Goal: Task Accomplishment & Management: Manage account settings

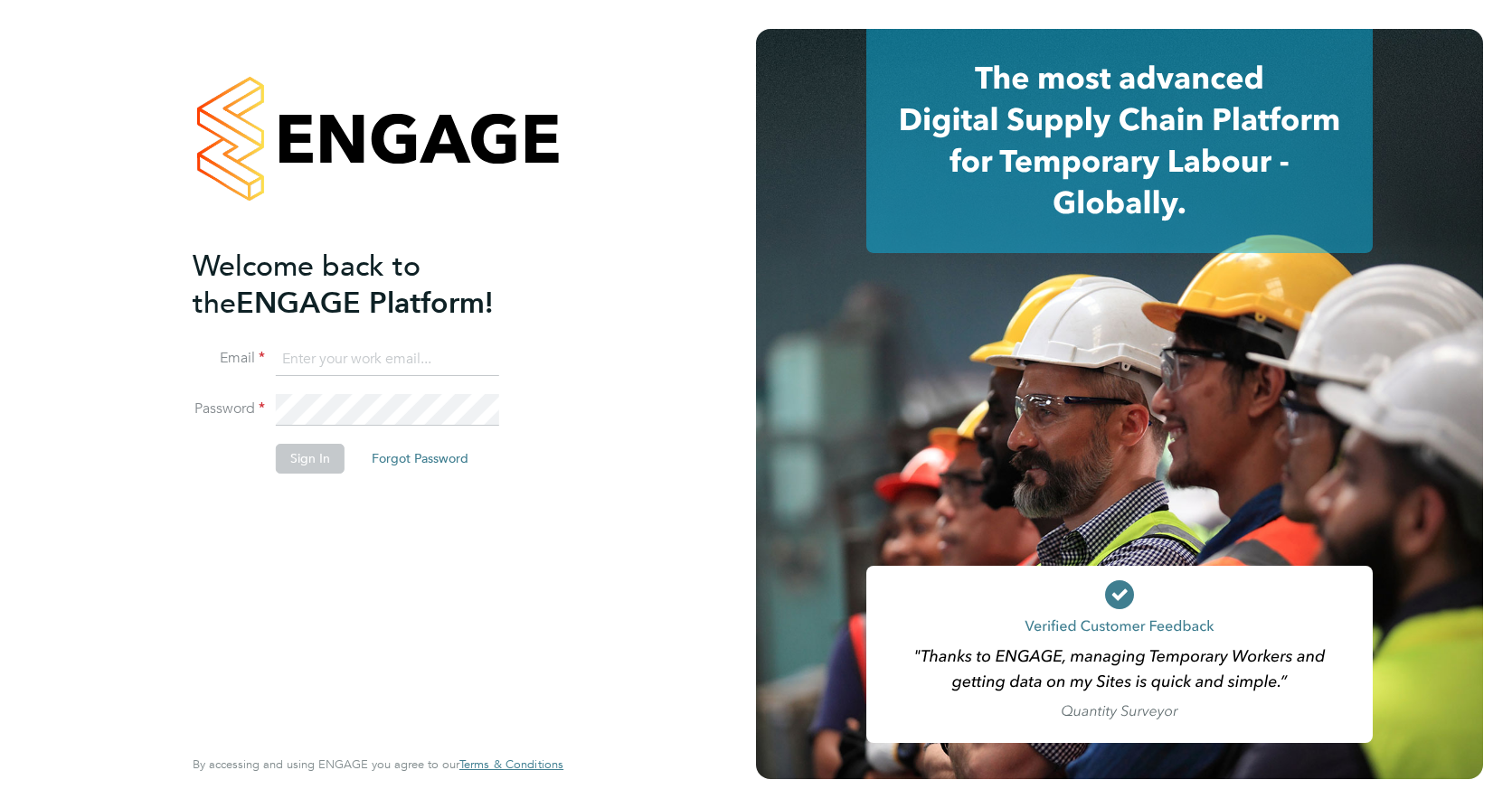
type input "callum.haire@vistry.co.uk"
click at [312, 463] on button "Sign In" at bounding box center [310, 458] width 69 height 29
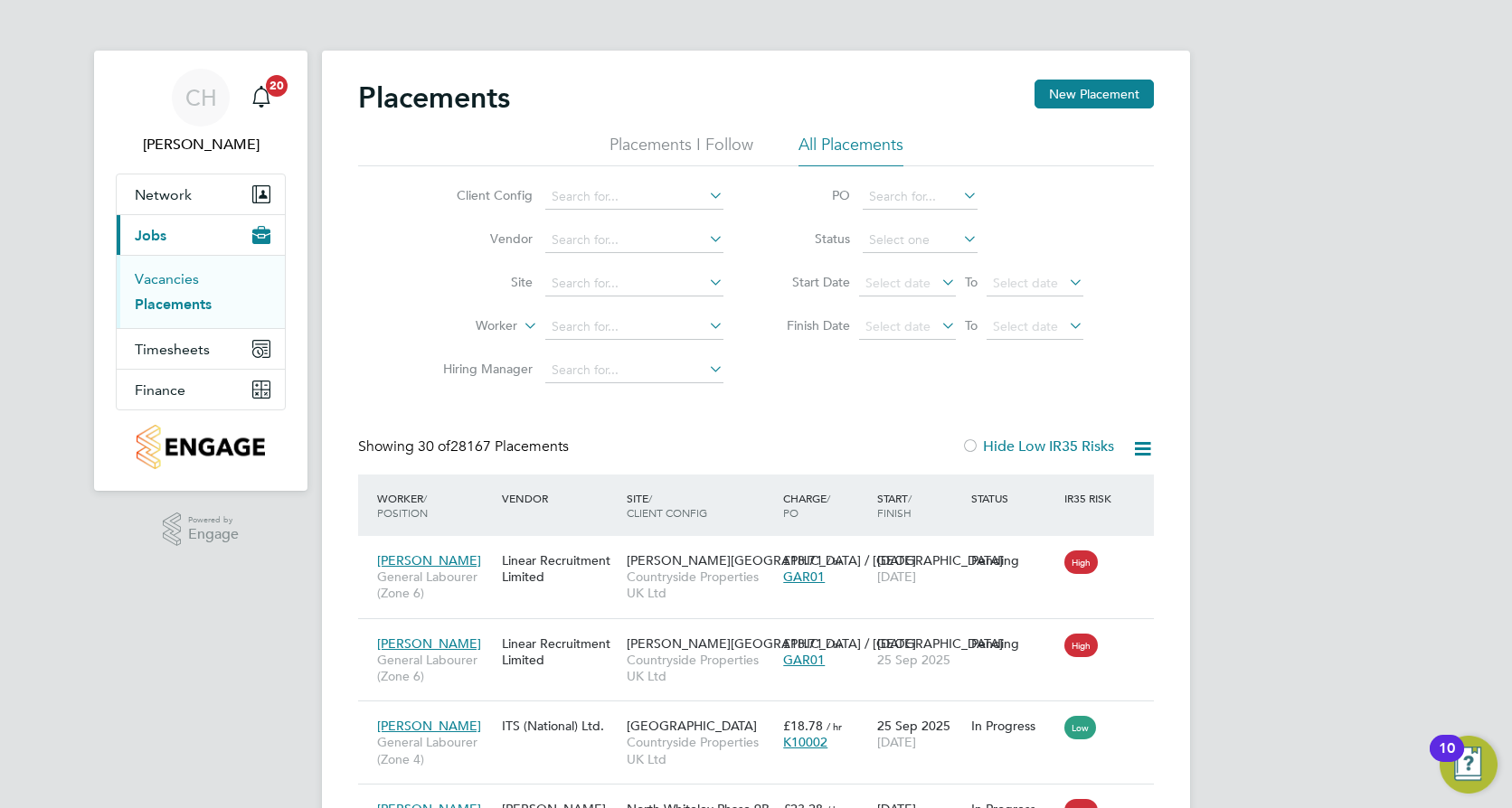
click at [178, 277] on link "Vacancies" at bounding box center [166, 279] width 64 height 17
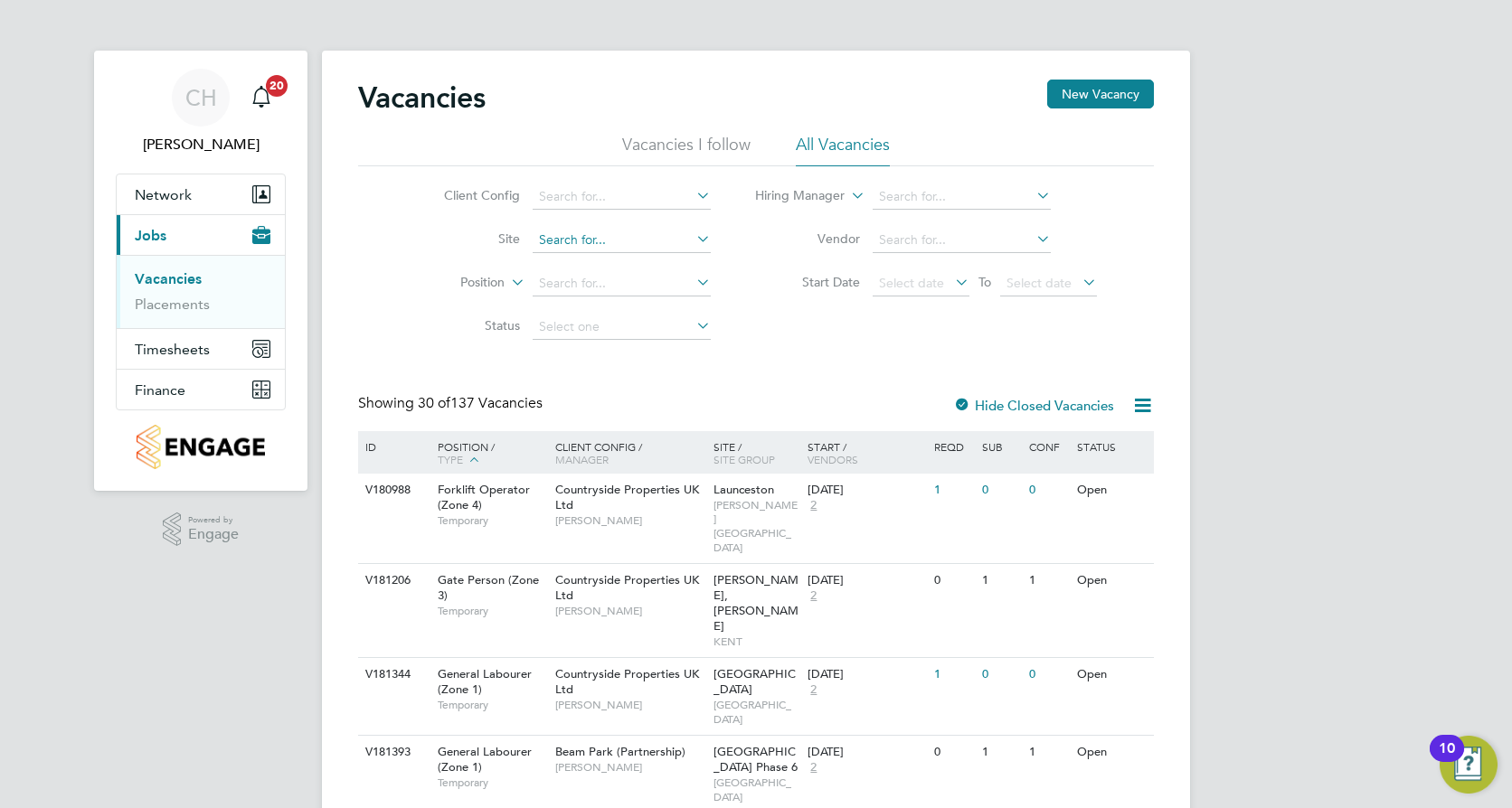
click at [592, 234] on input at bounding box center [621, 240] width 178 height 25
click at [599, 251] on input "bucki" at bounding box center [621, 240] width 178 height 25
click at [612, 258] on li "Bucki ngham (Osier Way)" at bounding box center [681, 265] width 302 height 25
type input "Buckingham ([PERSON_NAME] Way)"
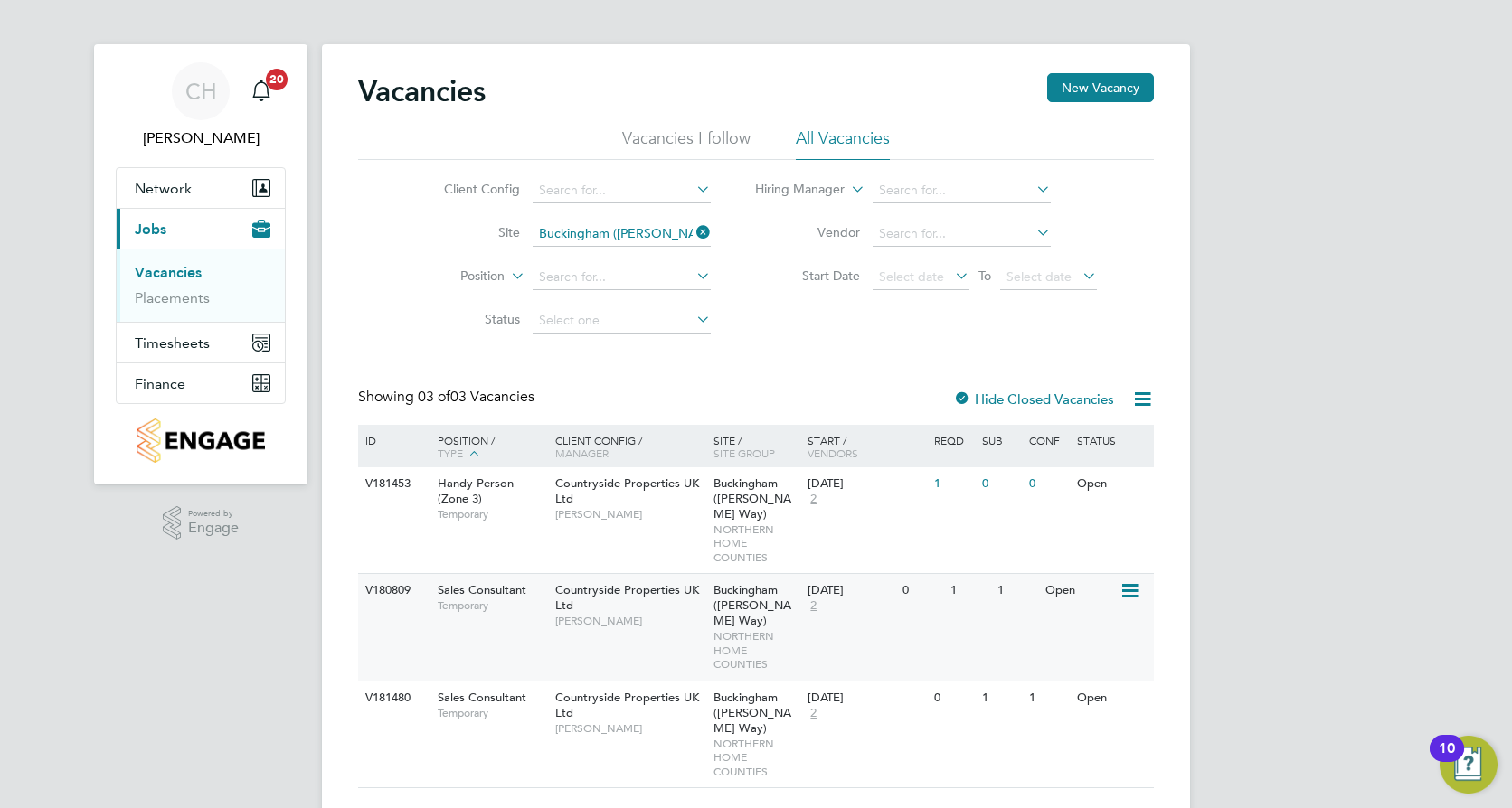
click at [803, 588] on div "22 Sep 2025 2" at bounding box center [850, 598] width 95 height 49
drag, startPoint x: 164, startPoint y: 294, endPoint x: 173, endPoint y: 293, distance: 9.1
click at [164, 294] on link "Placements" at bounding box center [171, 298] width 75 height 17
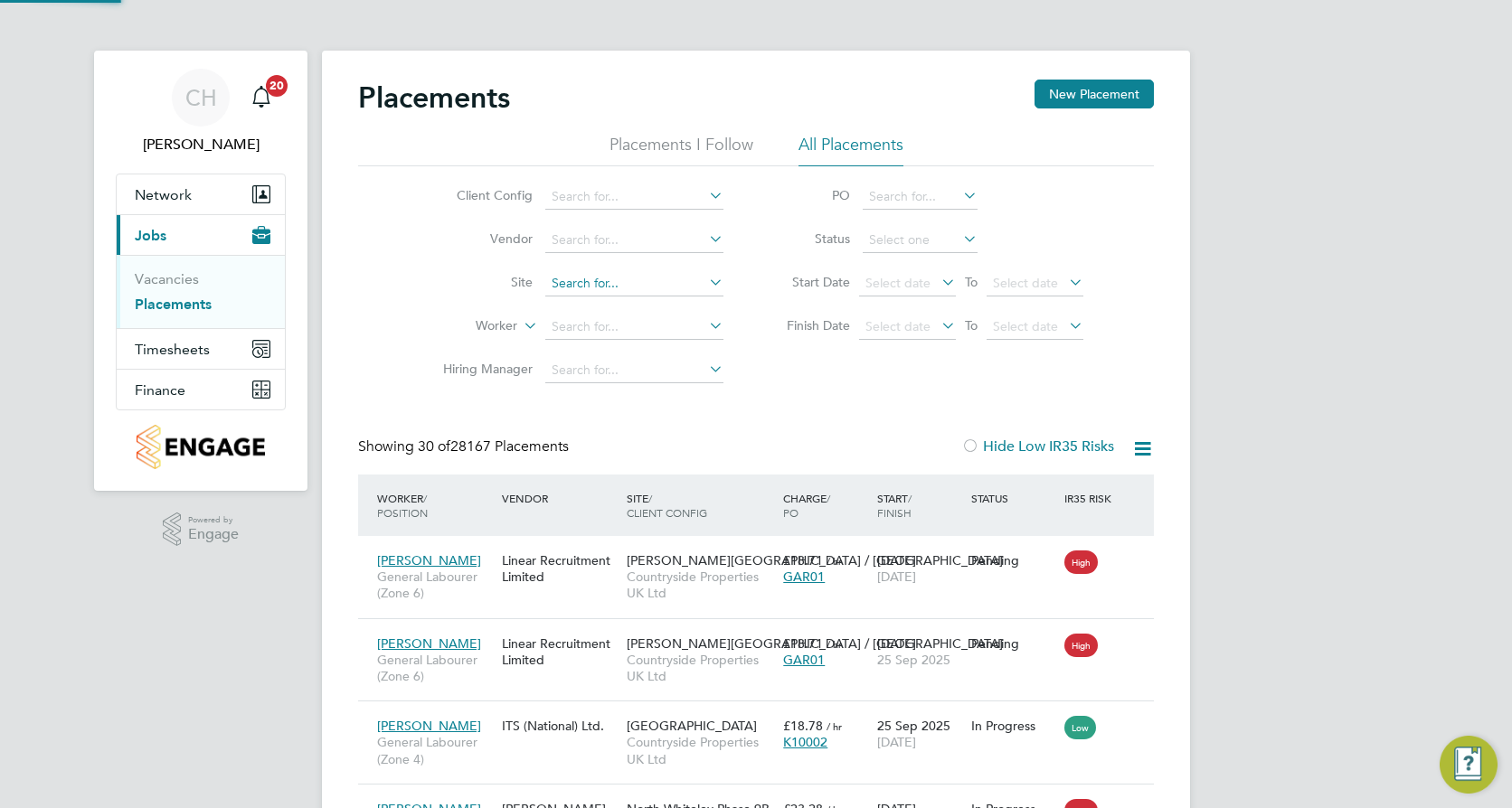
click at [616, 281] on input at bounding box center [634, 283] width 178 height 25
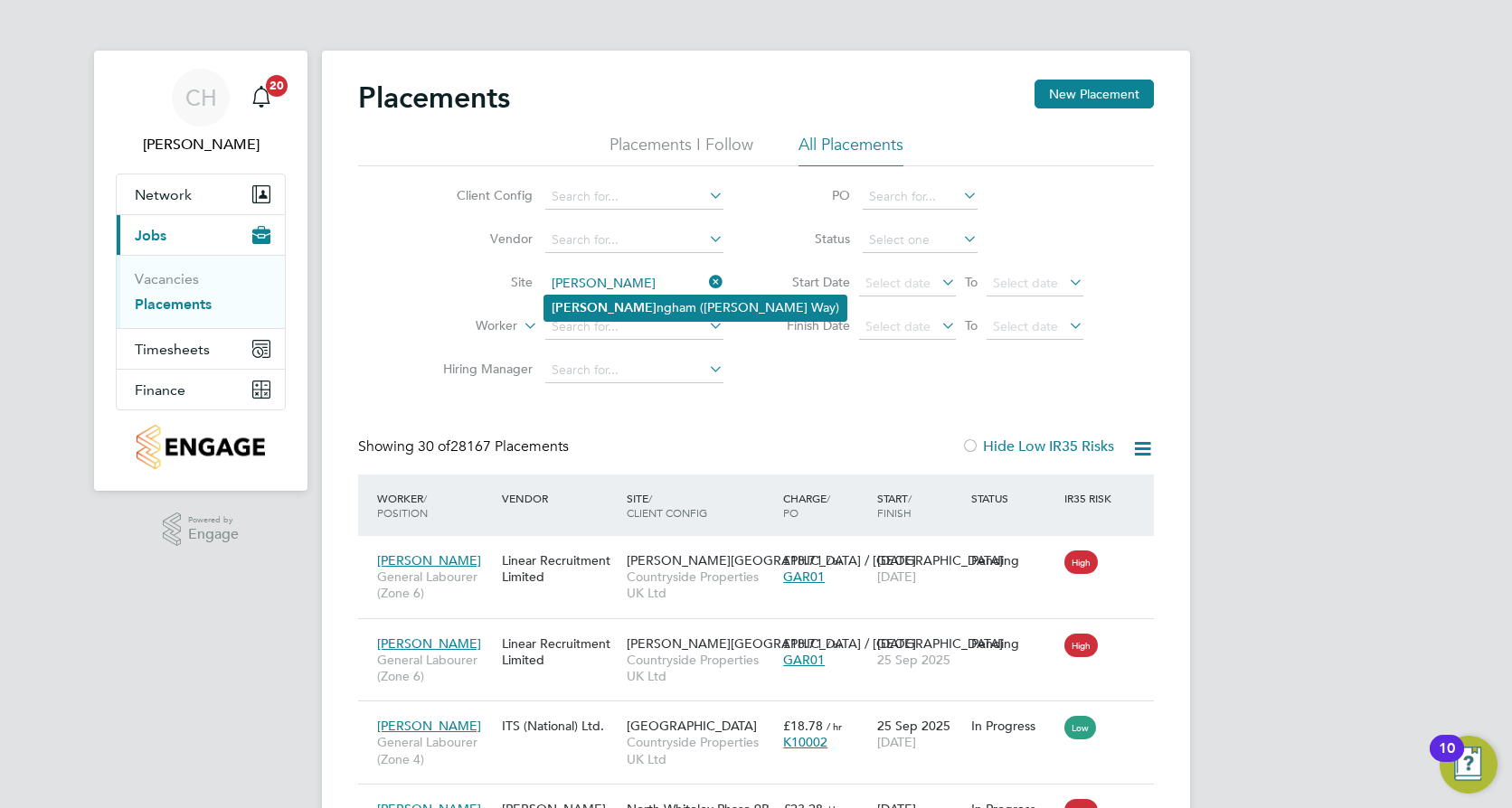
click at [636, 303] on li "Bucki ngham (Osier Way)" at bounding box center [695, 307] width 302 height 25
type input "Buckingham ([PERSON_NAME] Way)"
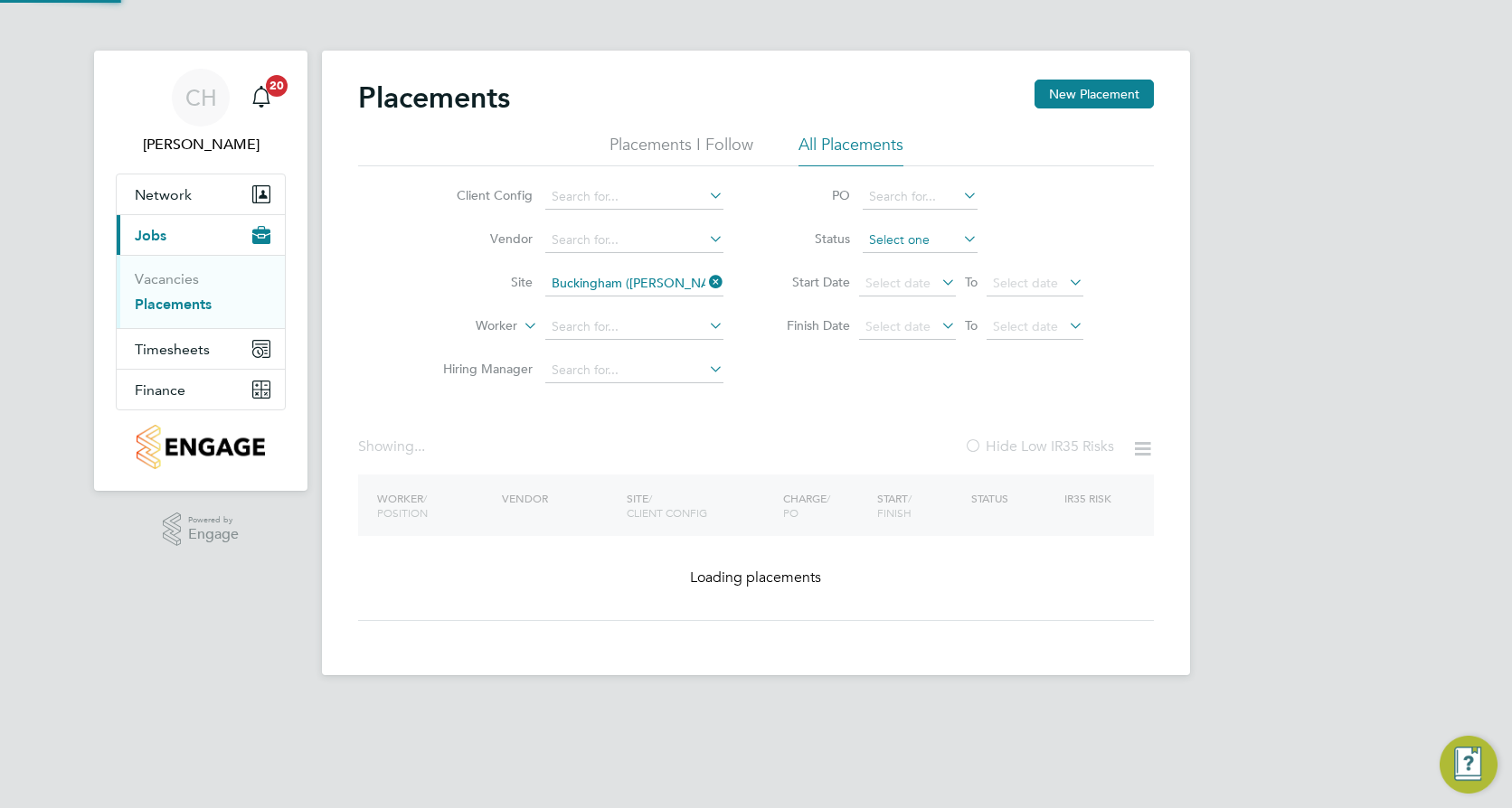
click at [906, 234] on input at bounding box center [919, 240] width 114 height 25
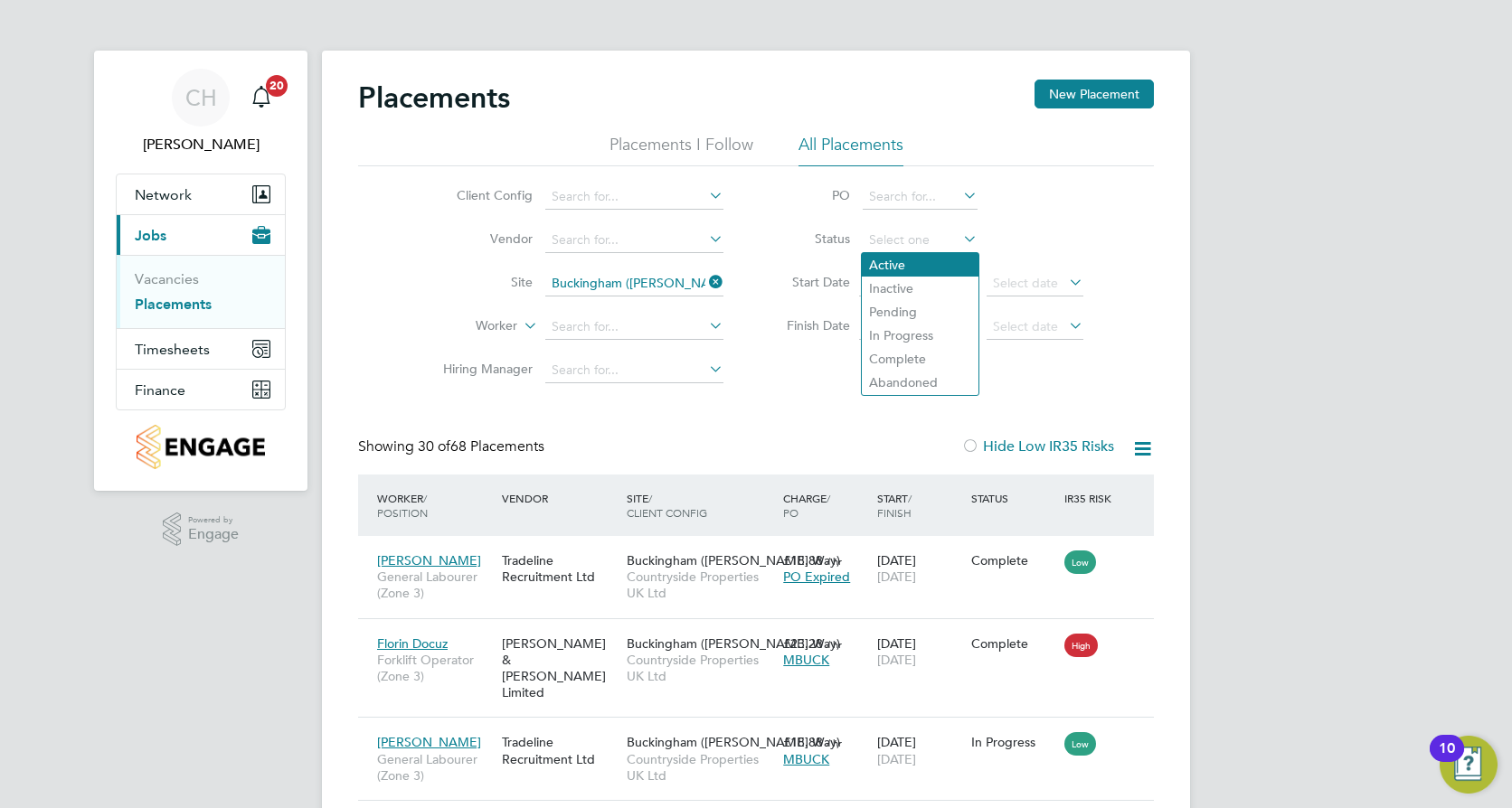
click at [920, 262] on li "Active" at bounding box center [920, 265] width 116 height 24
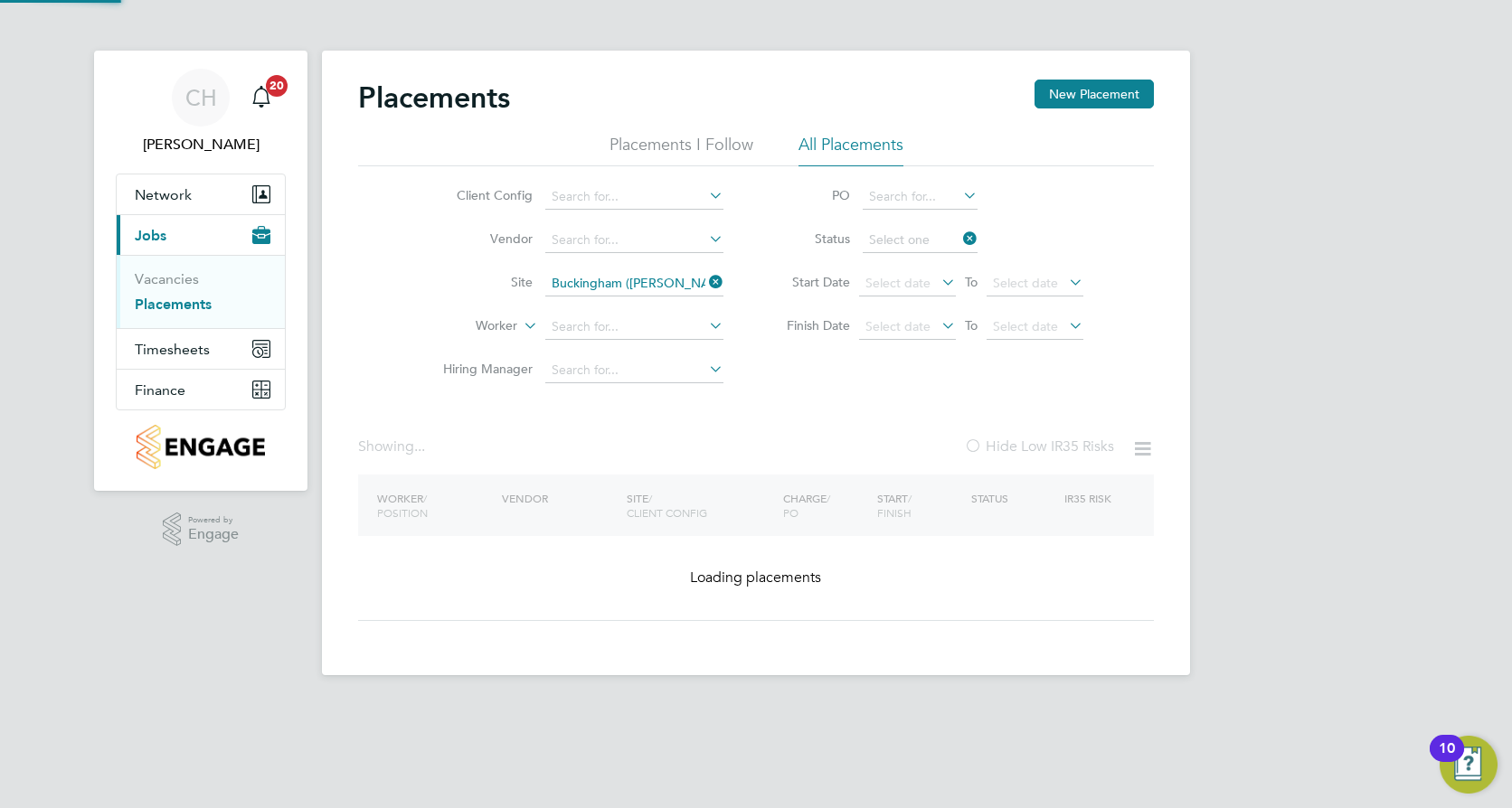
type input "Active"
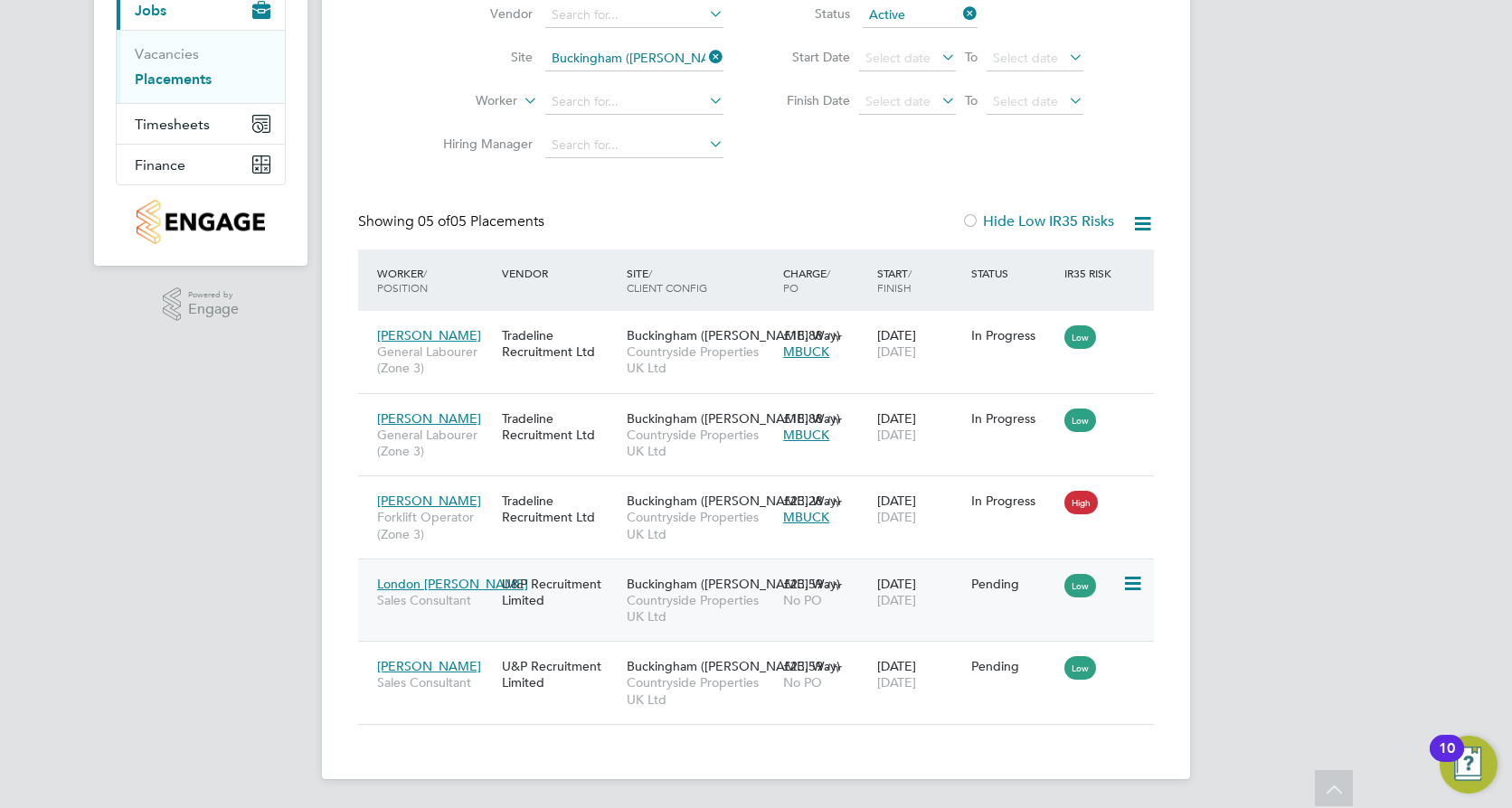
click at [989, 582] on div "Pending" at bounding box center [1012, 584] width 85 height 16
click at [991, 678] on div "Pending" at bounding box center [1013, 666] width 94 height 35
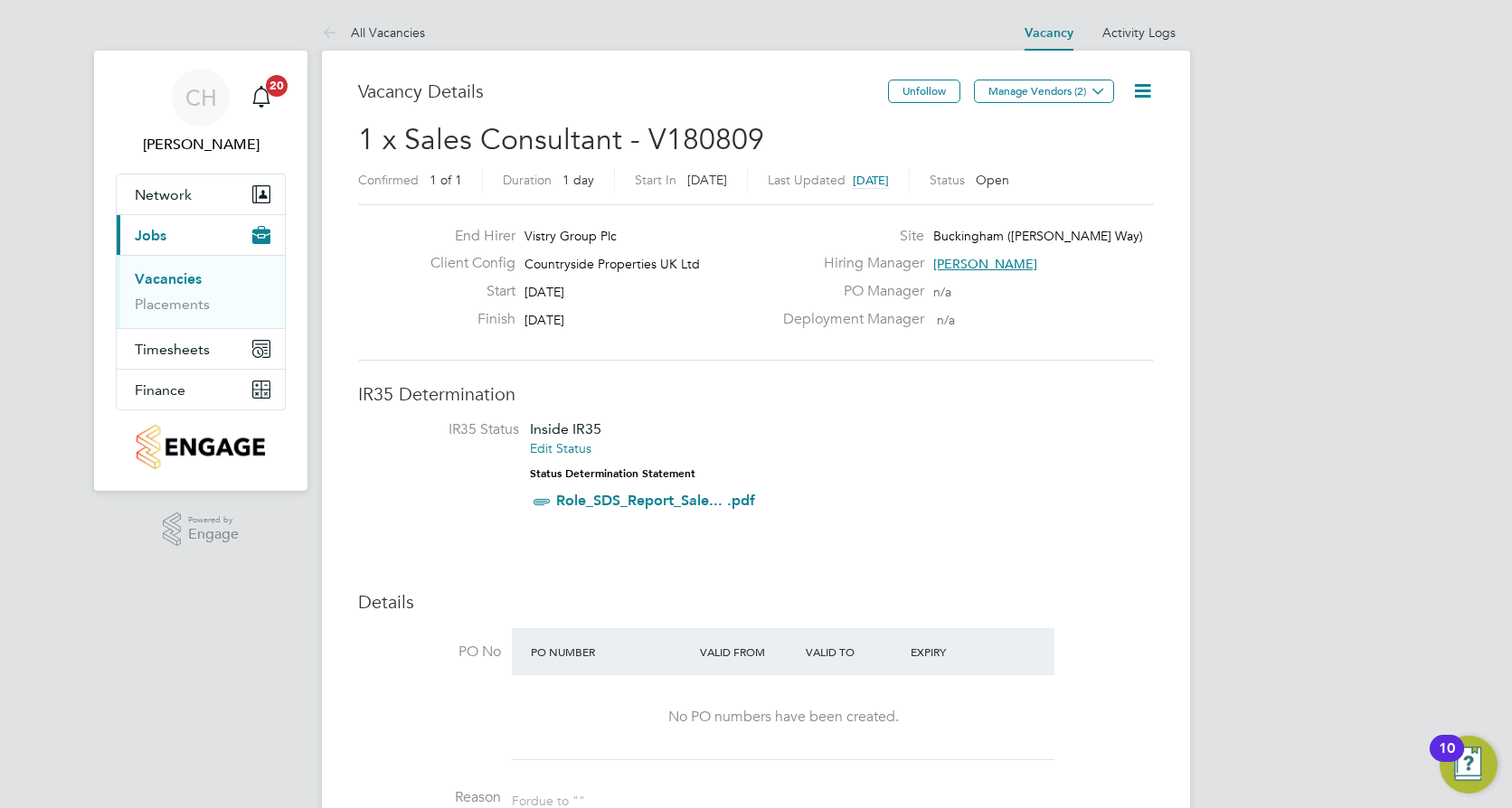
click at [1142, 92] on icon at bounding box center [1142, 91] width 23 height 23
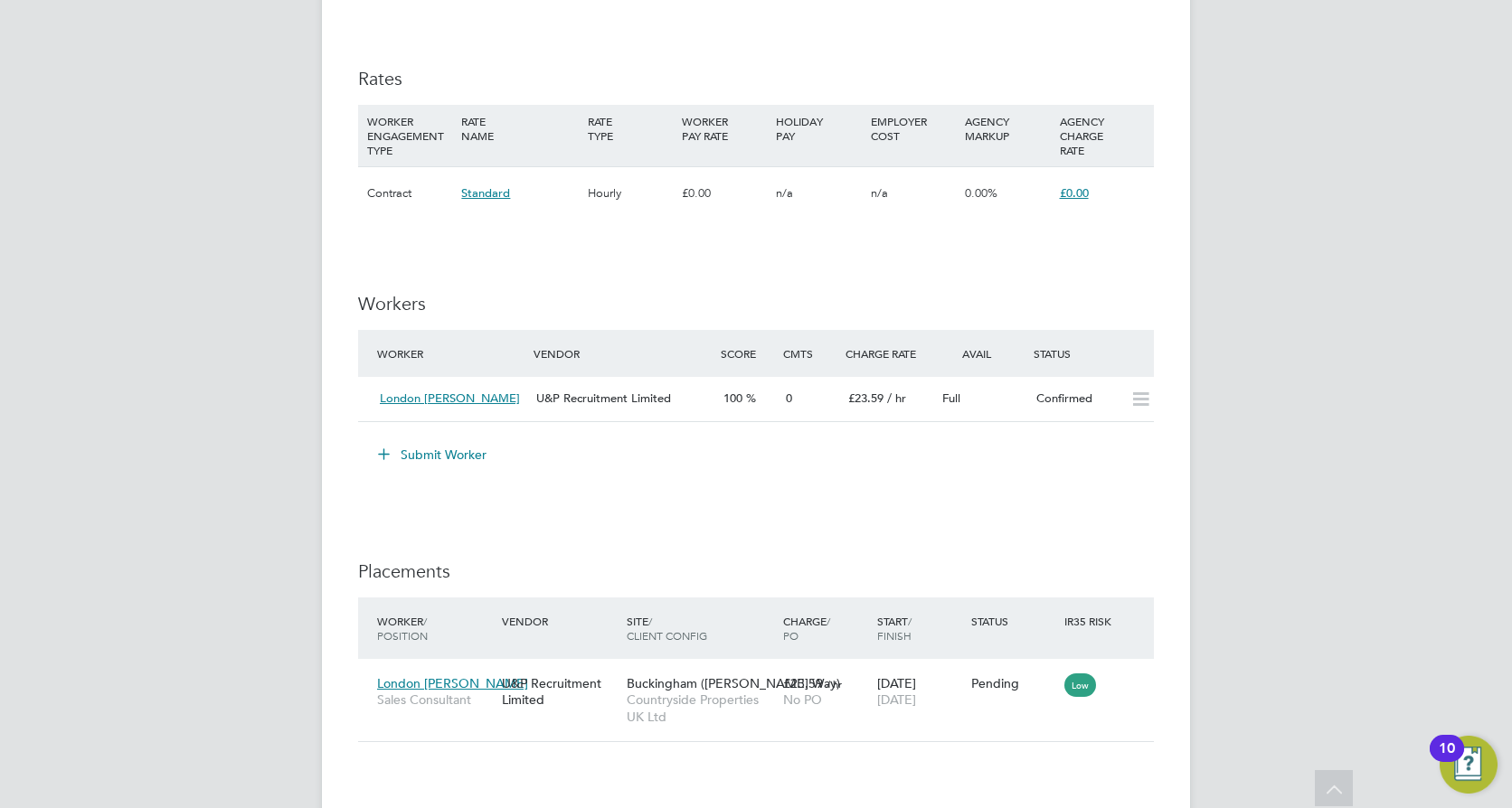
scroll to position [1507, 0]
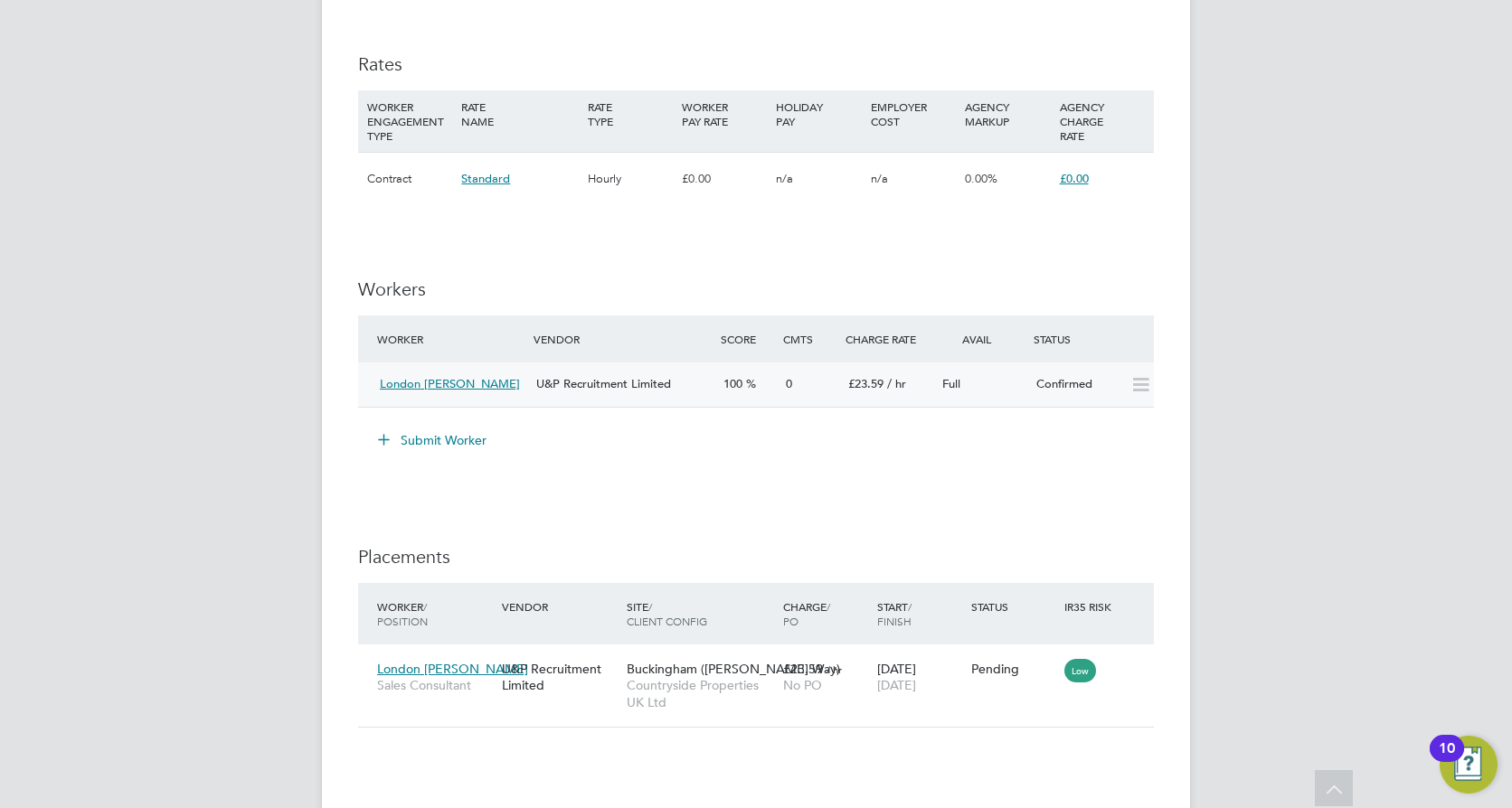
click at [1143, 384] on icon at bounding box center [1140, 385] width 23 height 15
click at [1129, 384] on icon at bounding box center [1140, 385] width 23 height 15
click at [1041, 369] on div "Confirmed" at bounding box center [1076, 384] width 94 height 30
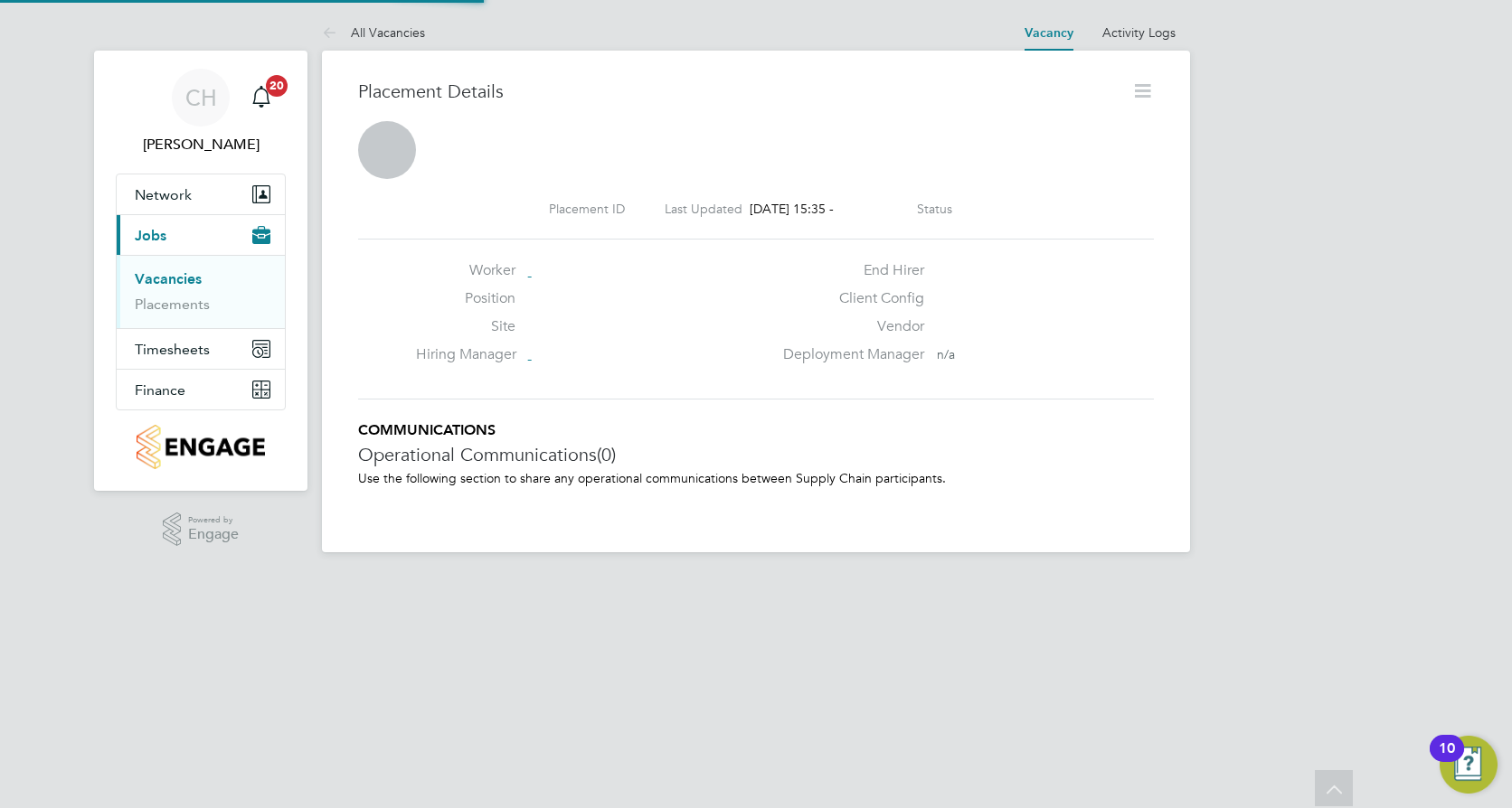
scroll to position [9, 9]
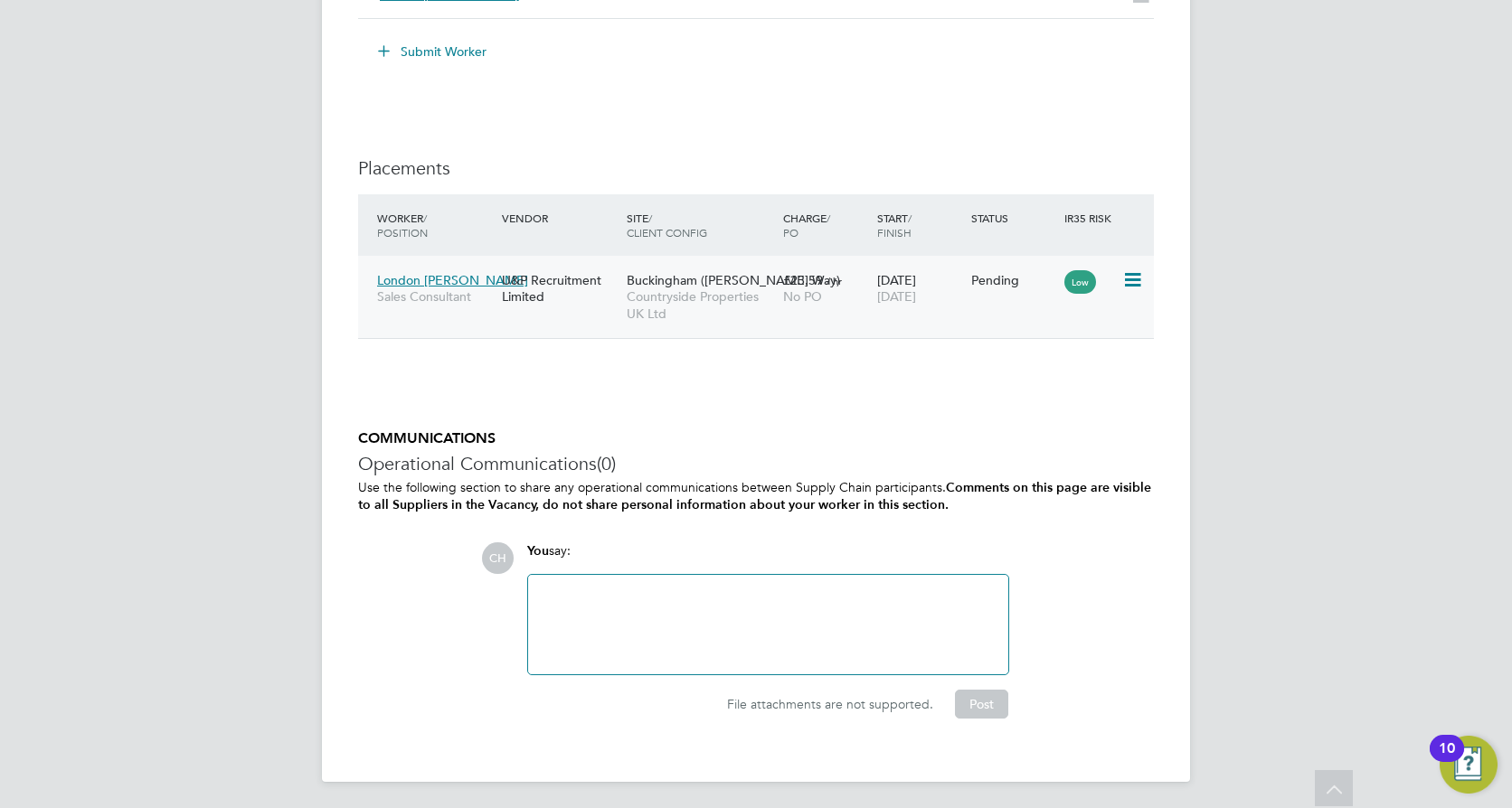
click at [747, 304] on span "Countryside Properties UK Ltd" at bounding box center [700, 304] width 147 height 33
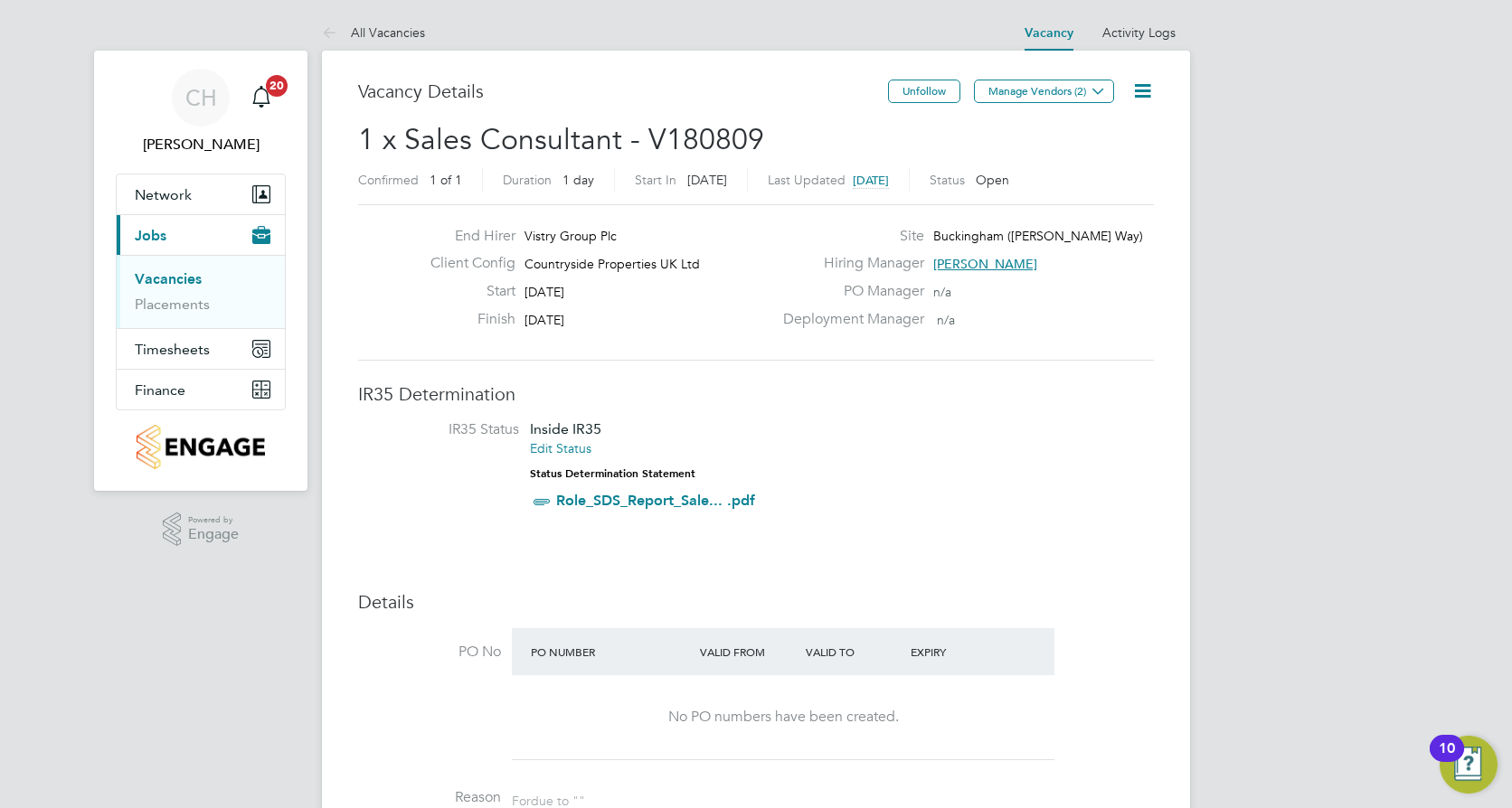
click at [1131, 86] on icon at bounding box center [1142, 91] width 23 height 23
drag, startPoint x: 1134, startPoint y: 295, endPoint x: 1138, endPoint y: 272, distance: 23.3
click at [1135, 290] on div "PO Manager n/a" at bounding box center [967, 296] width 389 height 28
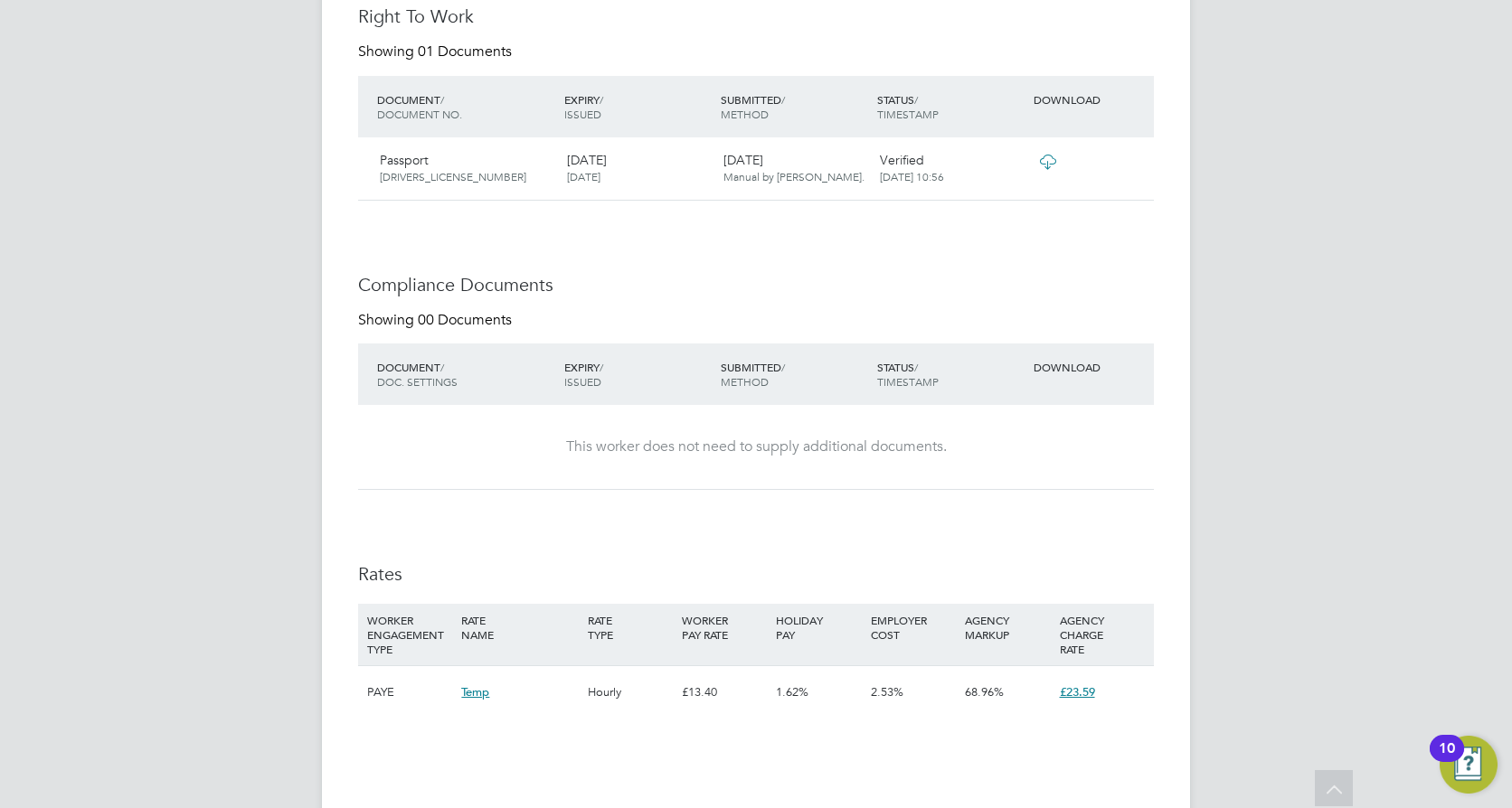
scroll to position [1441, 0]
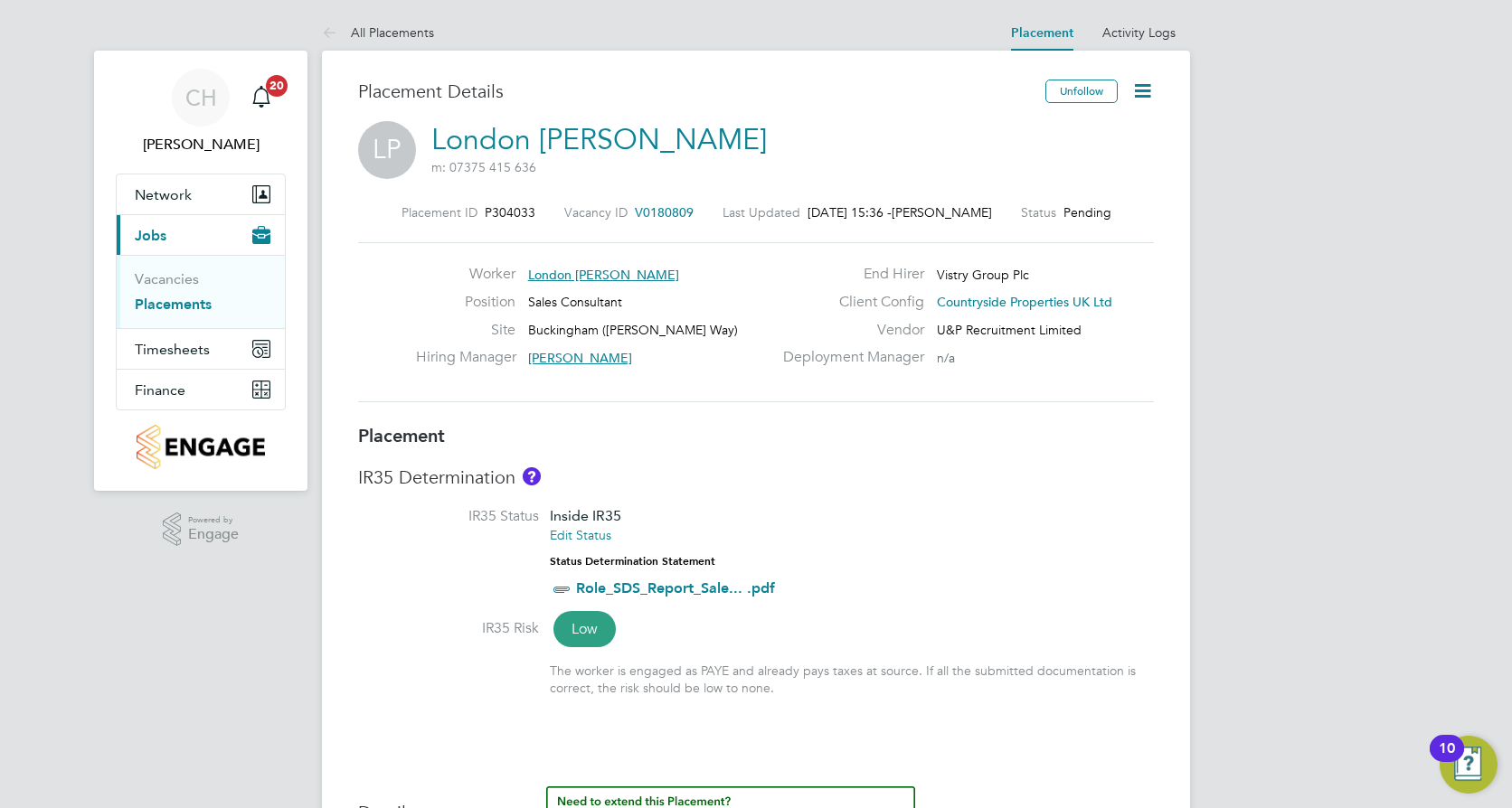
click at [1073, 207] on span "Pending" at bounding box center [1087, 212] width 48 height 16
click at [1125, 211] on div "Placement ID P304033 Vacancy ID V0180809 Last Updated [DATE] 15:36 - [PERSON_NA…" at bounding box center [756, 212] width 795 height 16
click at [1142, 87] on icon at bounding box center [1142, 91] width 23 height 23
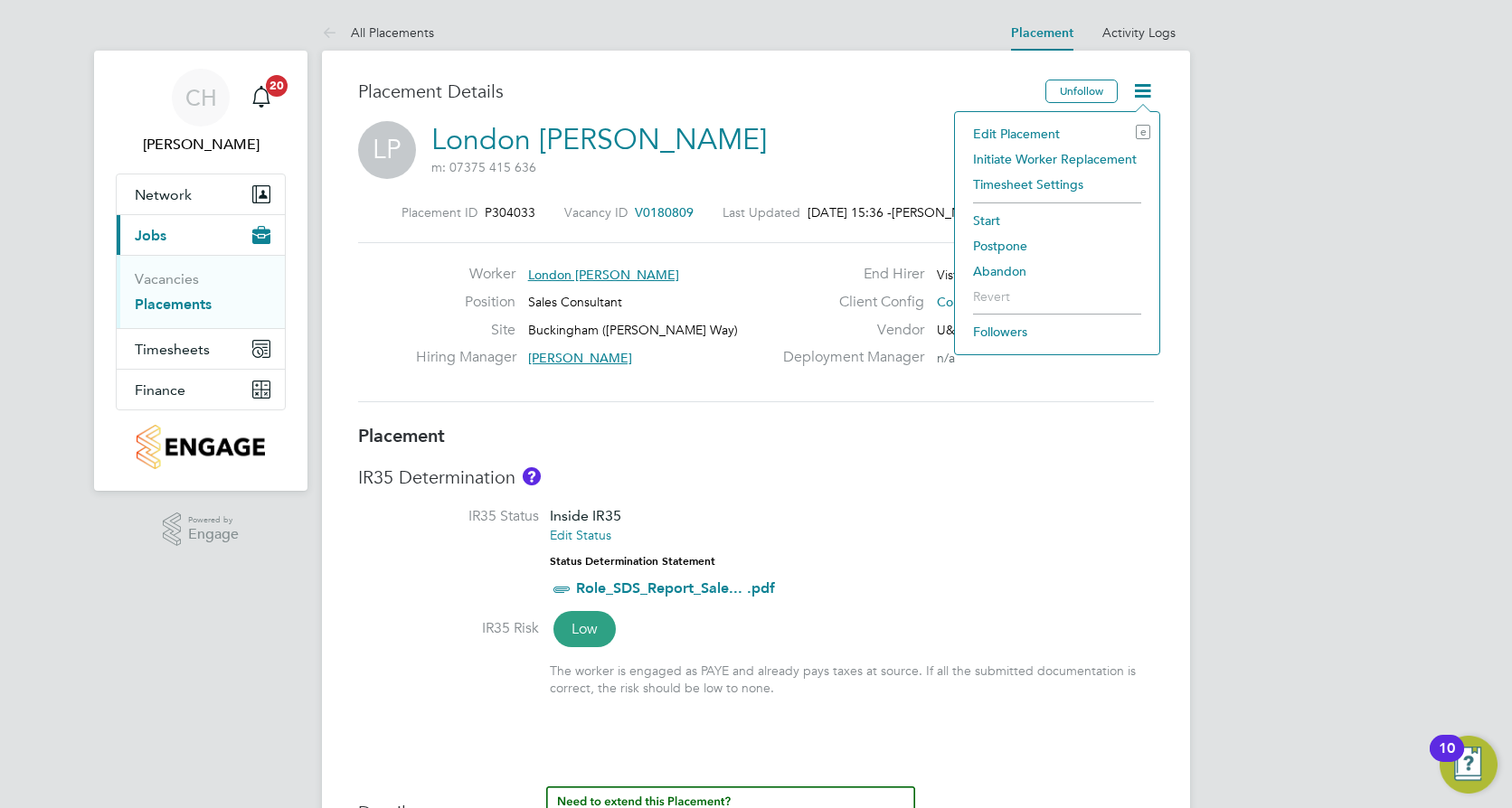
click at [1032, 158] on li "Initiate Worker Replacement" at bounding box center [1056, 158] width 186 height 25
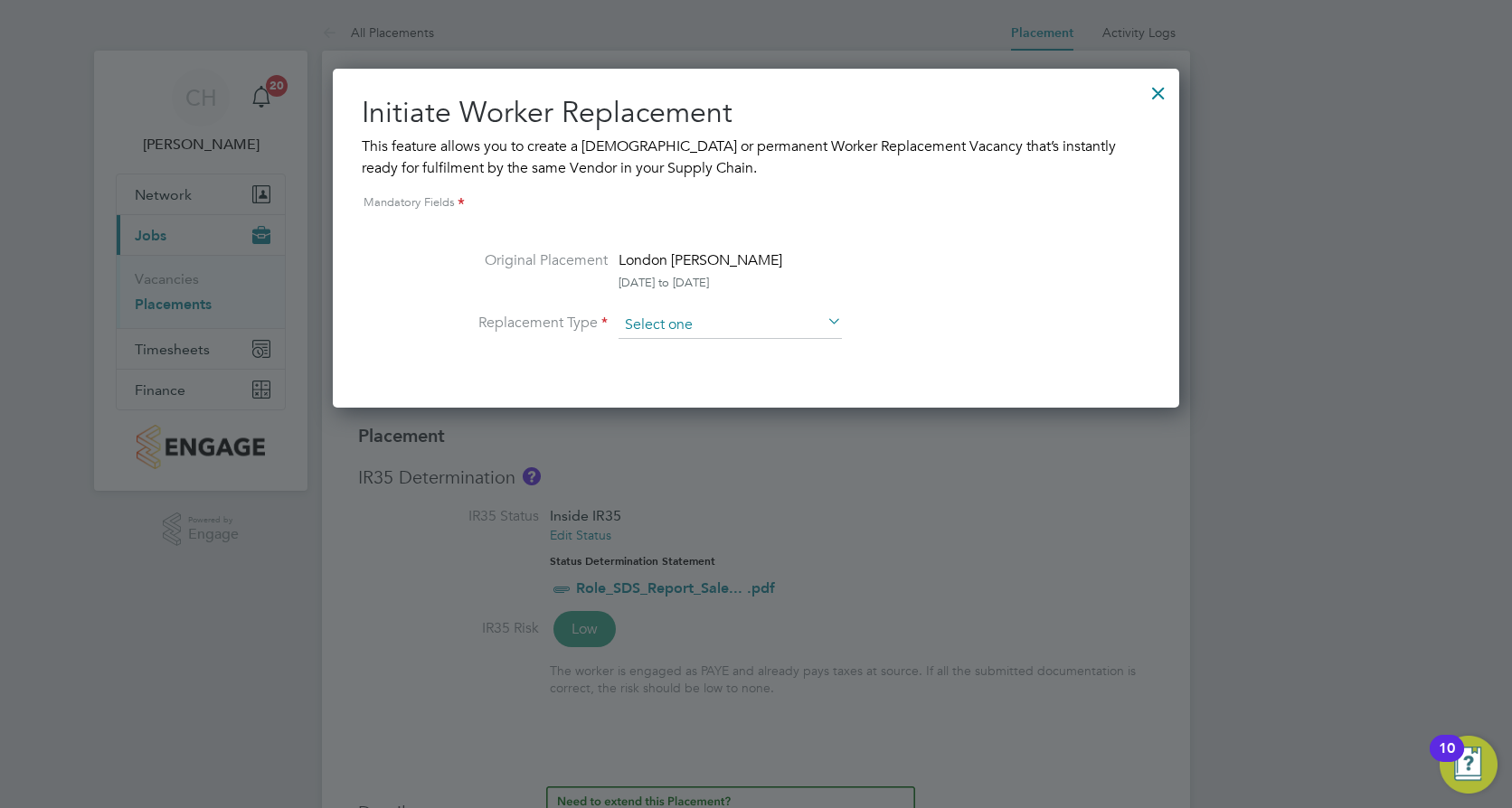
click at [751, 318] on input at bounding box center [730, 324] width 223 height 27
click at [728, 351] on li "Temporary" at bounding box center [730, 351] width 225 height 24
type input "Temporary"
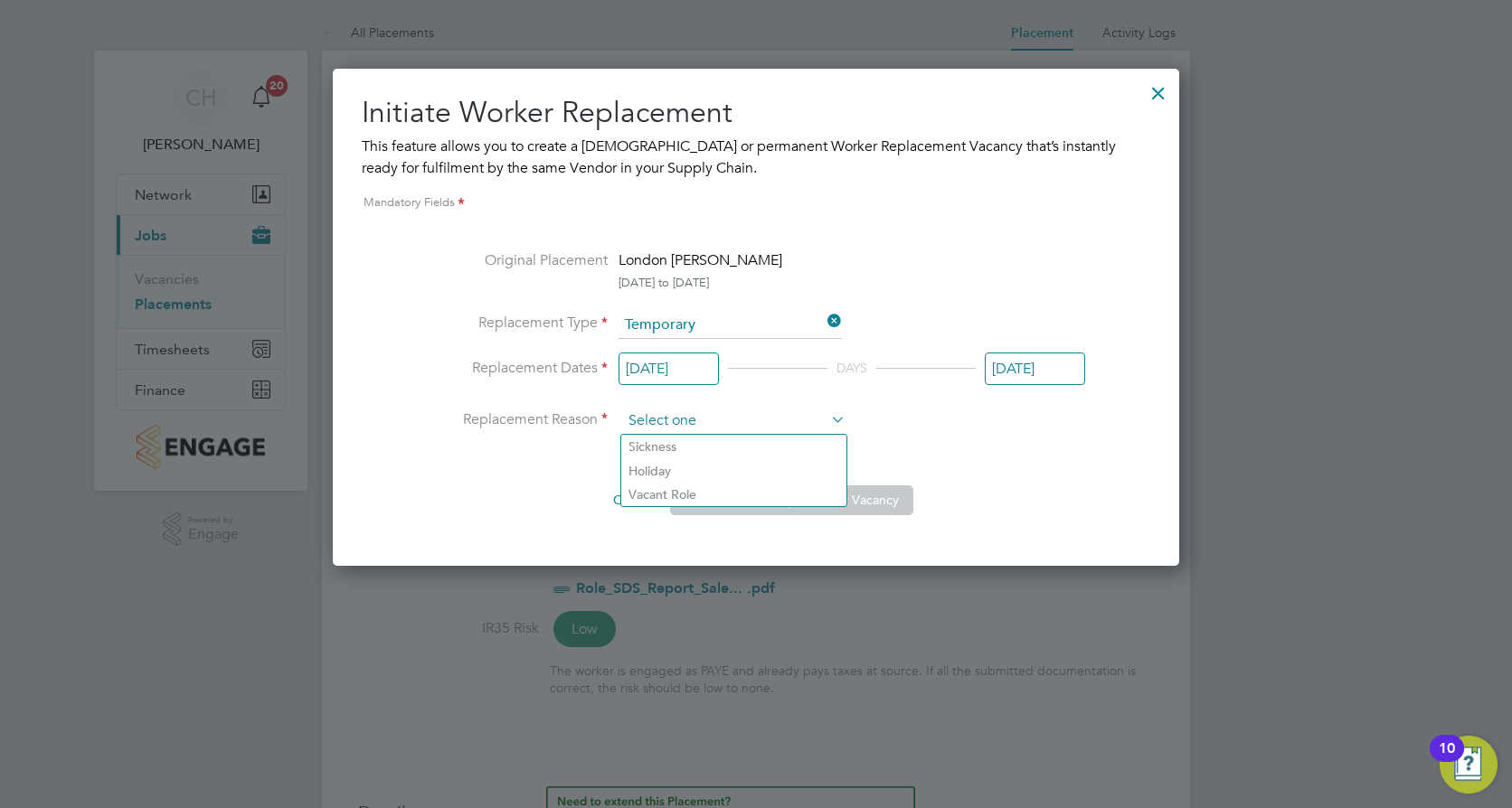
click at [671, 427] on input at bounding box center [734, 421] width 223 height 27
click at [687, 497] on li "Vacant Role" at bounding box center [734, 495] width 225 height 24
type input "Vacant Role"
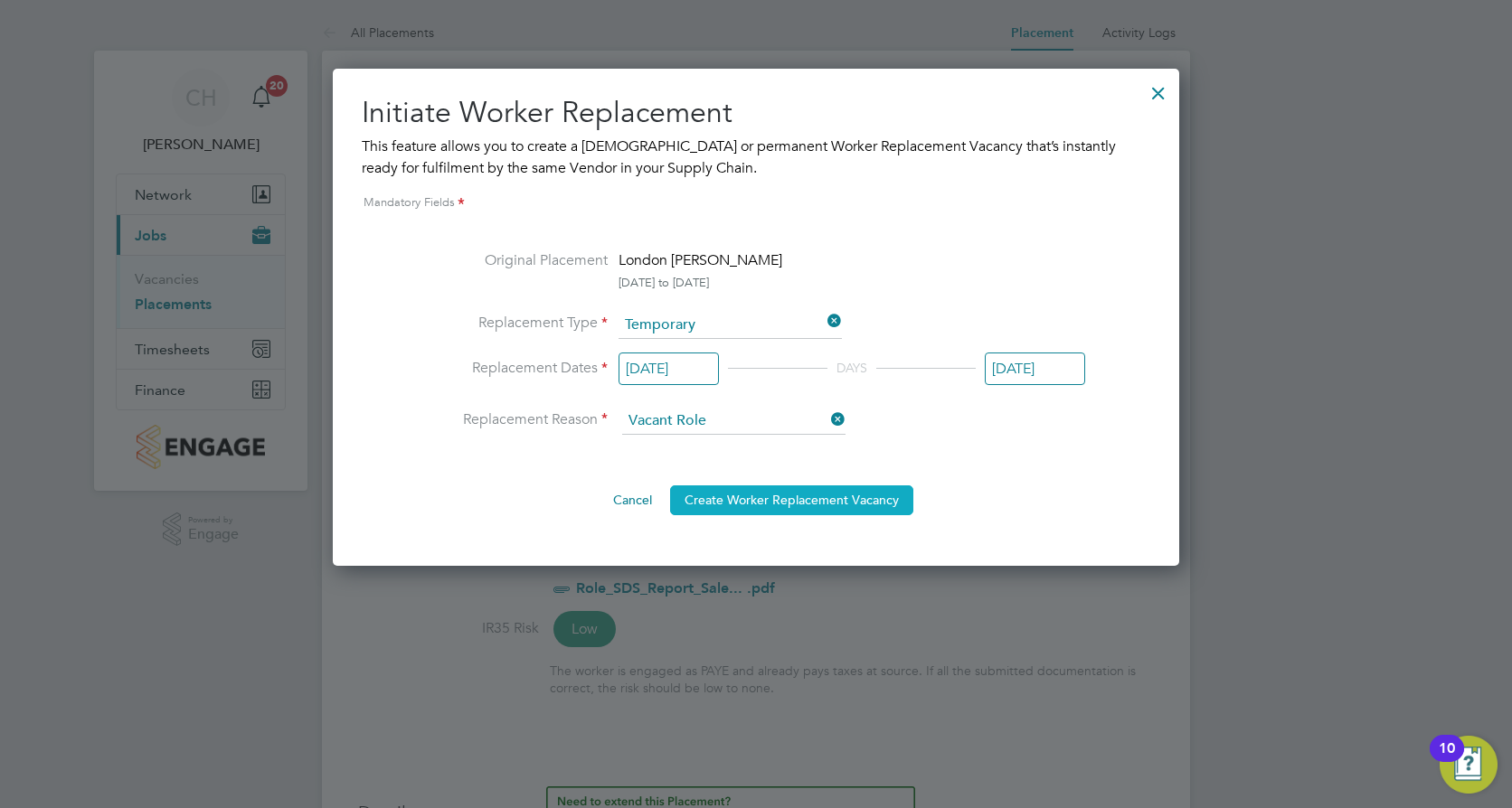
click at [798, 503] on button "Create Worker Replacement Vacancy" at bounding box center [791, 500] width 243 height 29
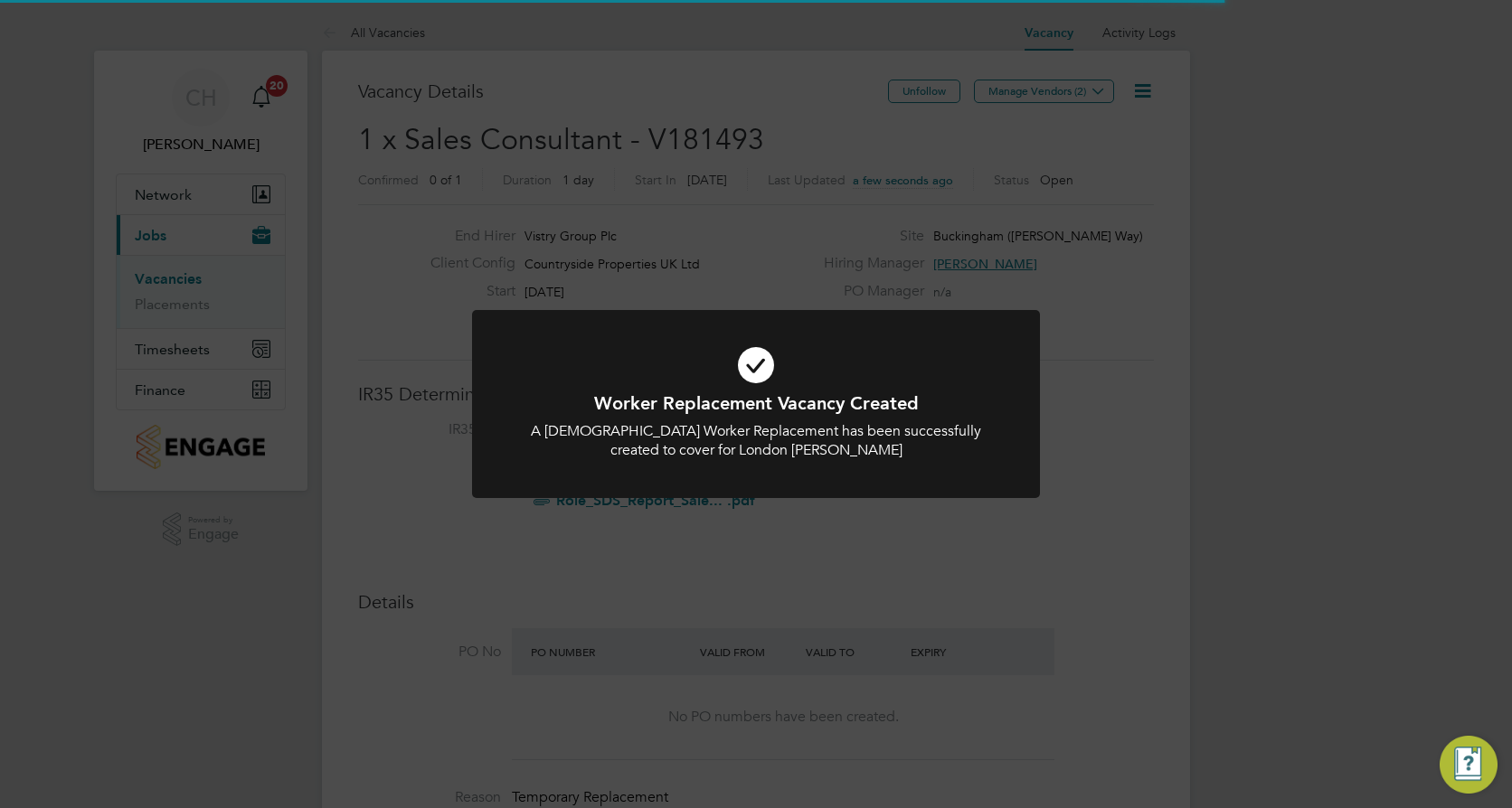
click at [1129, 470] on div "Worker Replacement Vacancy Created A [DEMOGRAPHIC_DATA] Worker Replacement has …" at bounding box center [756, 404] width 1512 height 808
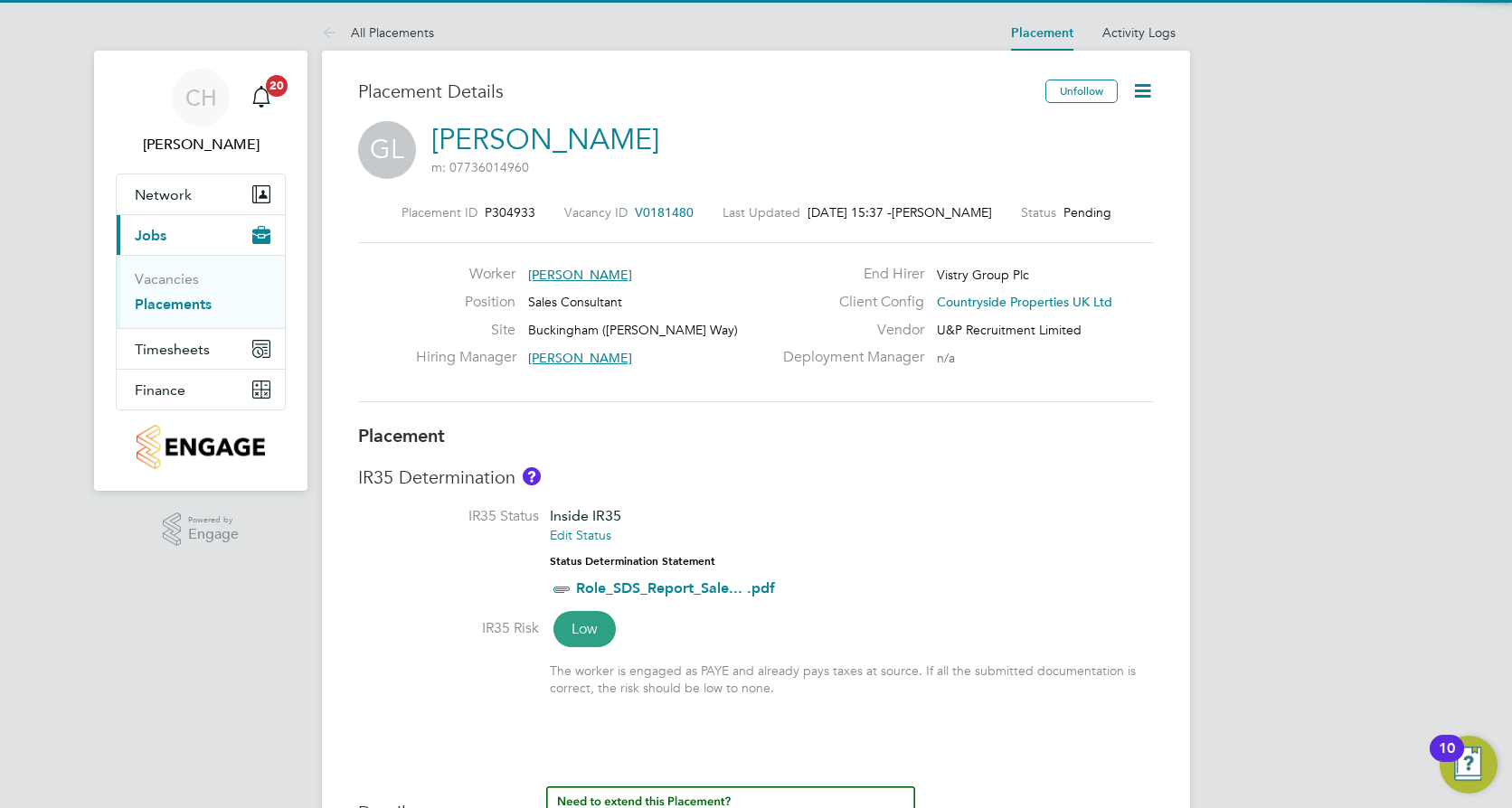
click at [1137, 90] on icon at bounding box center [1142, 91] width 23 height 23
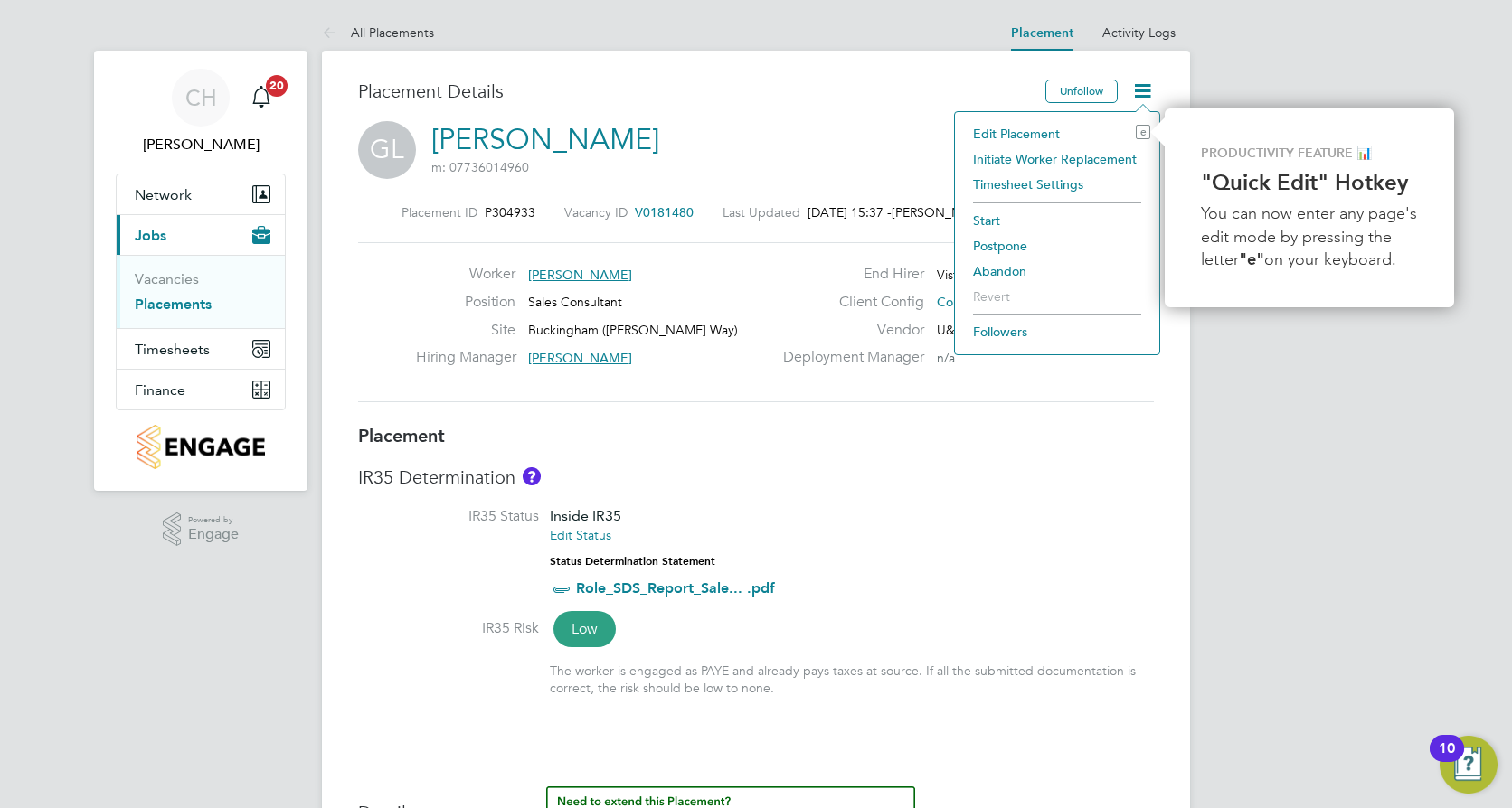
click at [1069, 155] on li "Initiate Worker Replacement" at bounding box center [1056, 158] width 186 height 25
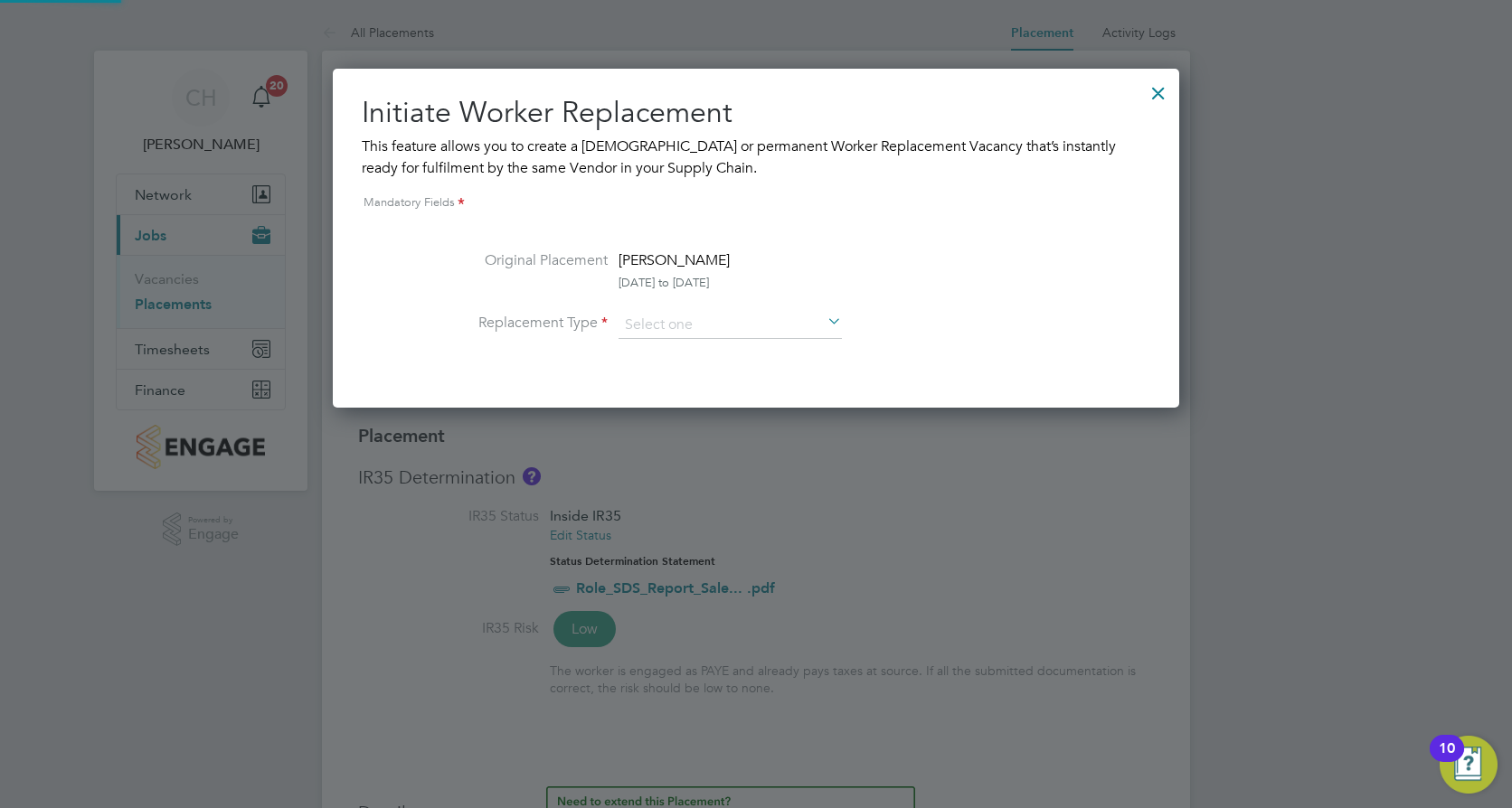
scroll to position [9, 9]
click at [748, 327] on input at bounding box center [730, 324] width 223 height 27
click at [683, 352] on li "Temporary" at bounding box center [730, 351] width 225 height 24
type input "Temporary"
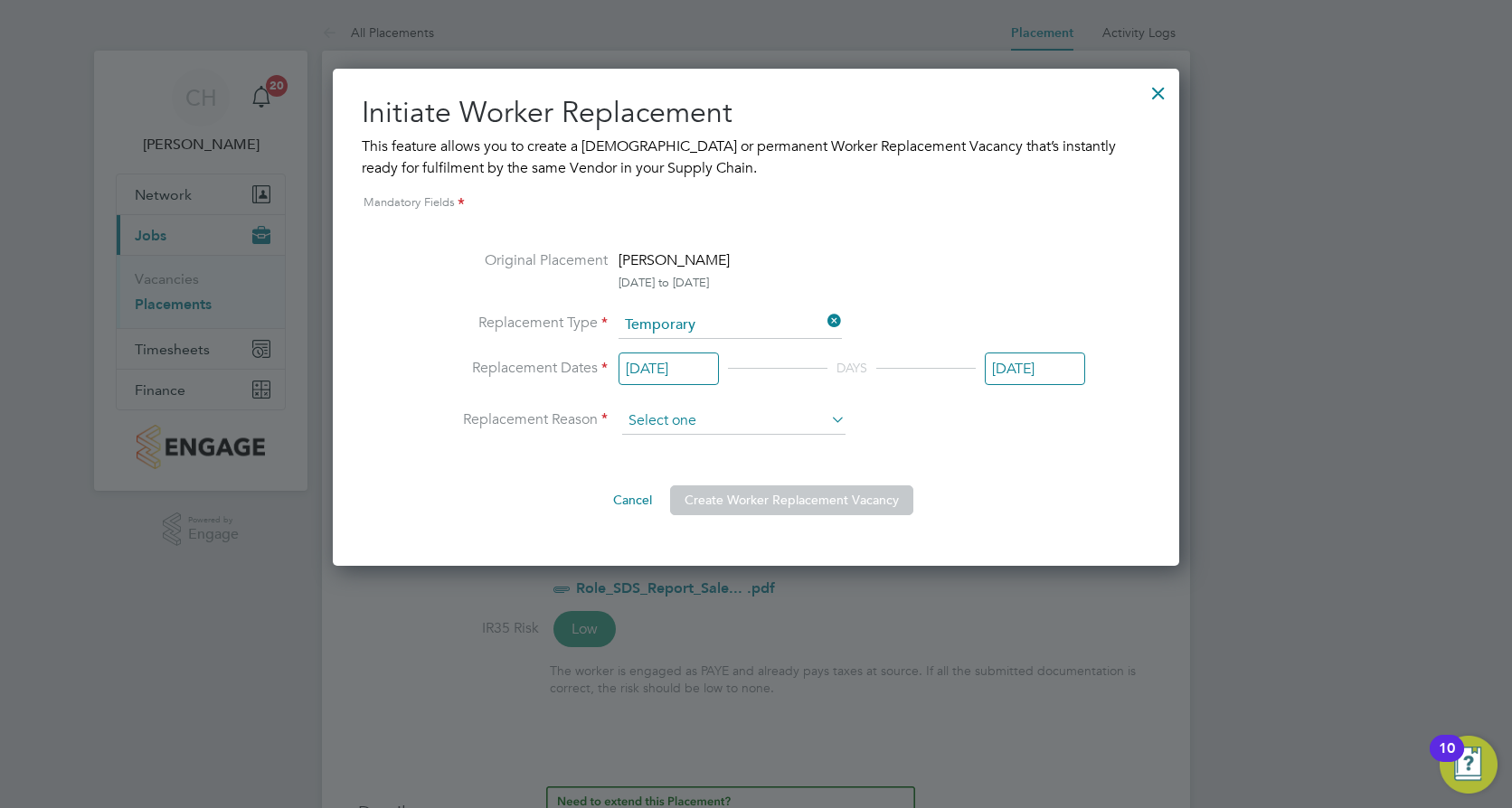
click at [692, 423] on input at bounding box center [734, 421] width 223 height 27
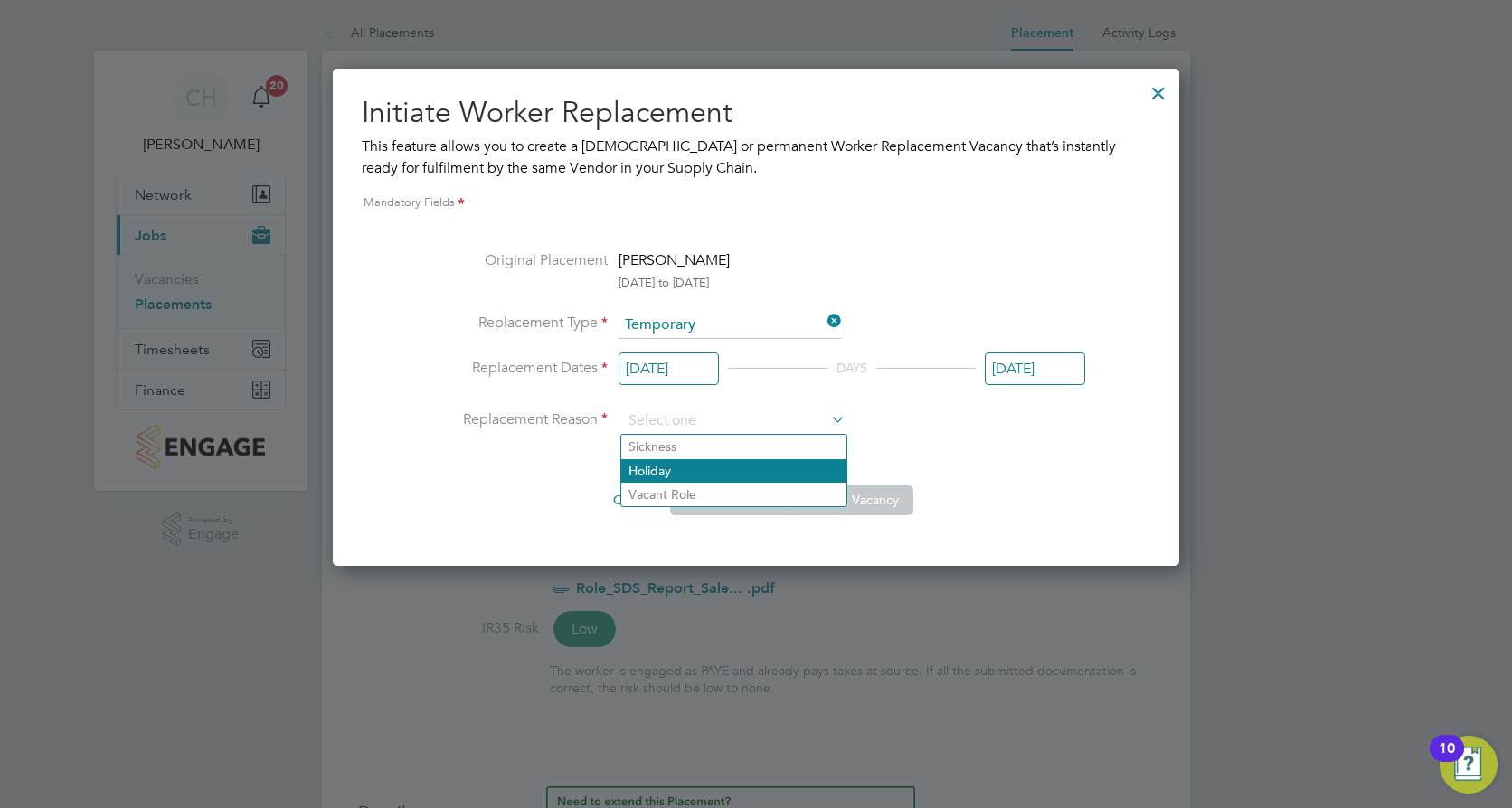
click at [685, 469] on li "Holiday" at bounding box center [734, 471] width 225 height 24
type input "Holiday"
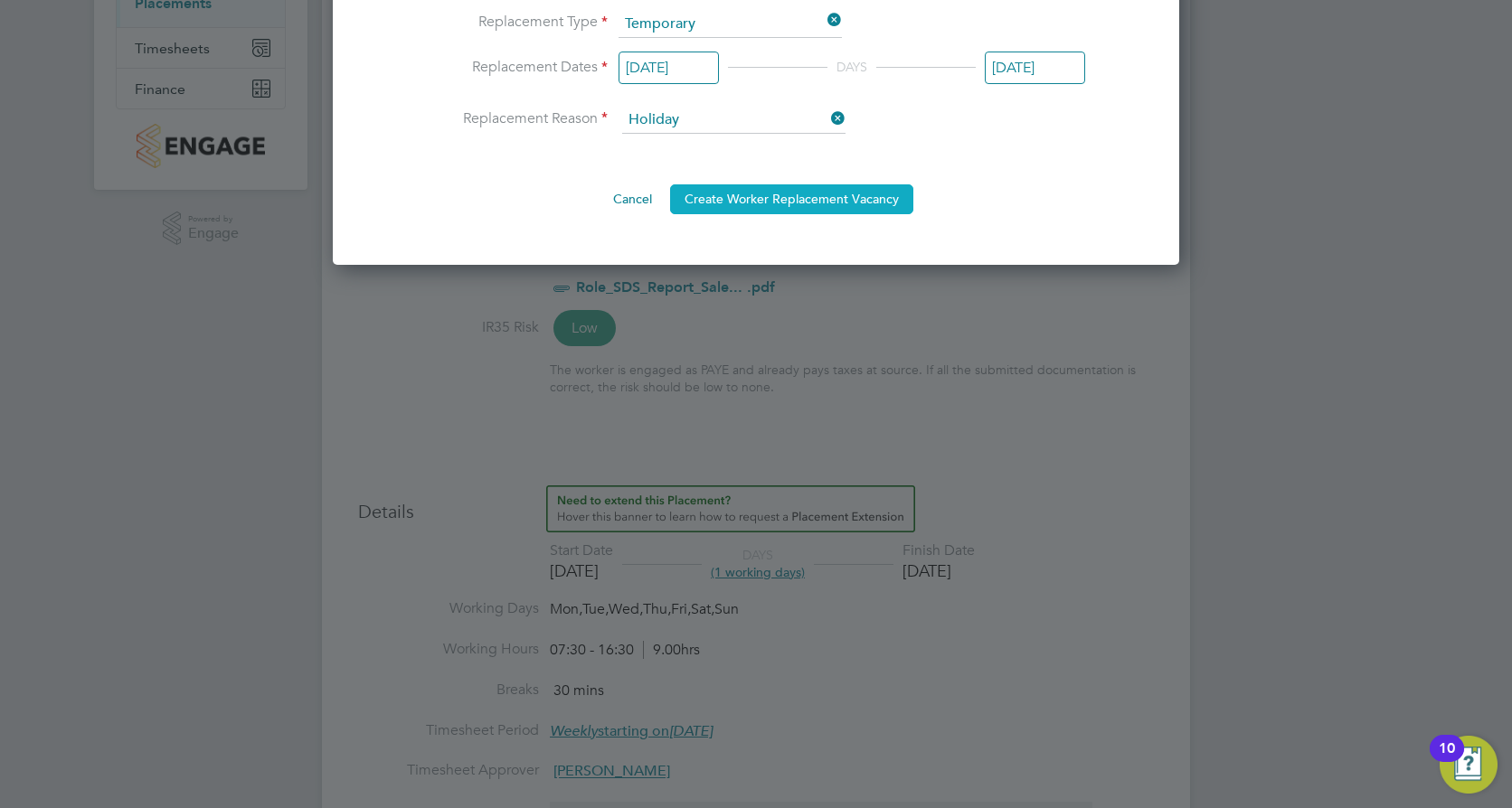
click at [822, 205] on button "Create Worker Replacement Vacancy" at bounding box center [791, 198] width 243 height 29
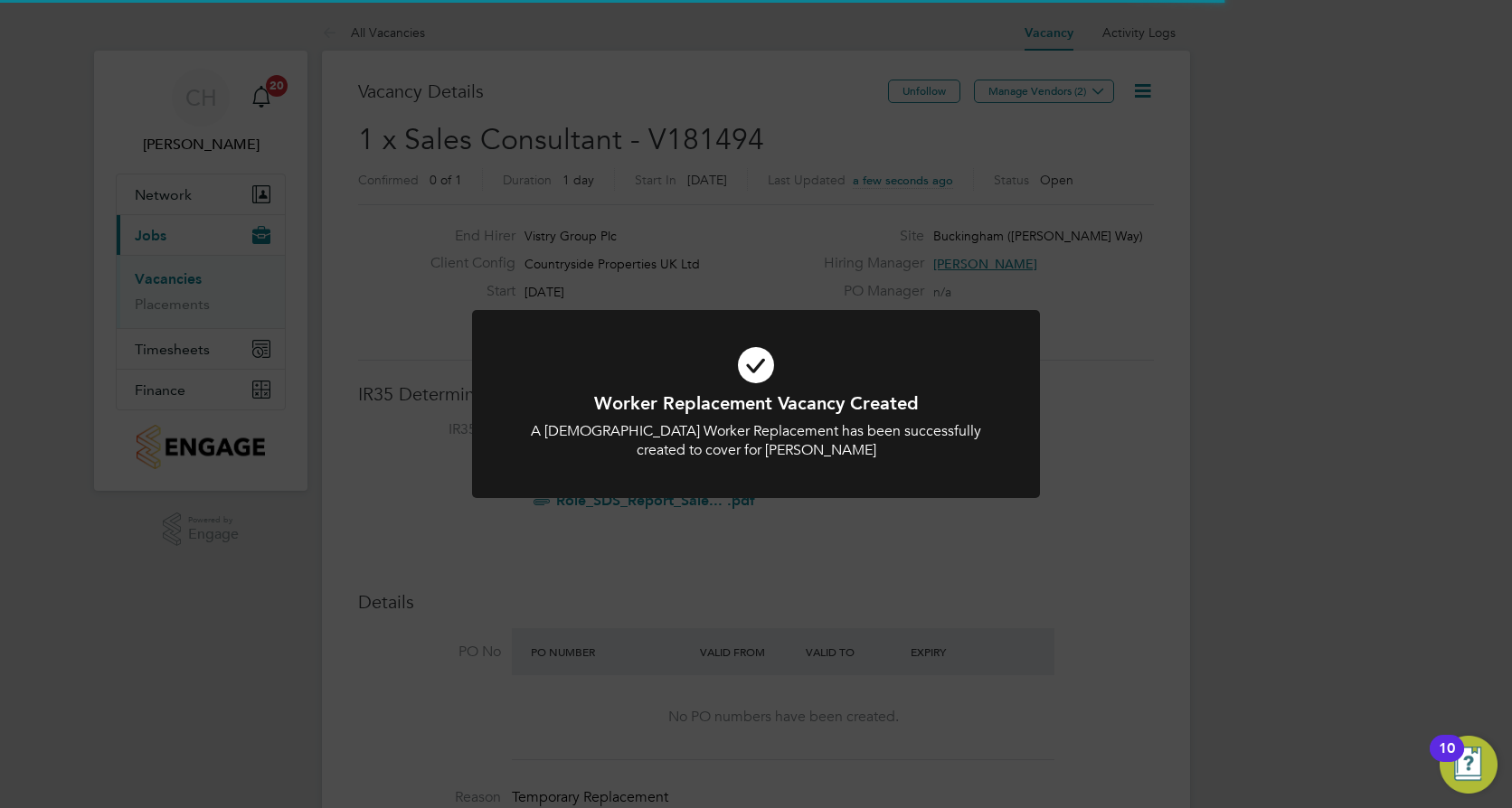
click at [1088, 258] on div "Worker Replacement Vacancy Created A Temporary Worker Replacement has been succ…" at bounding box center [756, 404] width 1512 height 808
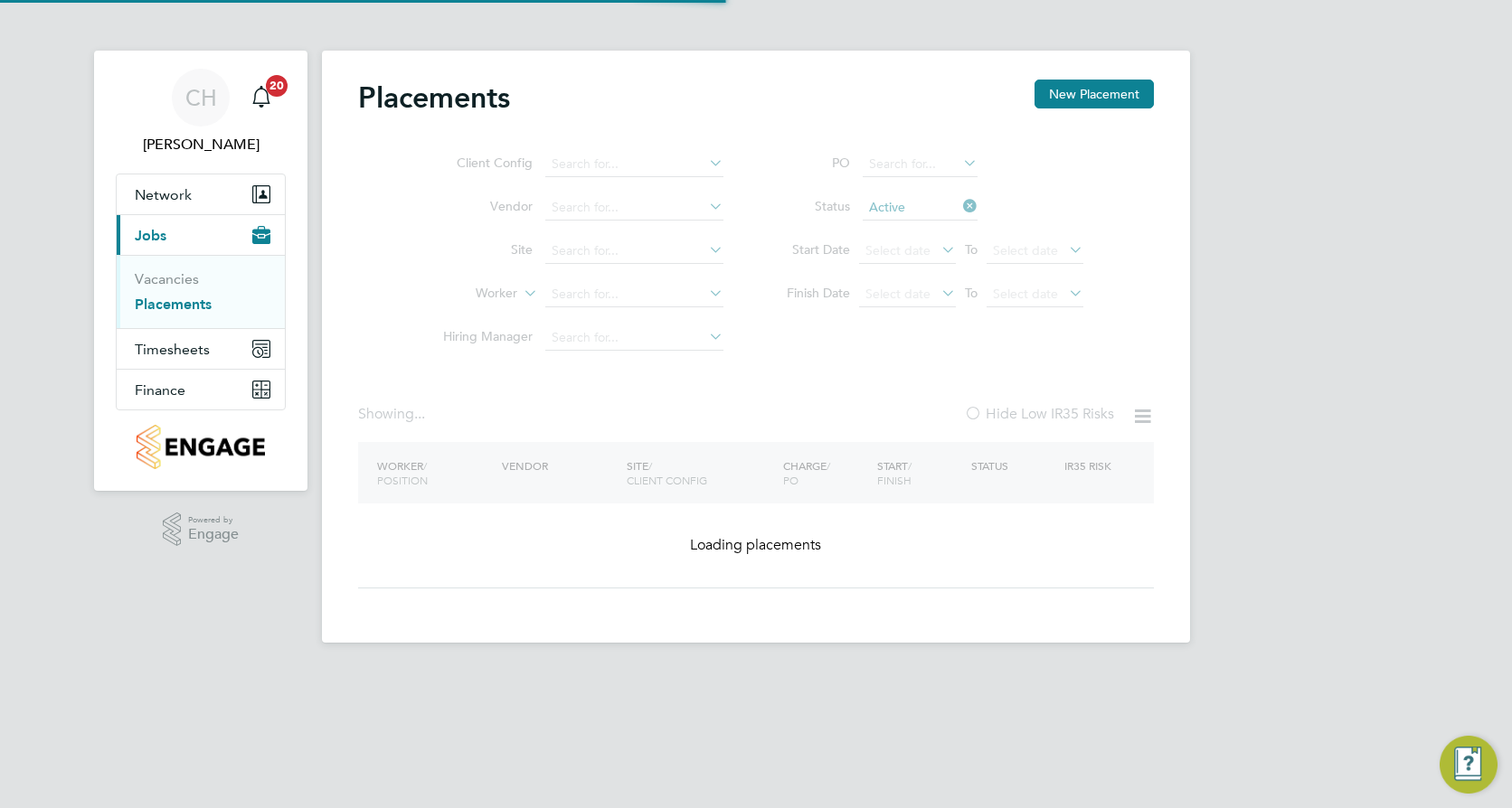
type input "Buckingham ([PERSON_NAME] Way)"
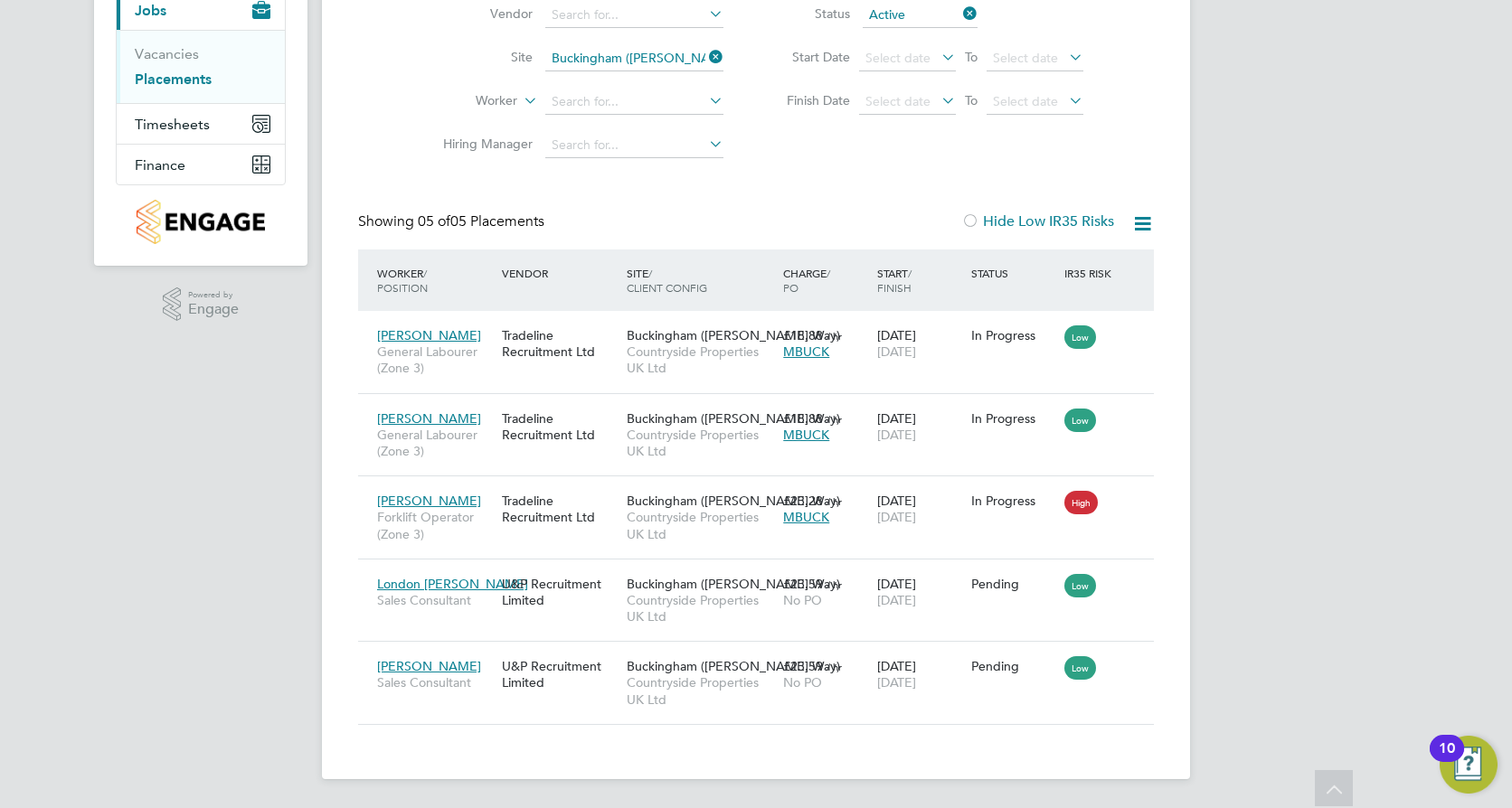
scroll to position [215, 0]
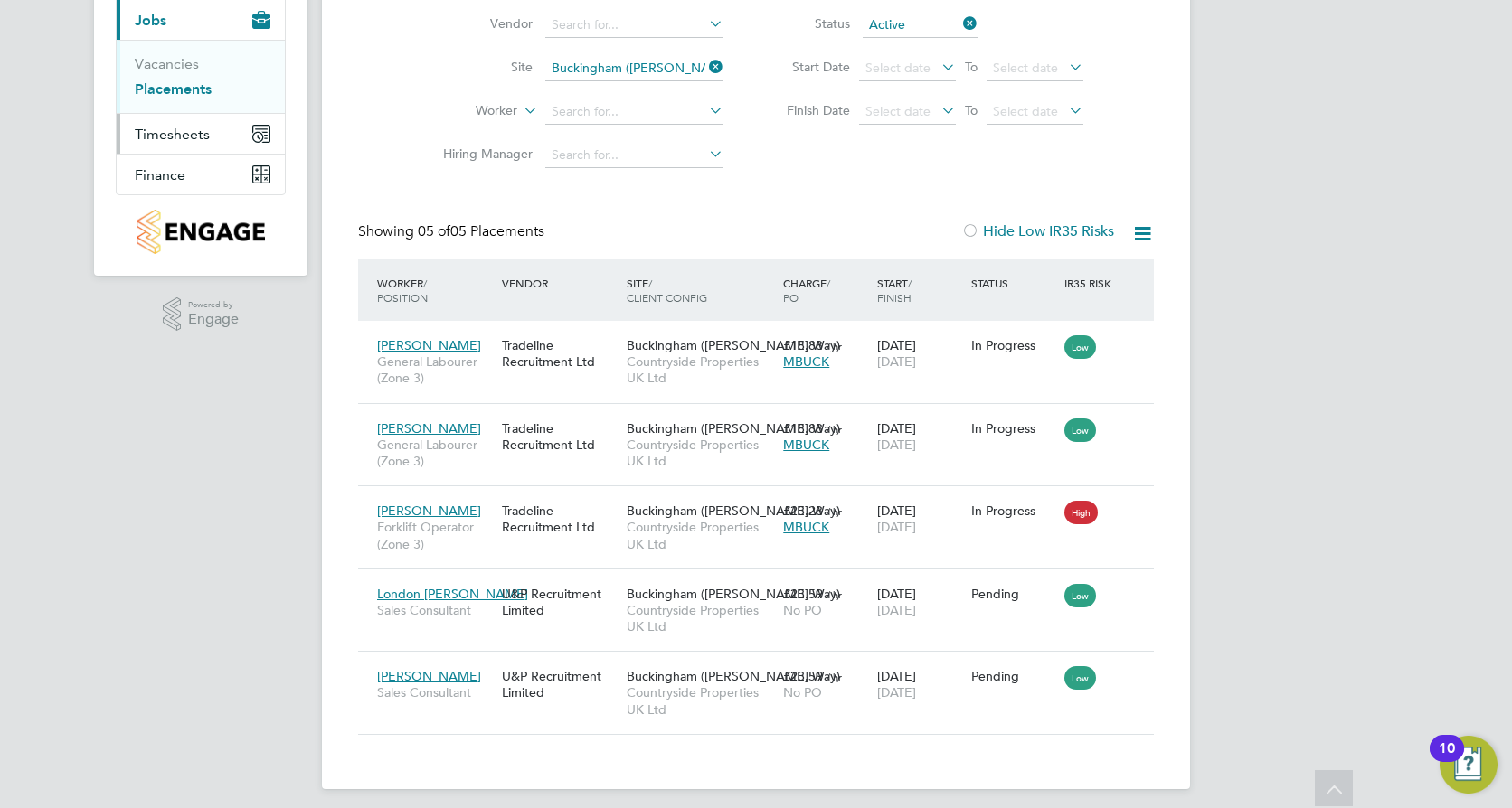
drag, startPoint x: 190, startPoint y: 129, endPoint x: 190, endPoint y: 148, distance: 19.0
click at [190, 129] on span "Timesheets" at bounding box center [171, 133] width 75 height 17
click at [173, 105] on link "Timesheets" at bounding box center [171, 103] width 75 height 17
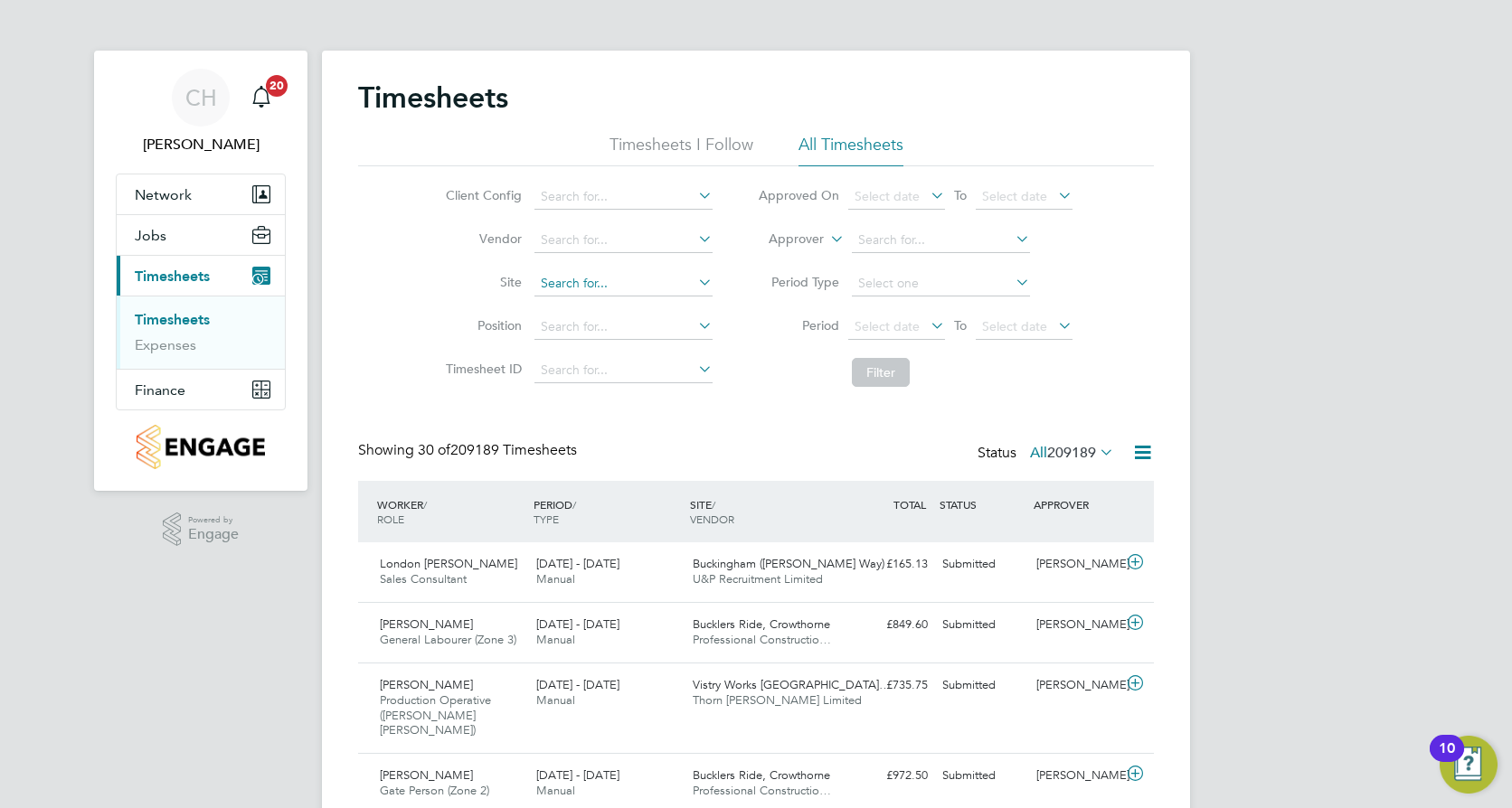
click at [629, 280] on input at bounding box center [623, 283] width 178 height 25
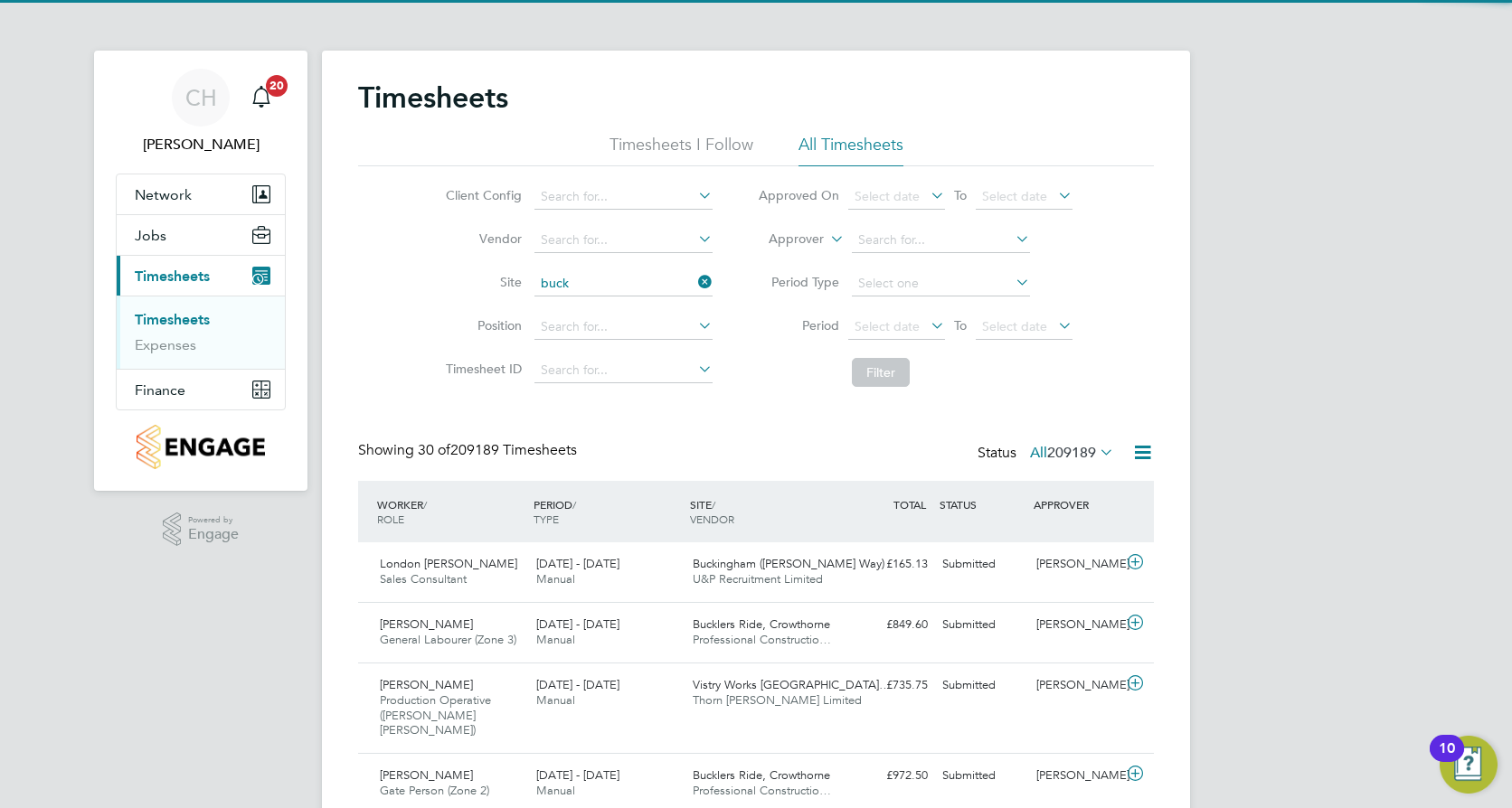
click at [659, 306] on li "Buck ingham (Osier Way)" at bounding box center [678, 308] width 291 height 25
type input "Buckingham ([PERSON_NAME] Way)"
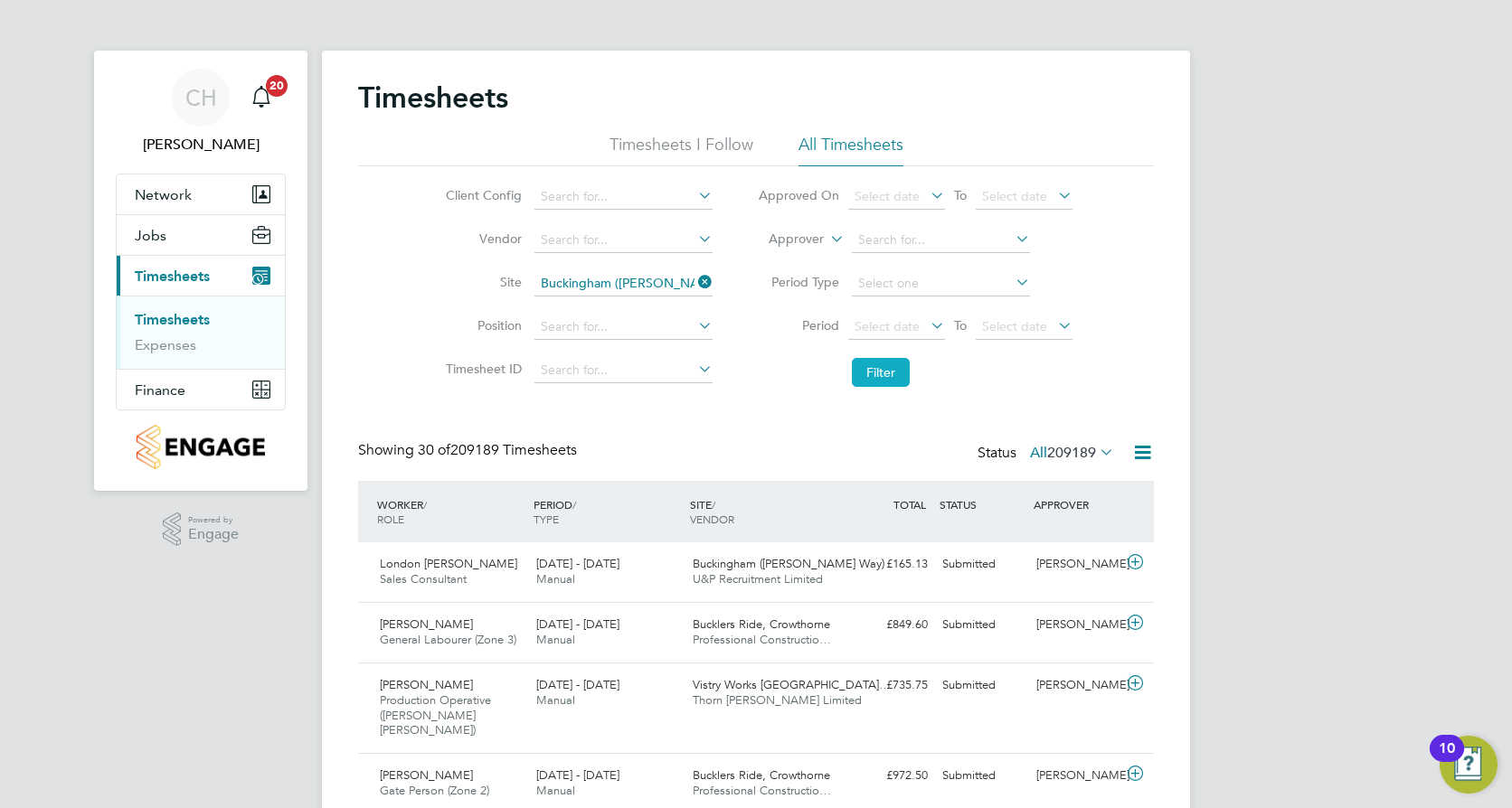
click at [903, 368] on button "Filter" at bounding box center [881, 372] width 58 height 29
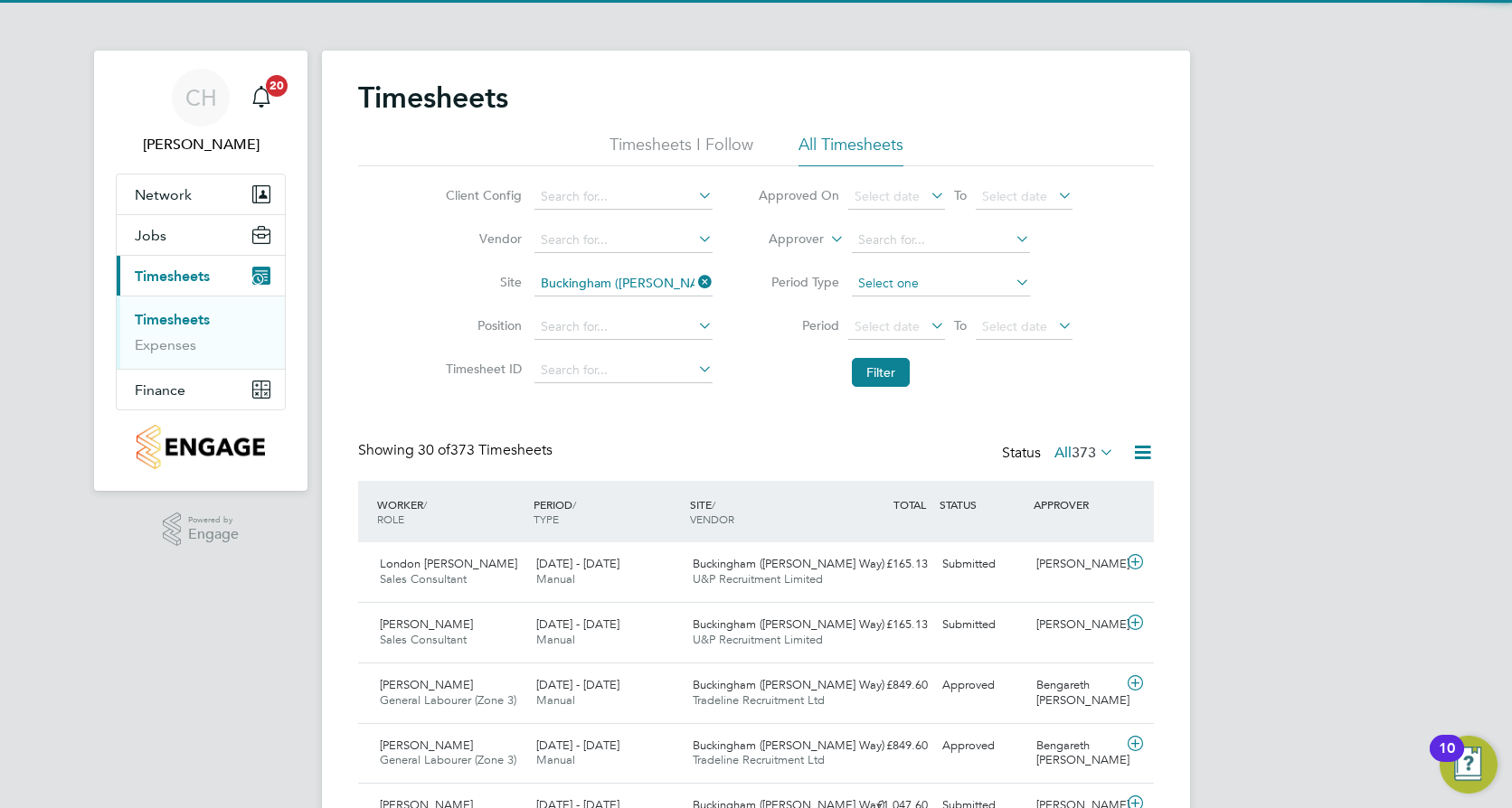
click at [965, 274] on input at bounding box center [941, 283] width 178 height 25
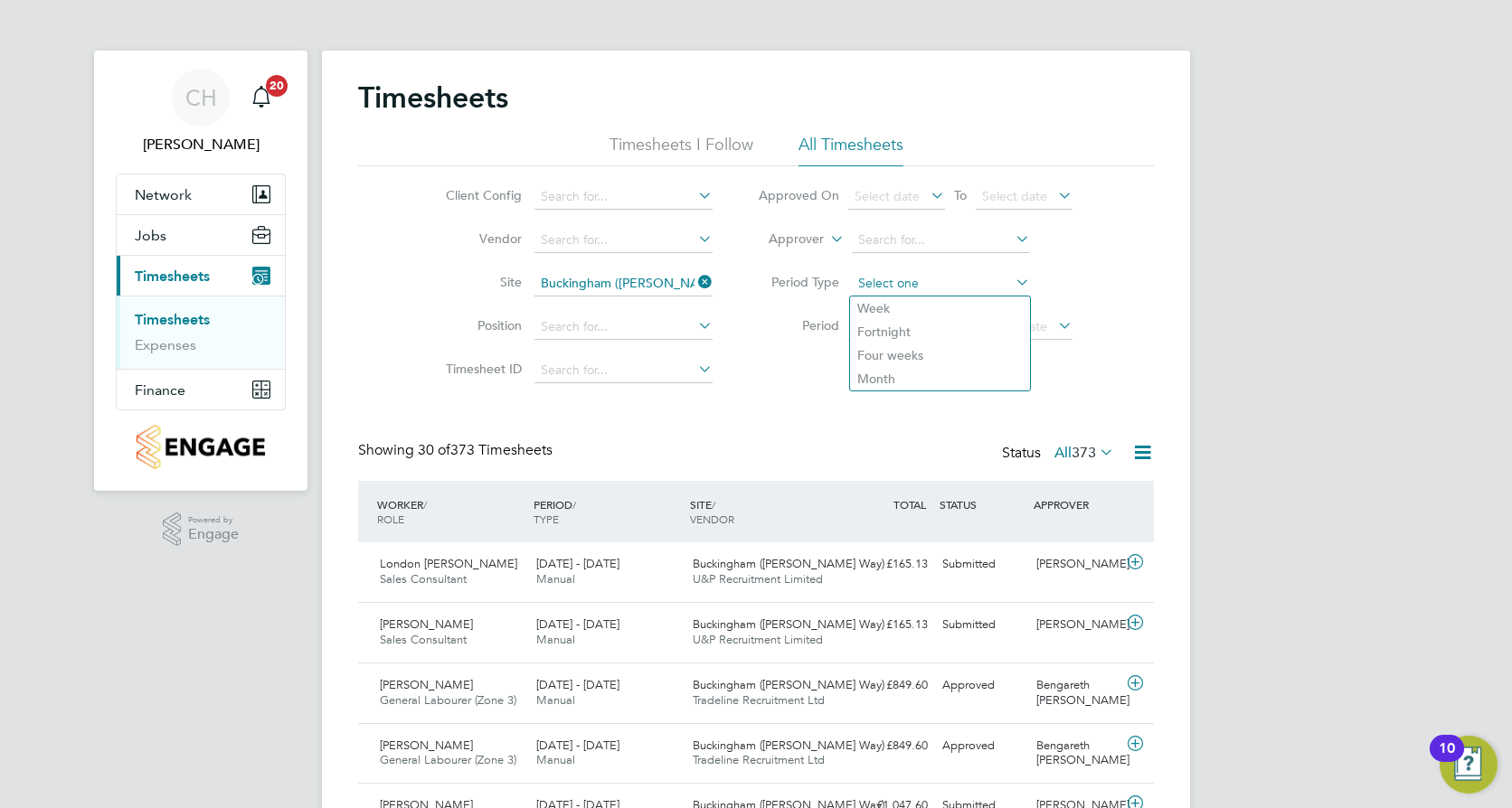
click at [965, 274] on input at bounding box center [941, 283] width 178 height 25
click at [969, 249] on input at bounding box center [941, 240] width 178 height 25
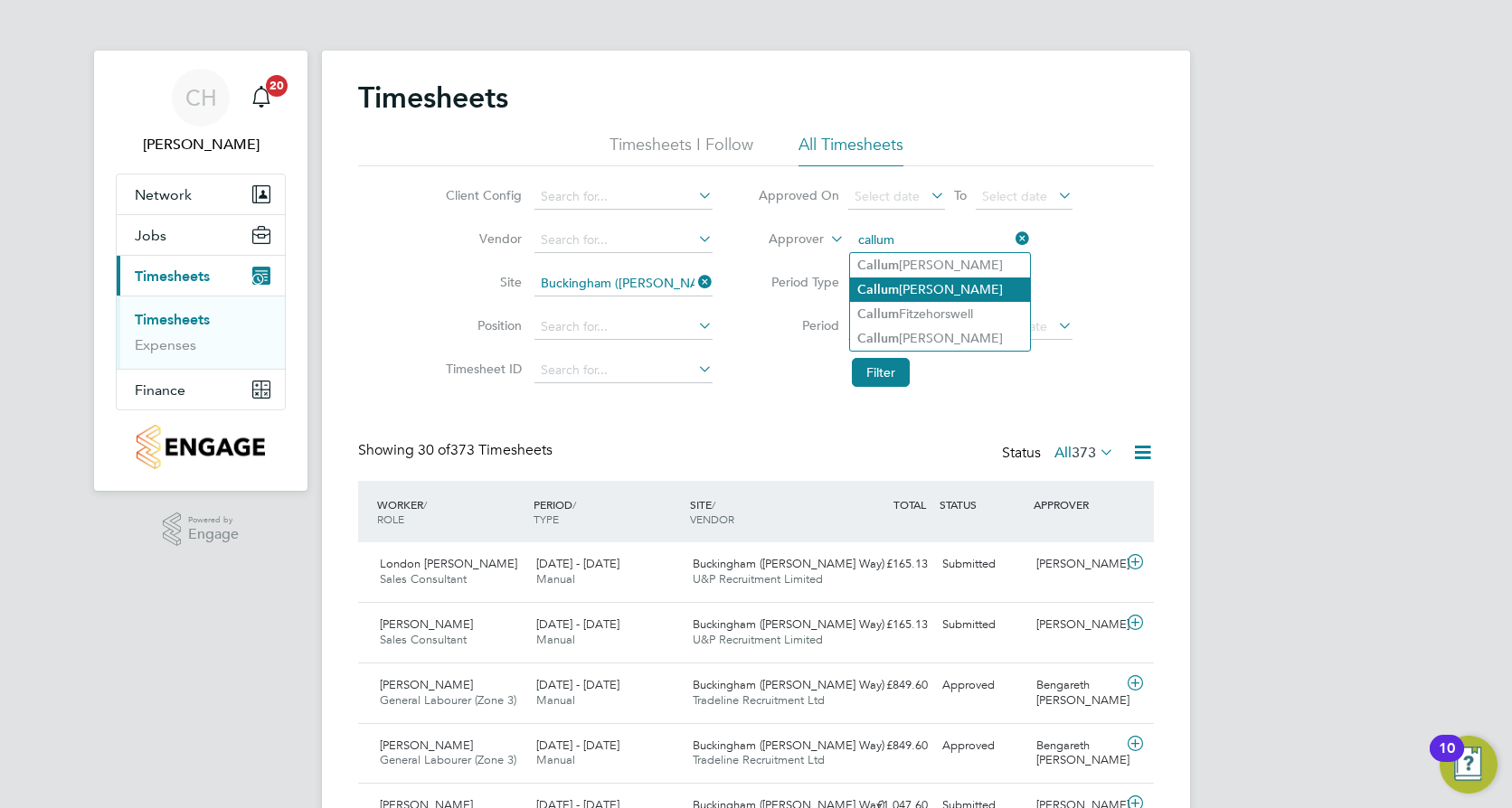
click at [933, 287] on li "Callum Haire" at bounding box center [940, 290] width 180 height 25
type input "[PERSON_NAME]"
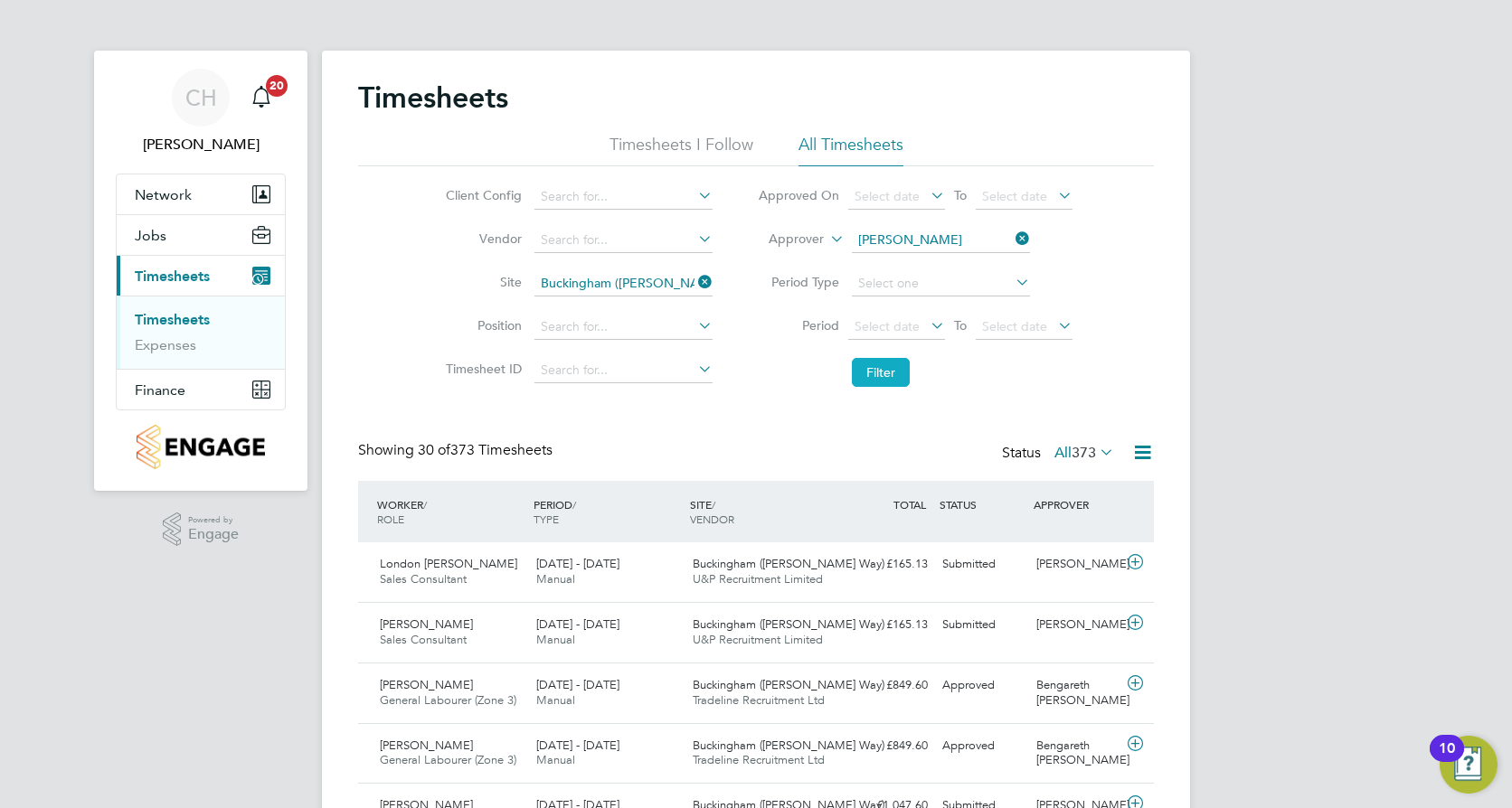
click at [905, 375] on button "Filter" at bounding box center [881, 372] width 58 height 29
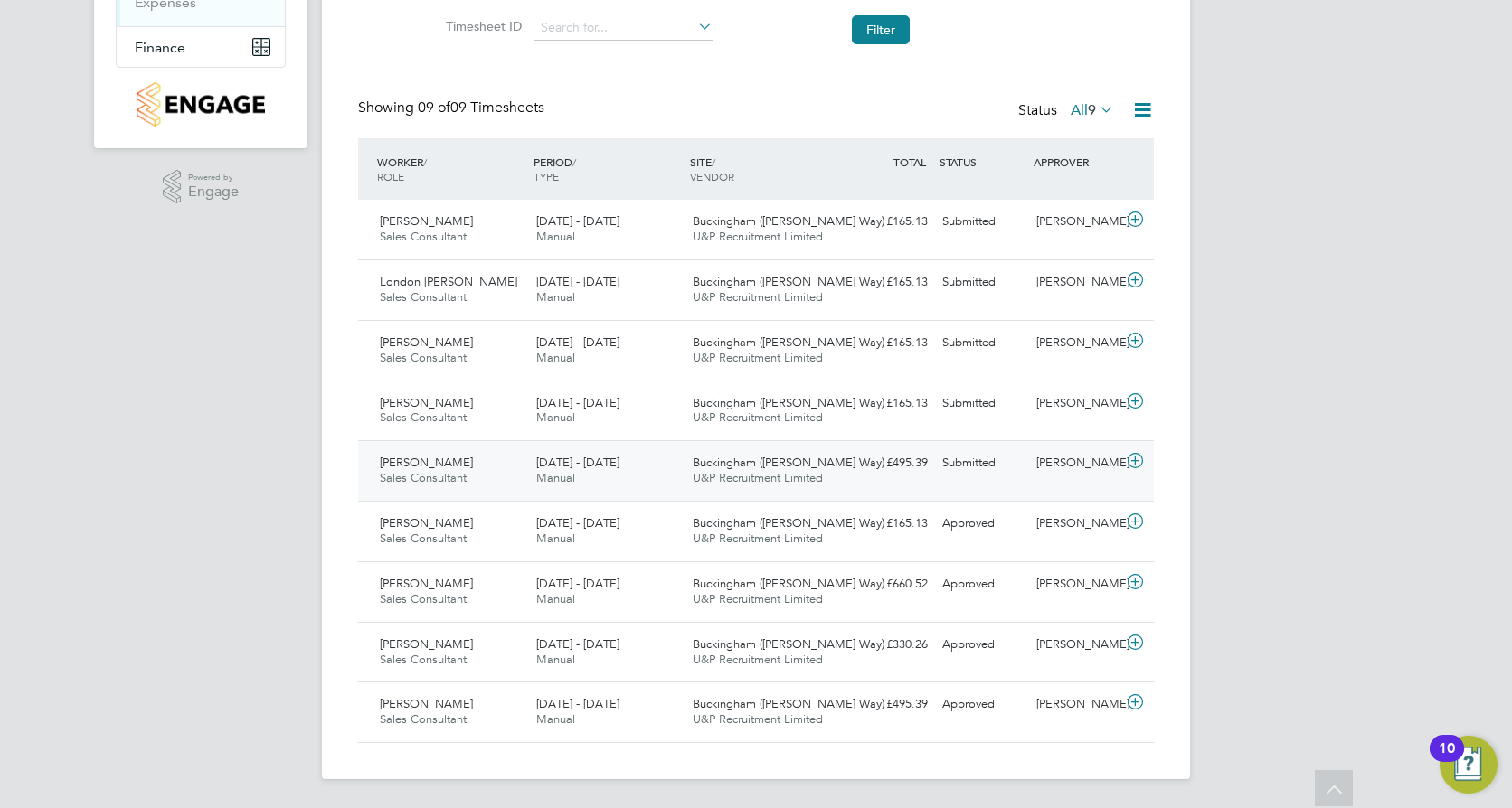
click at [932, 471] on div "£495.39 Submitted" at bounding box center [888, 463] width 94 height 30
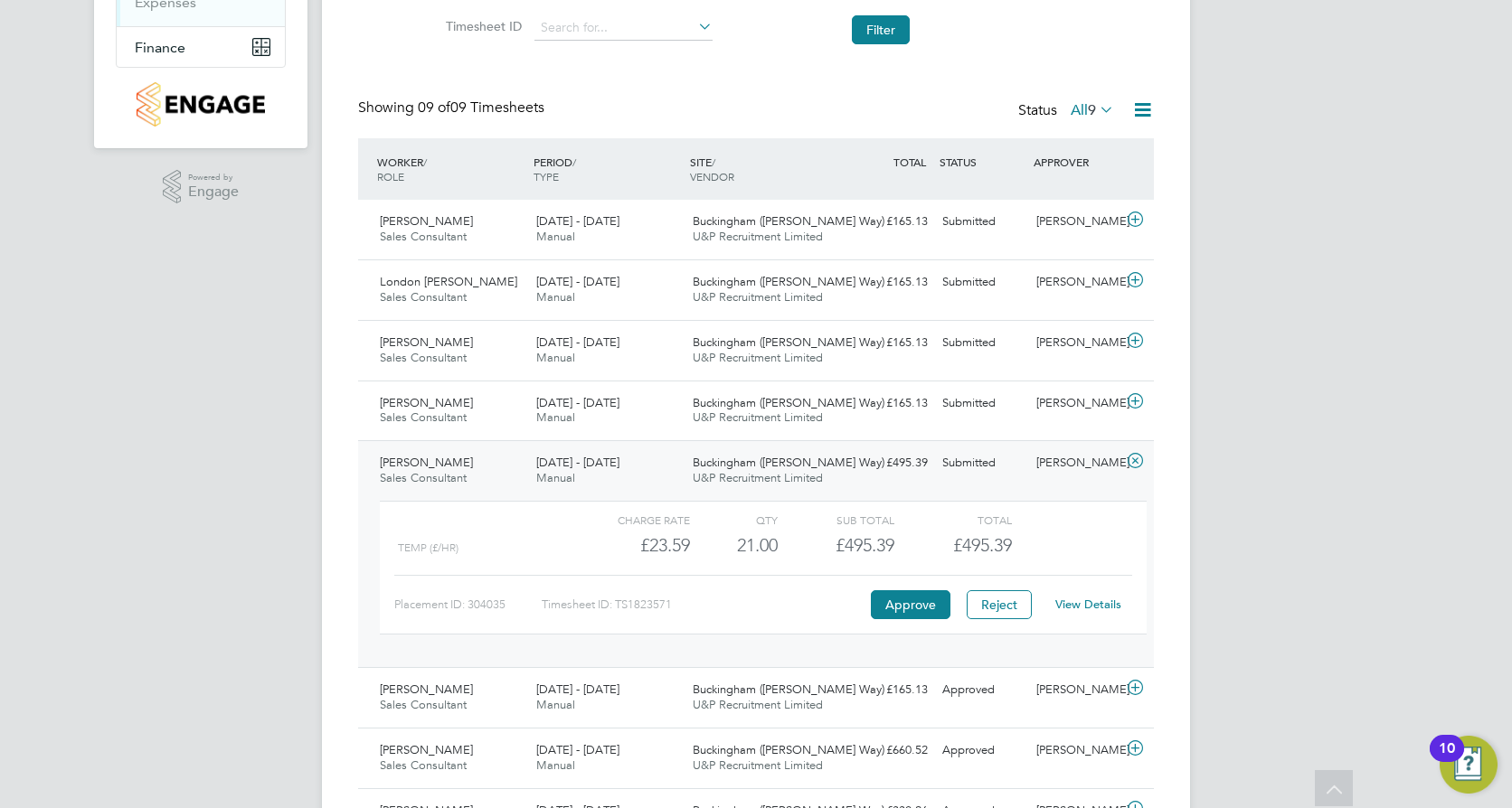
click at [1093, 604] on link "View Details" at bounding box center [1088, 603] width 66 height 15
click at [912, 605] on button "Approve" at bounding box center [911, 604] width 80 height 29
click at [947, 408] on div "Submitted" at bounding box center [981, 404] width 94 height 30
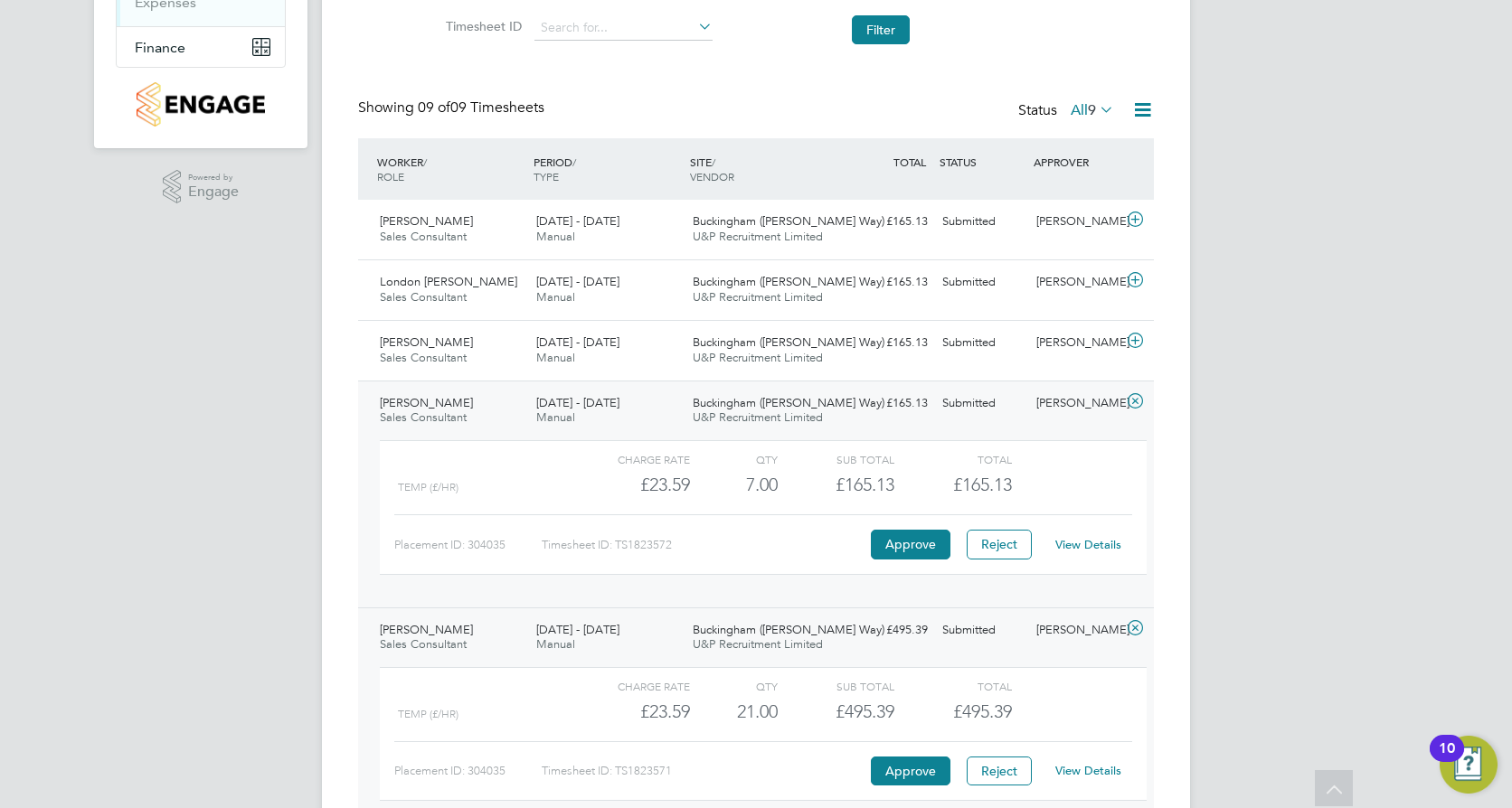
click at [1086, 542] on link "View Details" at bounding box center [1088, 544] width 66 height 15
click at [1078, 773] on link "View Details" at bounding box center [1088, 770] width 66 height 15
click at [911, 339] on div "£165.13 Submitted" at bounding box center [888, 343] width 94 height 30
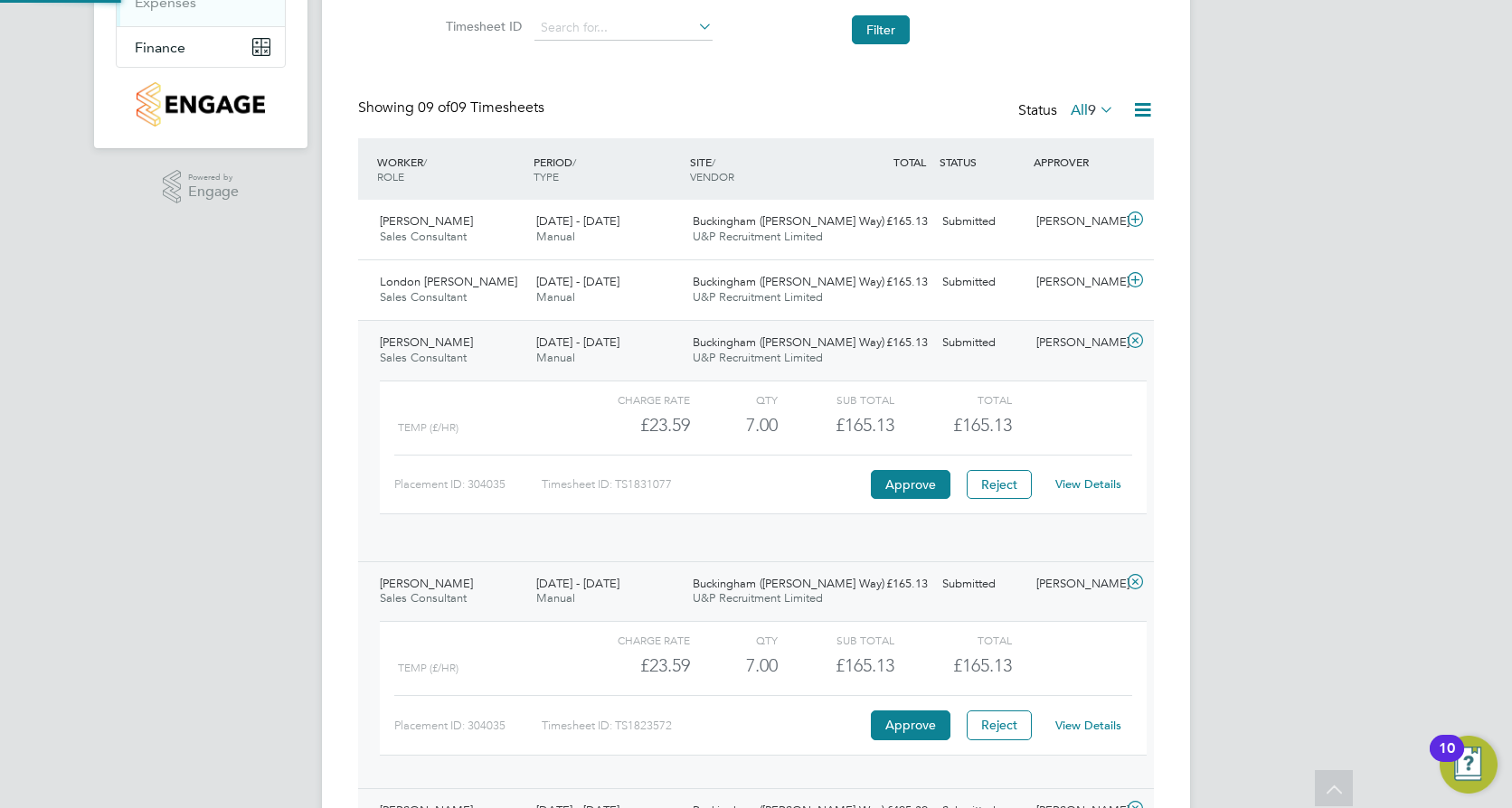
scroll to position [31, 176]
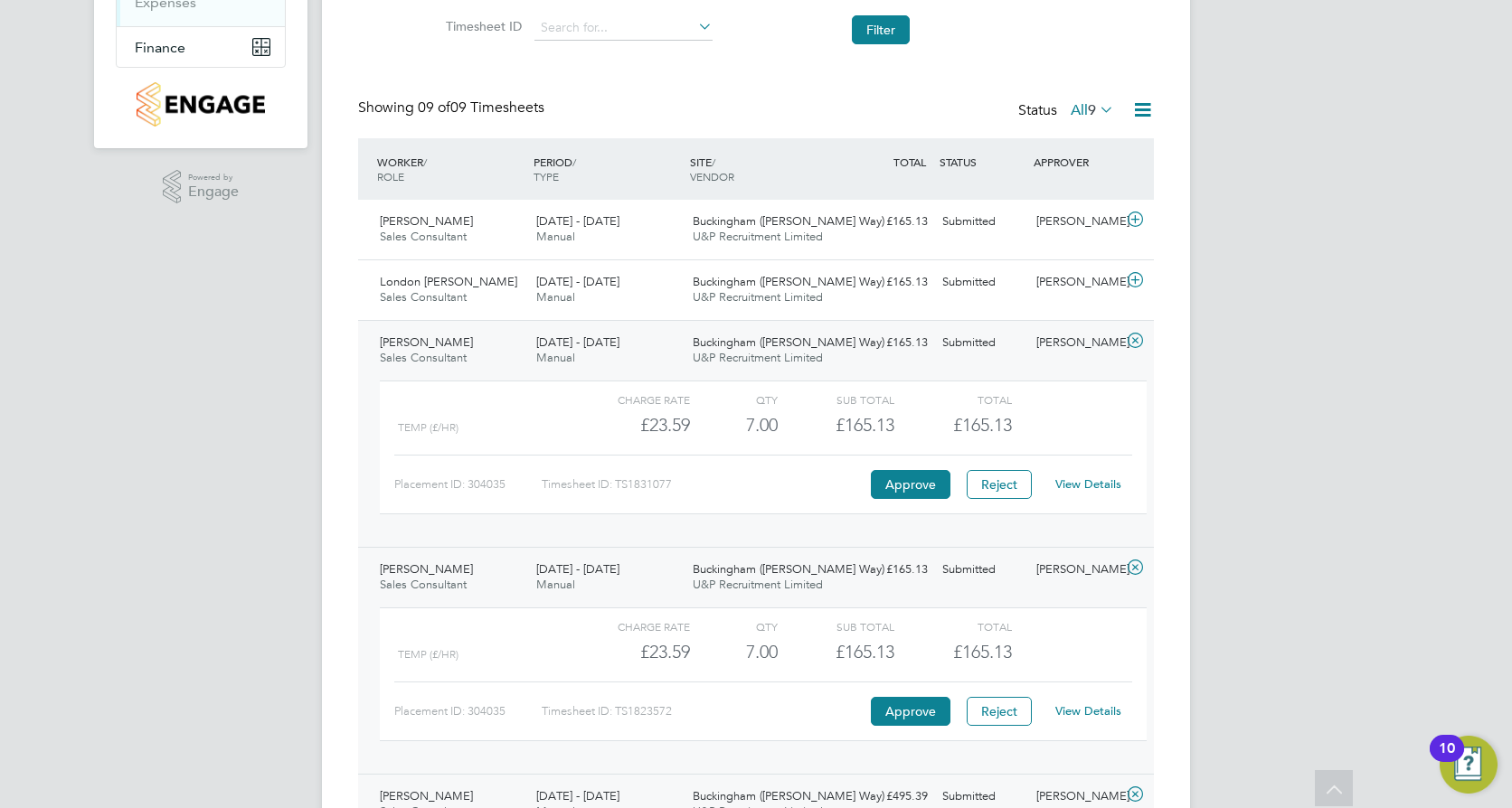
click at [1101, 489] on link "View Details" at bounding box center [1088, 484] width 66 height 15
click at [835, 283] on div "Buckingham (Osier Way) U&P Recruitment Limited" at bounding box center [762, 290] width 156 height 45
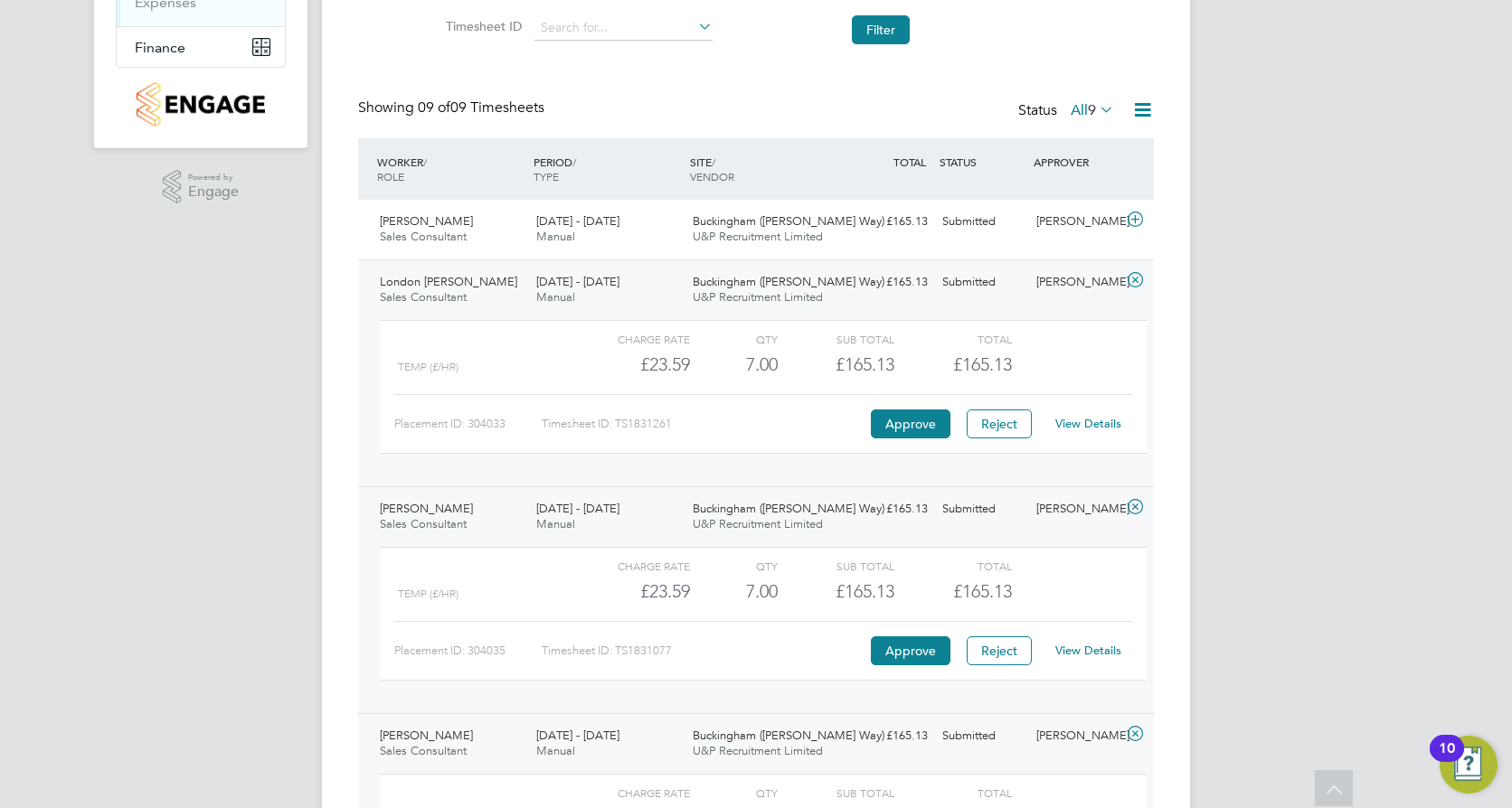
click at [1094, 419] on link "View Details" at bounding box center [1088, 423] width 66 height 15
click at [922, 420] on button "Approve" at bounding box center [911, 423] width 80 height 29
click at [989, 232] on div "Submitted" at bounding box center [981, 222] width 94 height 30
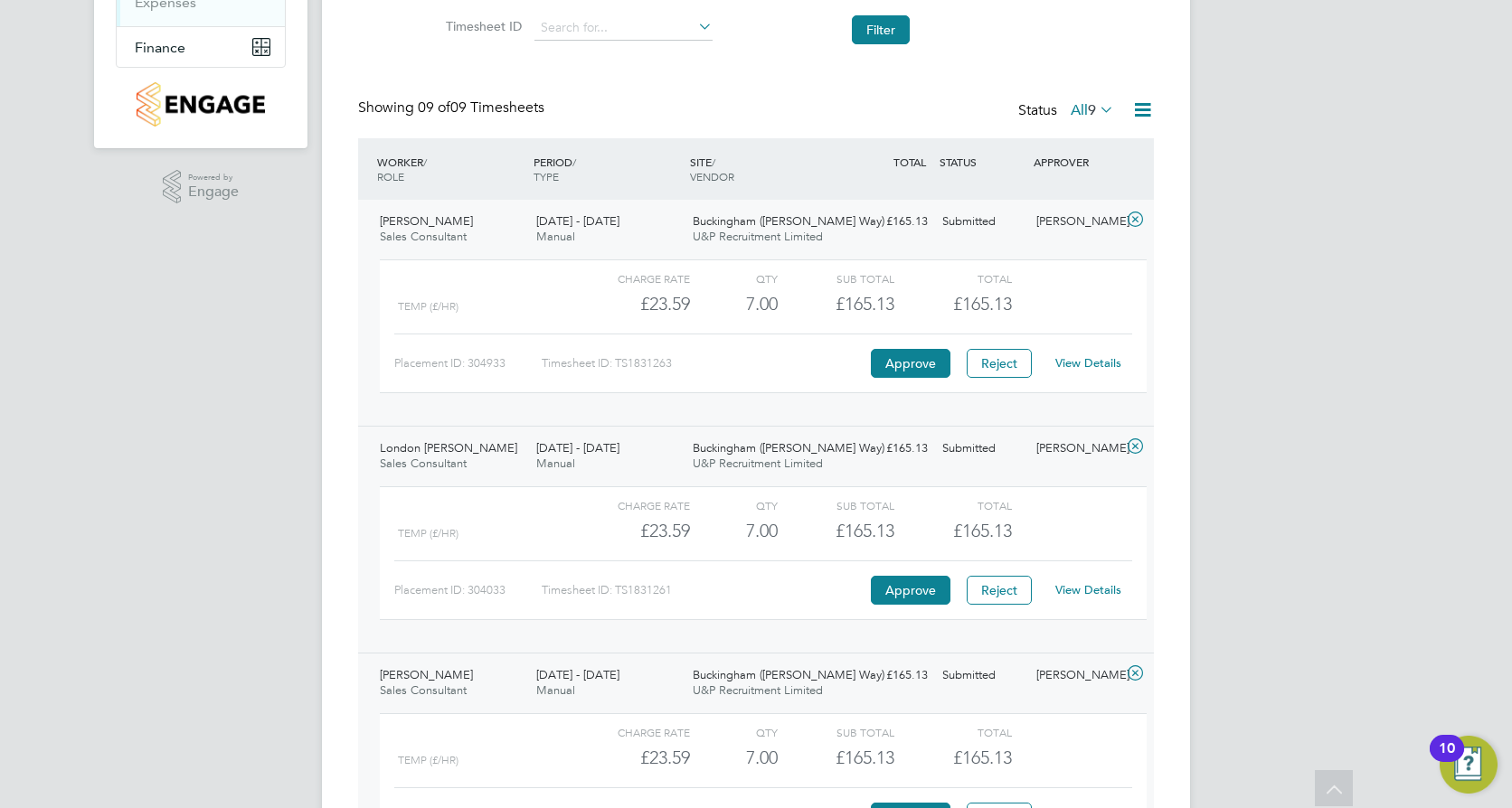
click at [1099, 361] on link "View Details" at bounding box center [1088, 362] width 66 height 15
click at [1099, 596] on link "View Details" at bounding box center [1088, 589] width 66 height 15
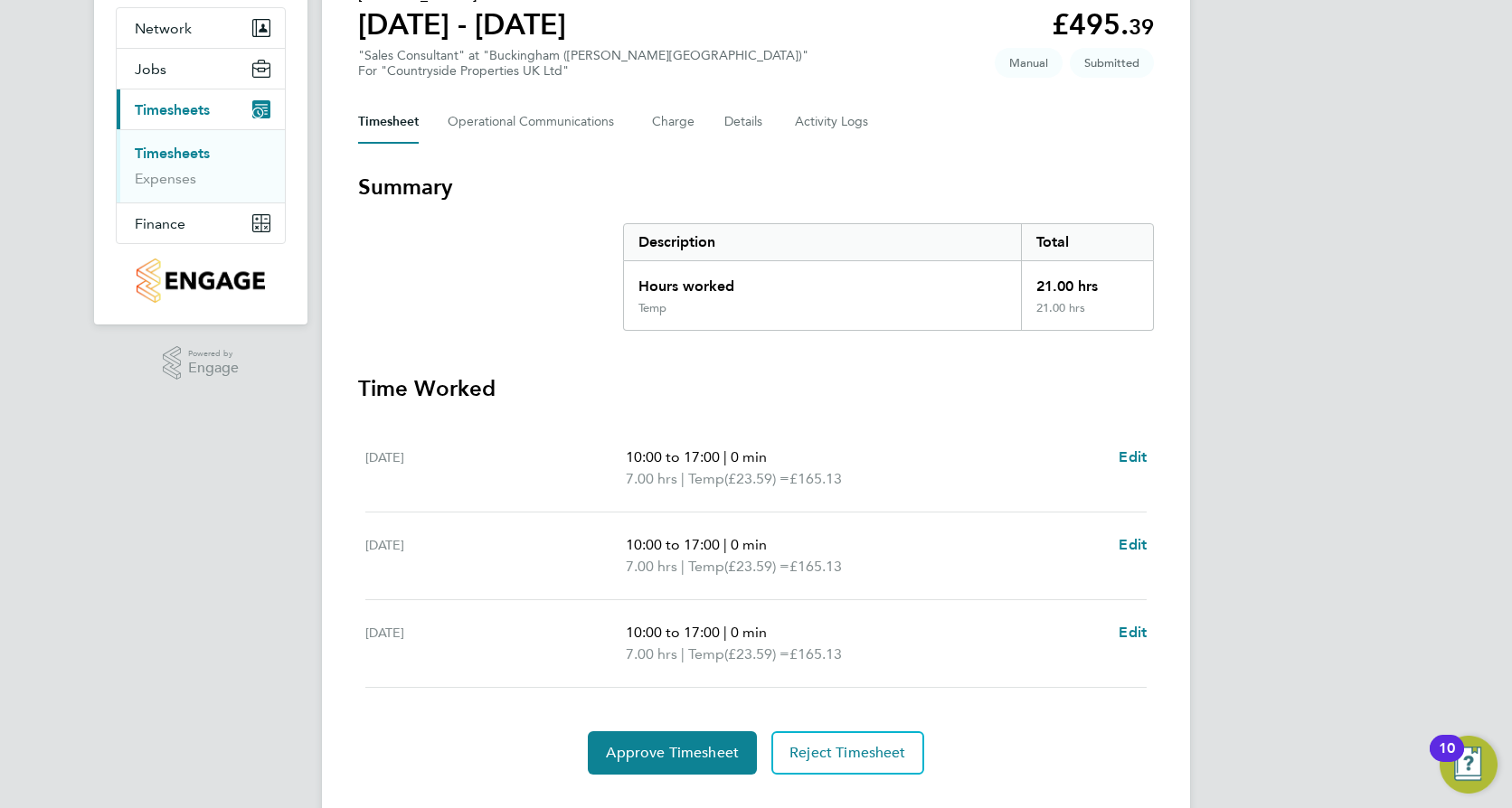
scroll to position [205, 0]
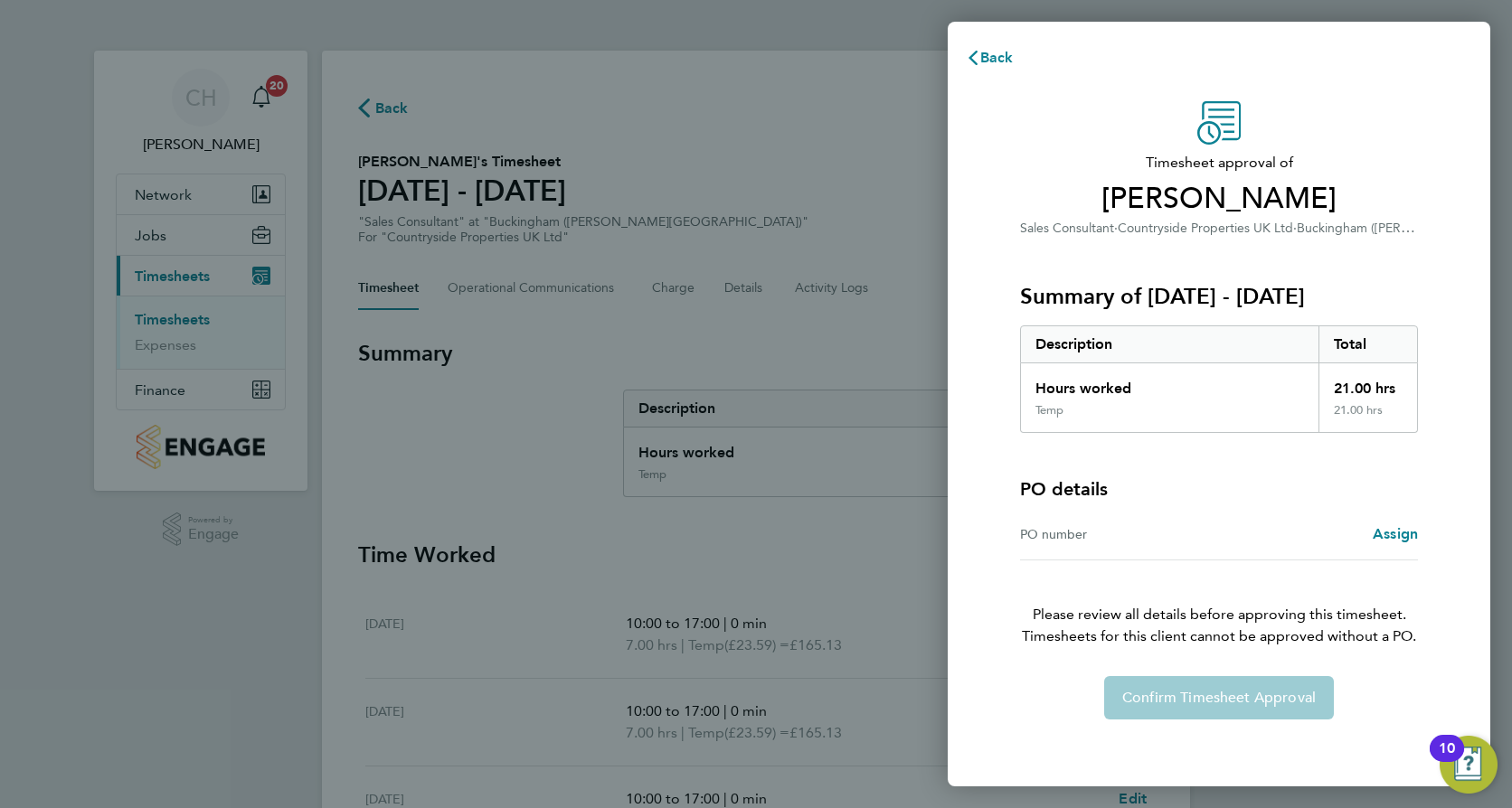
click at [1210, 699] on div "Confirm Timesheet Approval" at bounding box center [1218, 698] width 441 height 44
click at [1214, 695] on div "Confirm Timesheet Approval" at bounding box center [1218, 698] width 441 height 44
click at [1189, 532] on div "PO number" at bounding box center [1120, 534] width 199 height 22
click at [1013, 533] on div "Timesheet approval of Stephen Puddifoot Sales Consultant · Countryside Properti…" at bounding box center [1218, 410] width 441 height 618
click at [1042, 528] on div "PO number" at bounding box center [1120, 534] width 199 height 22
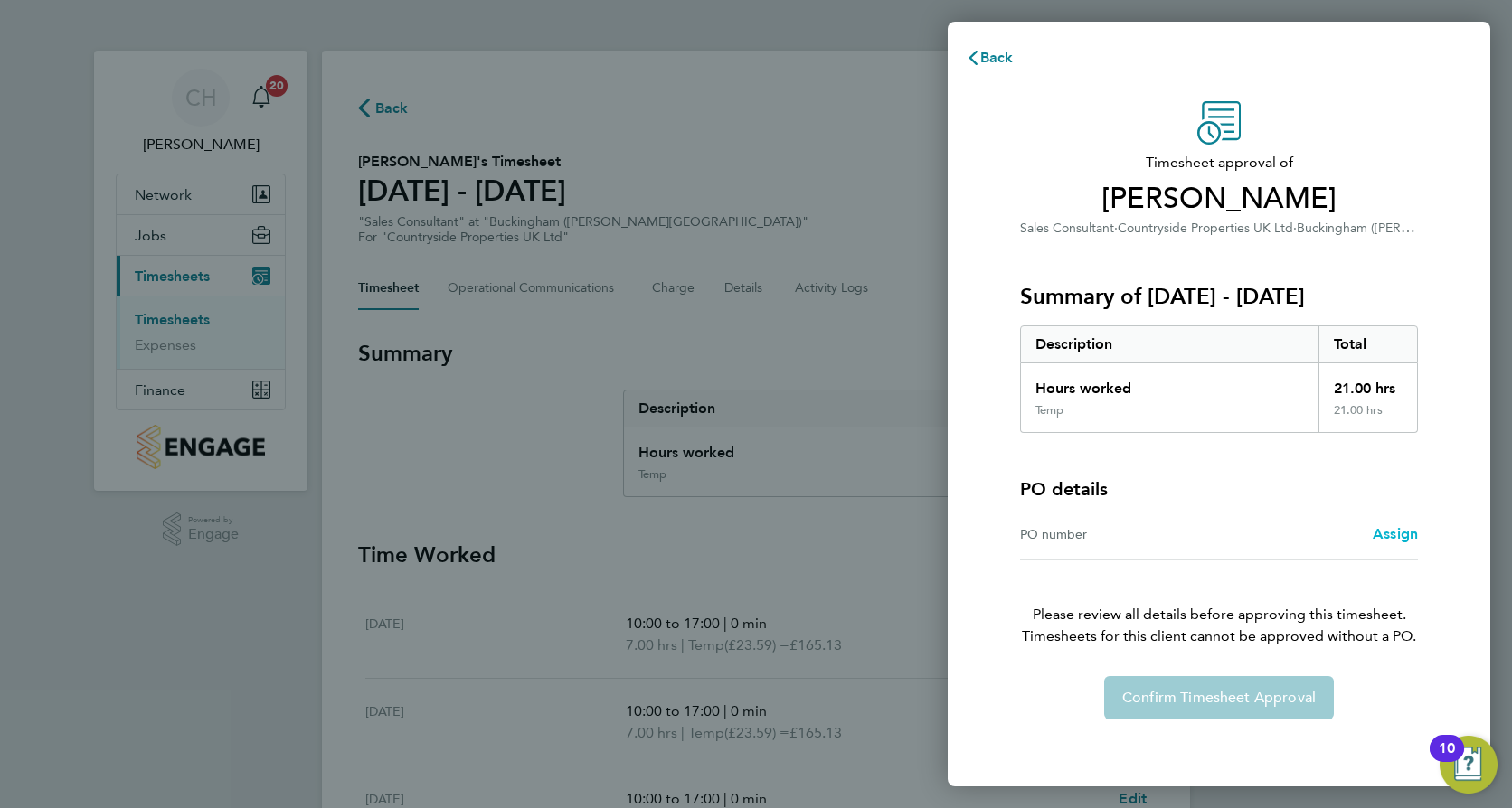
click at [1380, 532] on span "Assign" at bounding box center [1395, 533] width 45 height 17
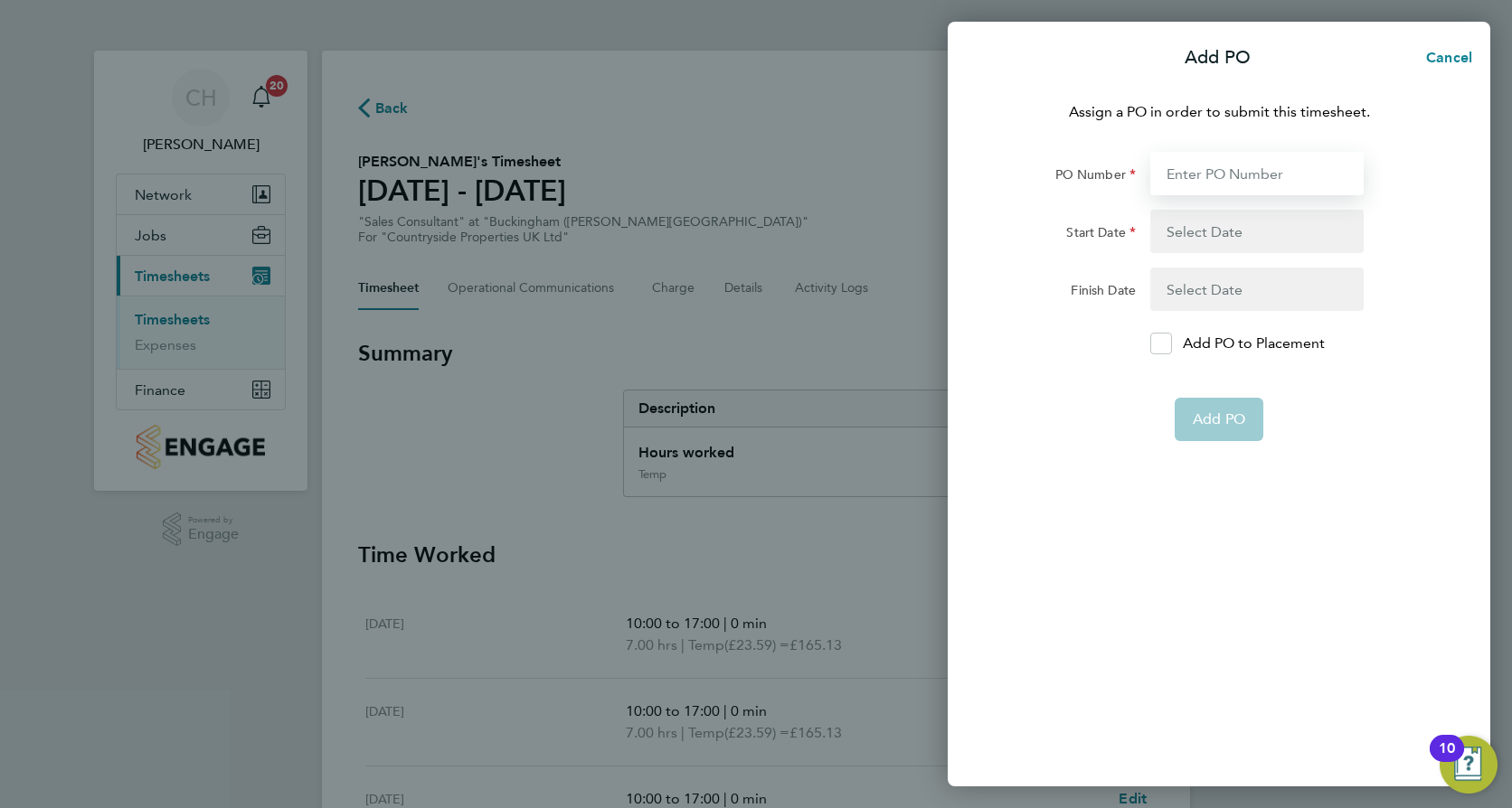
click at [1231, 172] on input "PO Number" at bounding box center [1256, 174] width 213 height 44
type input "MBUCK"
type input "[DATE]"
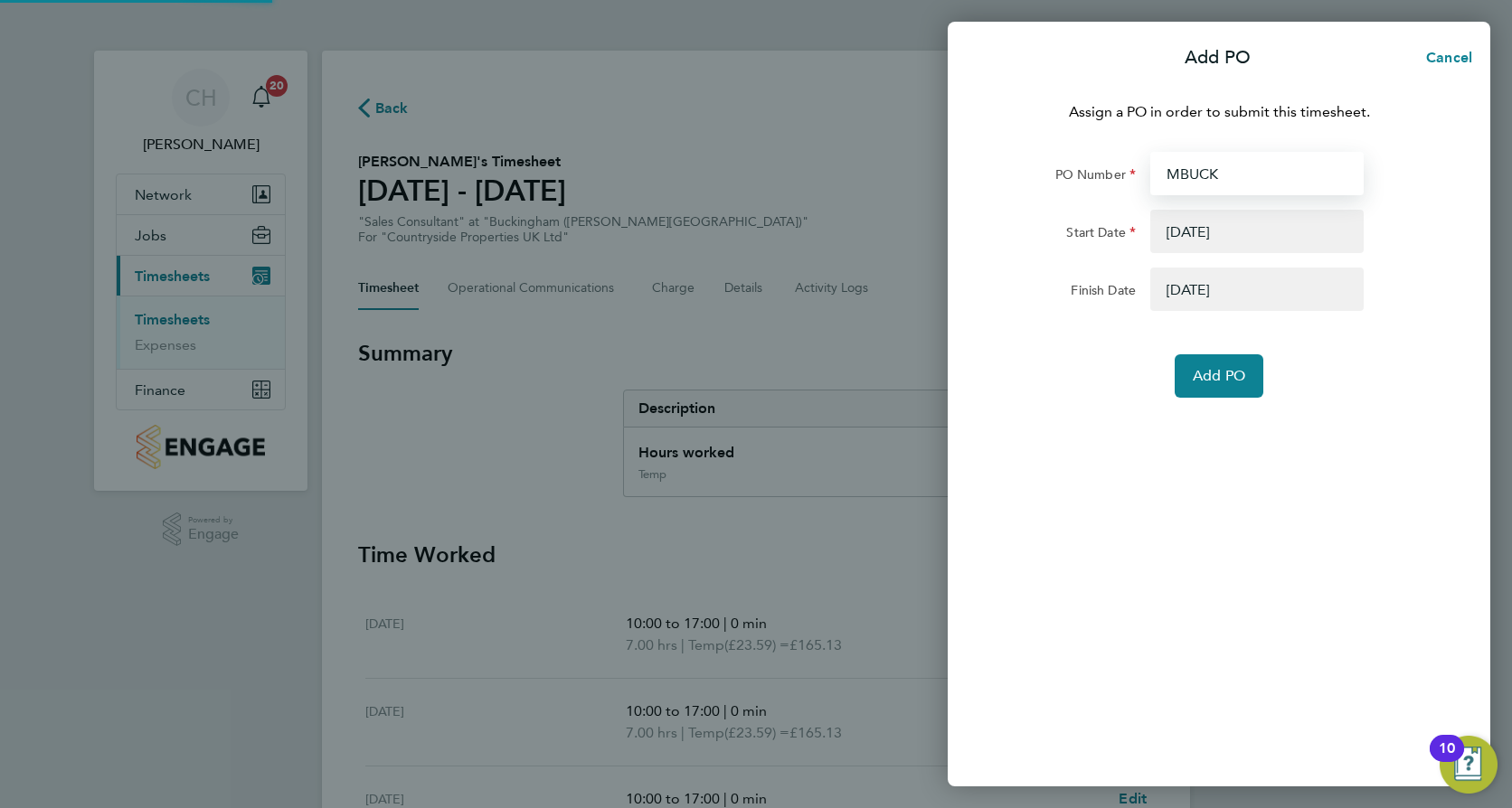
type input "MBUCK"
click at [1414, 278] on div "Finish Date 31 Oct 25" at bounding box center [1218, 290] width 456 height 44
click at [1234, 381] on span "Add PO" at bounding box center [1218, 376] width 53 height 18
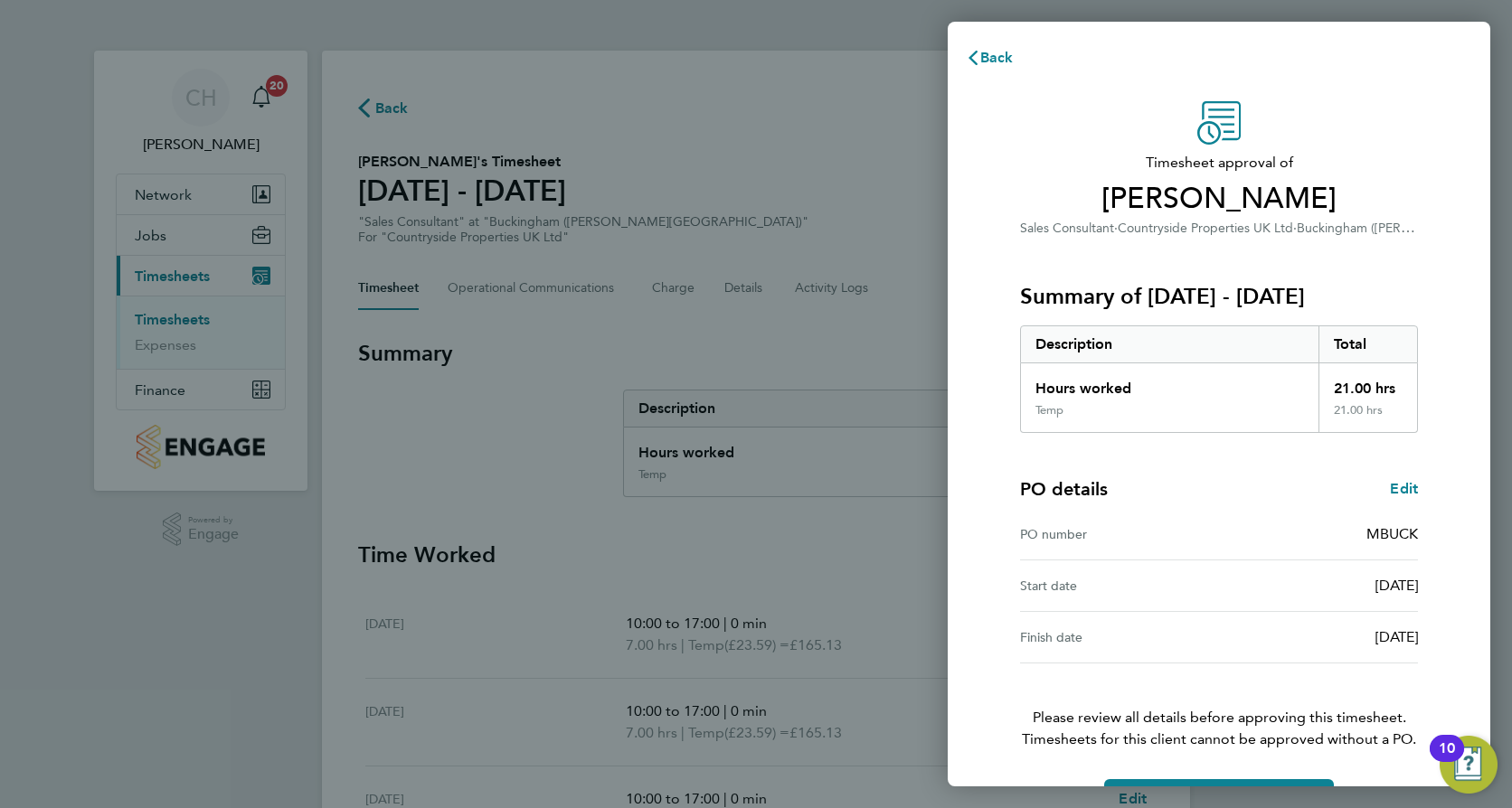
scroll to position [58, 0]
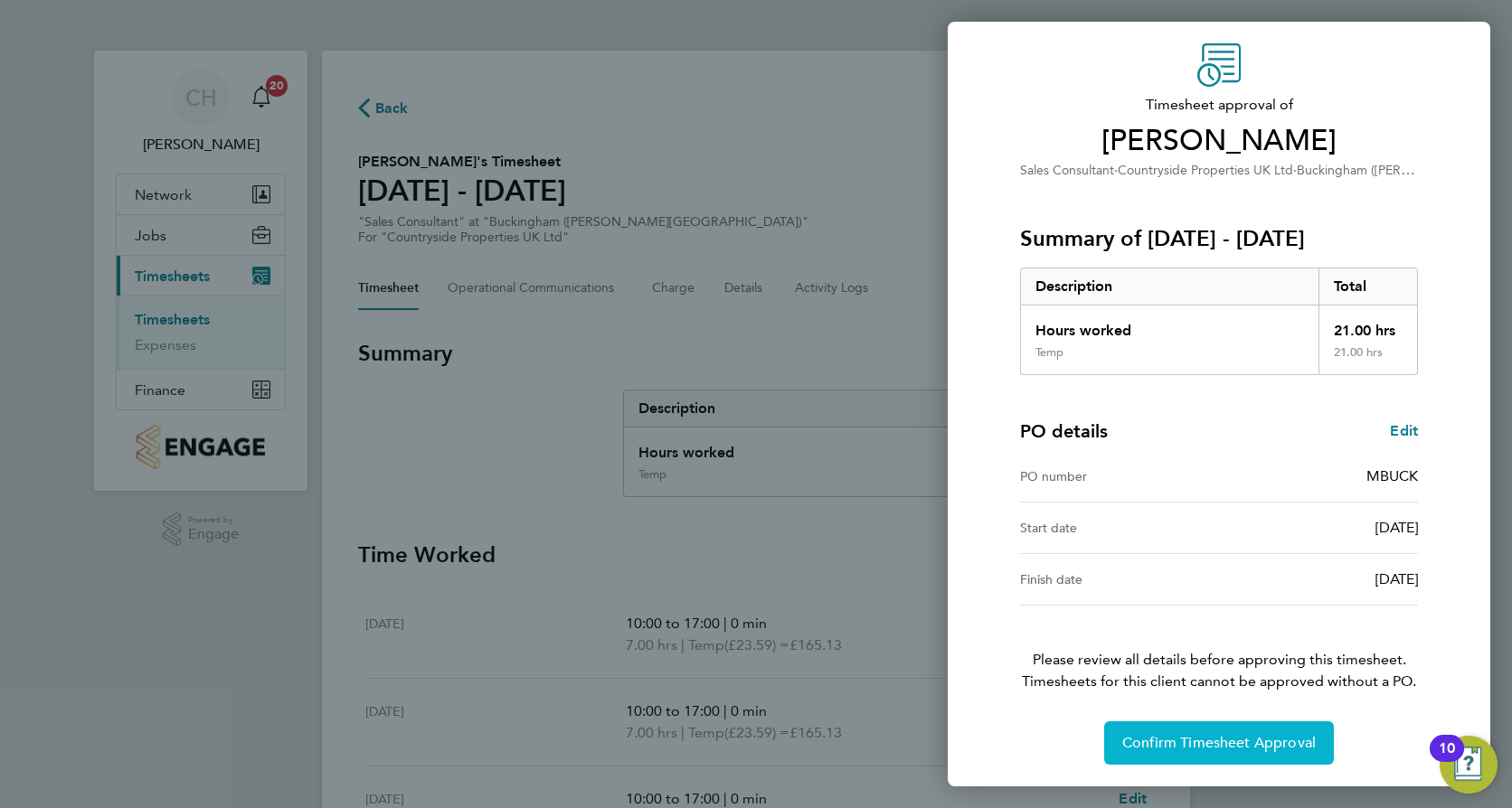
click at [1214, 743] on span "Confirm Timesheet Approval" at bounding box center [1218, 743] width 193 height 18
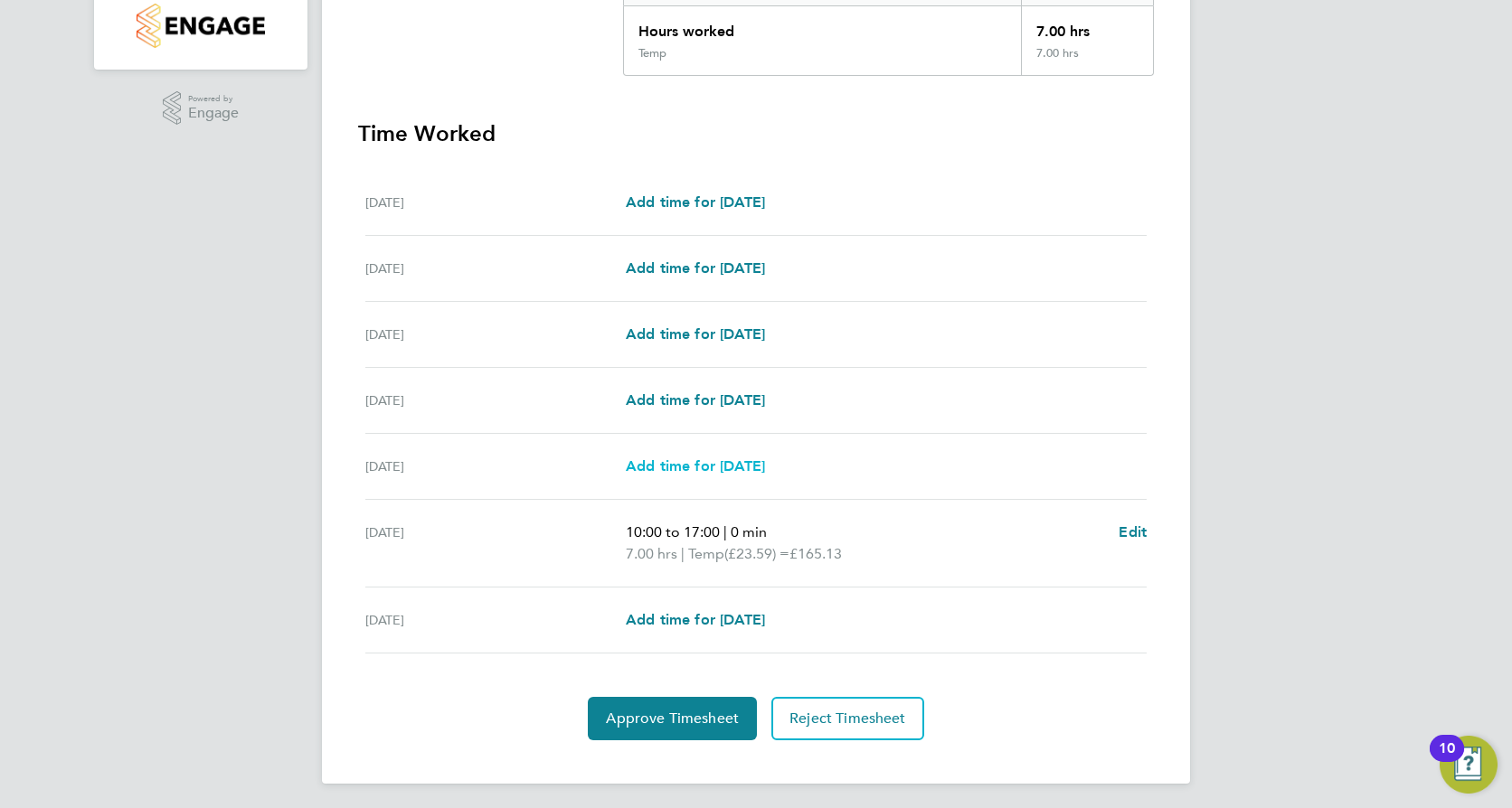
scroll to position [426, 0]
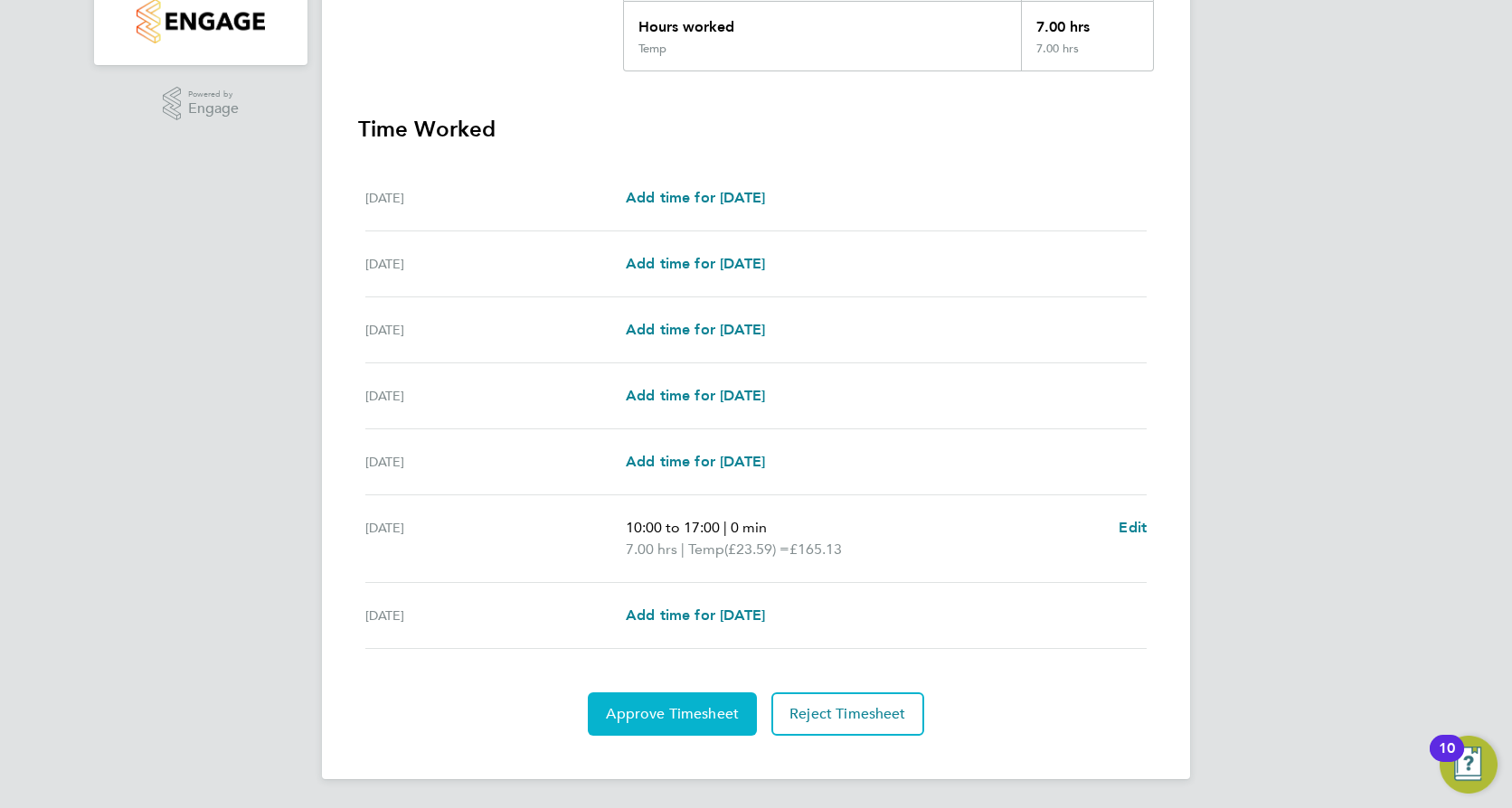
drag, startPoint x: 683, startPoint y: 717, endPoint x: 692, endPoint y: 715, distance: 9.2
click at [683, 717] on span "Approve Timesheet" at bounding box center [673, 713] width 133 height 18
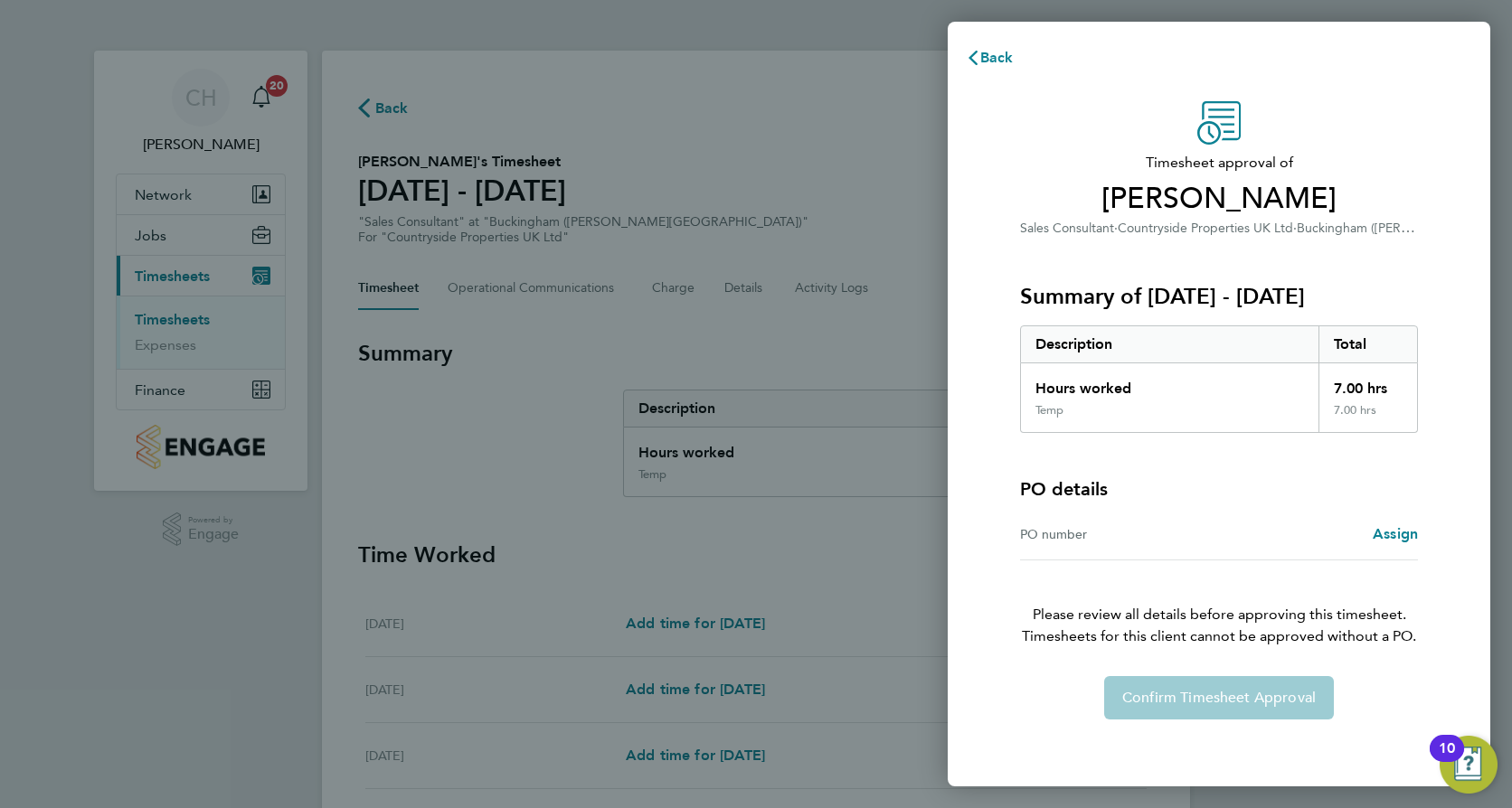
click at [1363, 527] on div "Assign" at bounding box center [1318, 534] width 199 height 22
click at [1396, 530] on span "Assign" at bounding box center [1395, 533] width 45 height 17
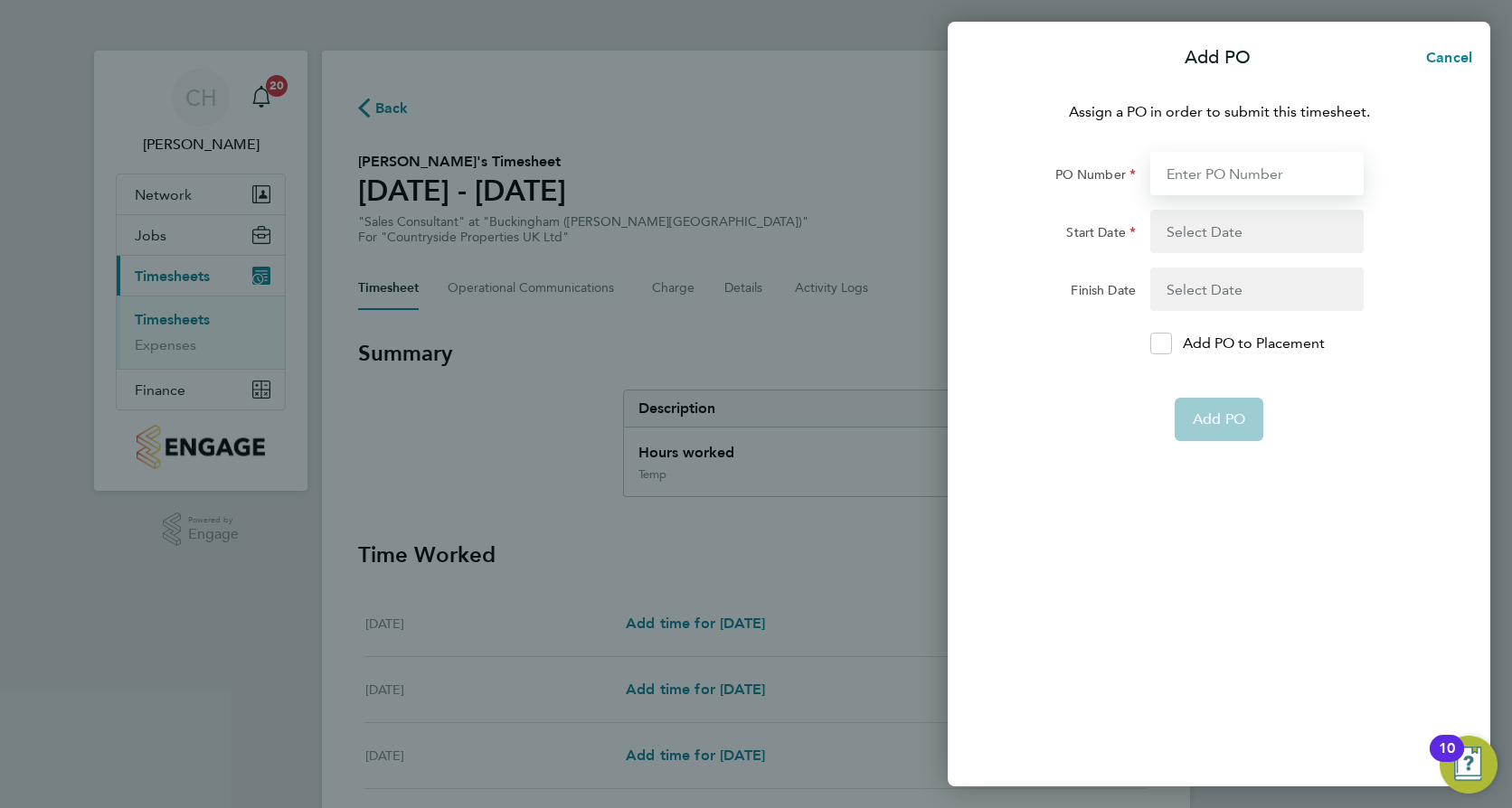
click at [1241, 167] on input "PO Number" at bounding box center [1256, 174] width 213 height 44
type input "MBUCK"
type input "[DATE]"
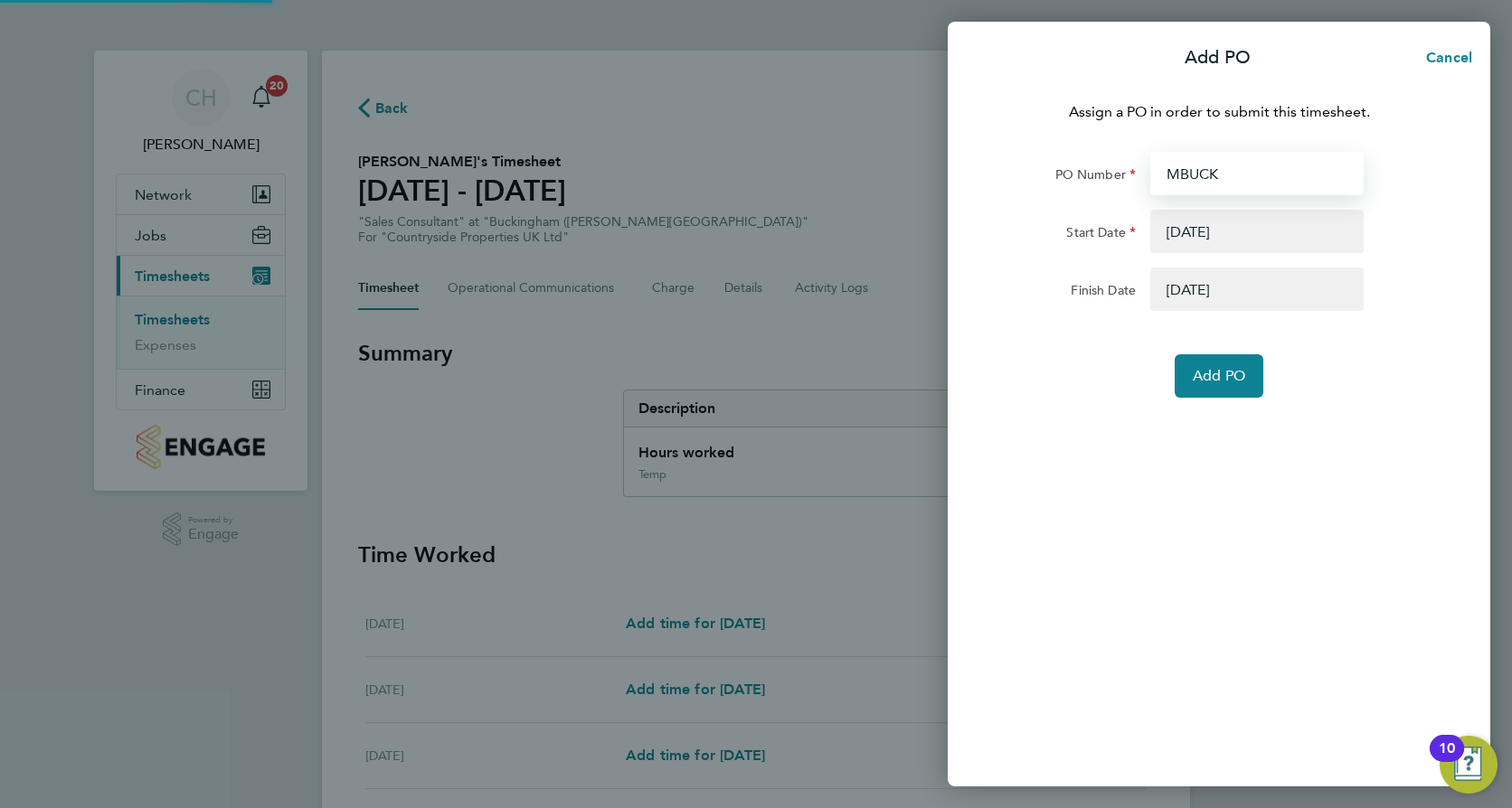
type input "MBUCK"
click at [1198, 233] on button "button" at bounding box center [1256, 232] width 213 height 44
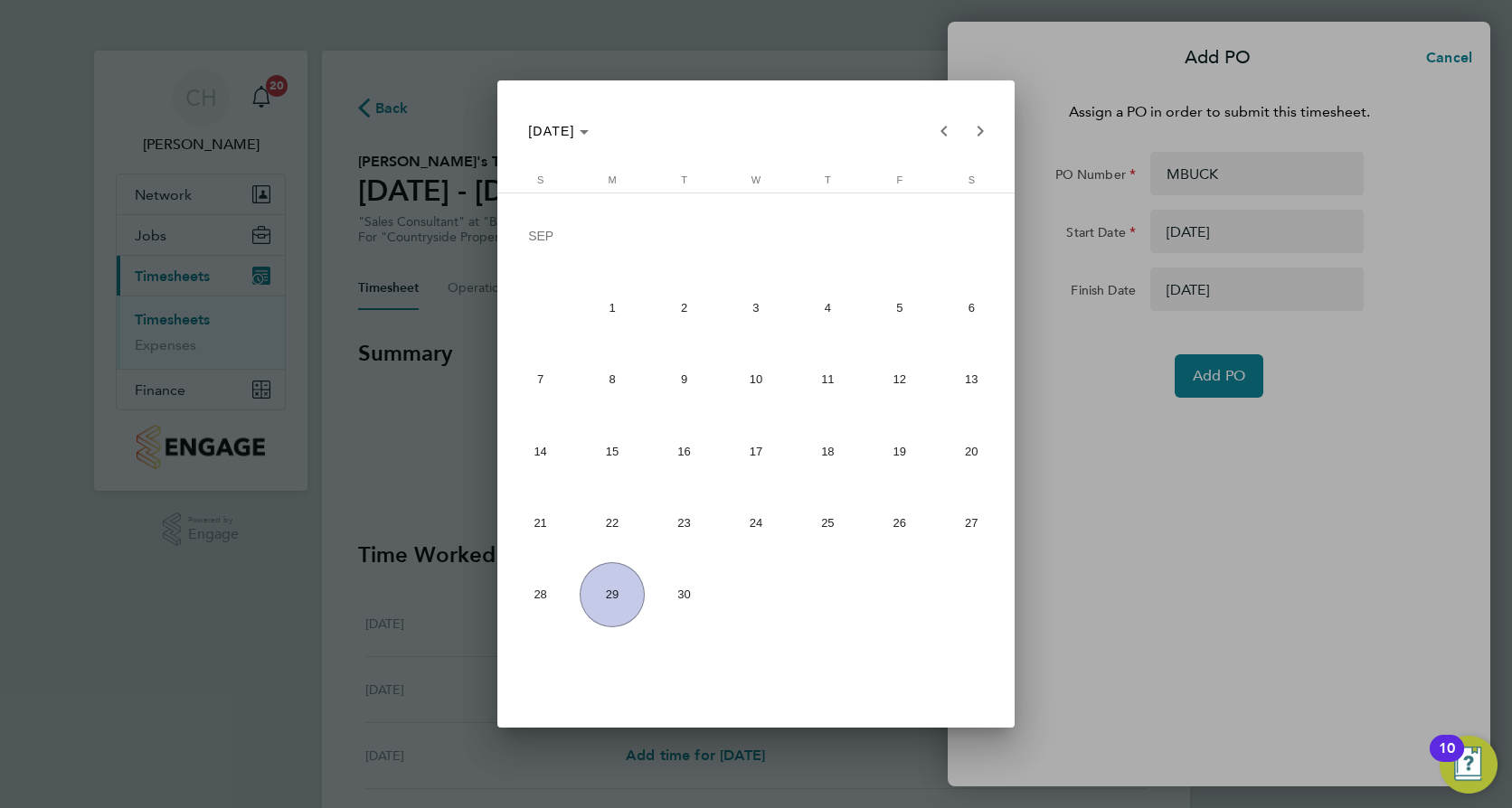
click at [612, 377] on span "8" at bounding box center [611, 379] width 64 height 64
type input "[DATE]"
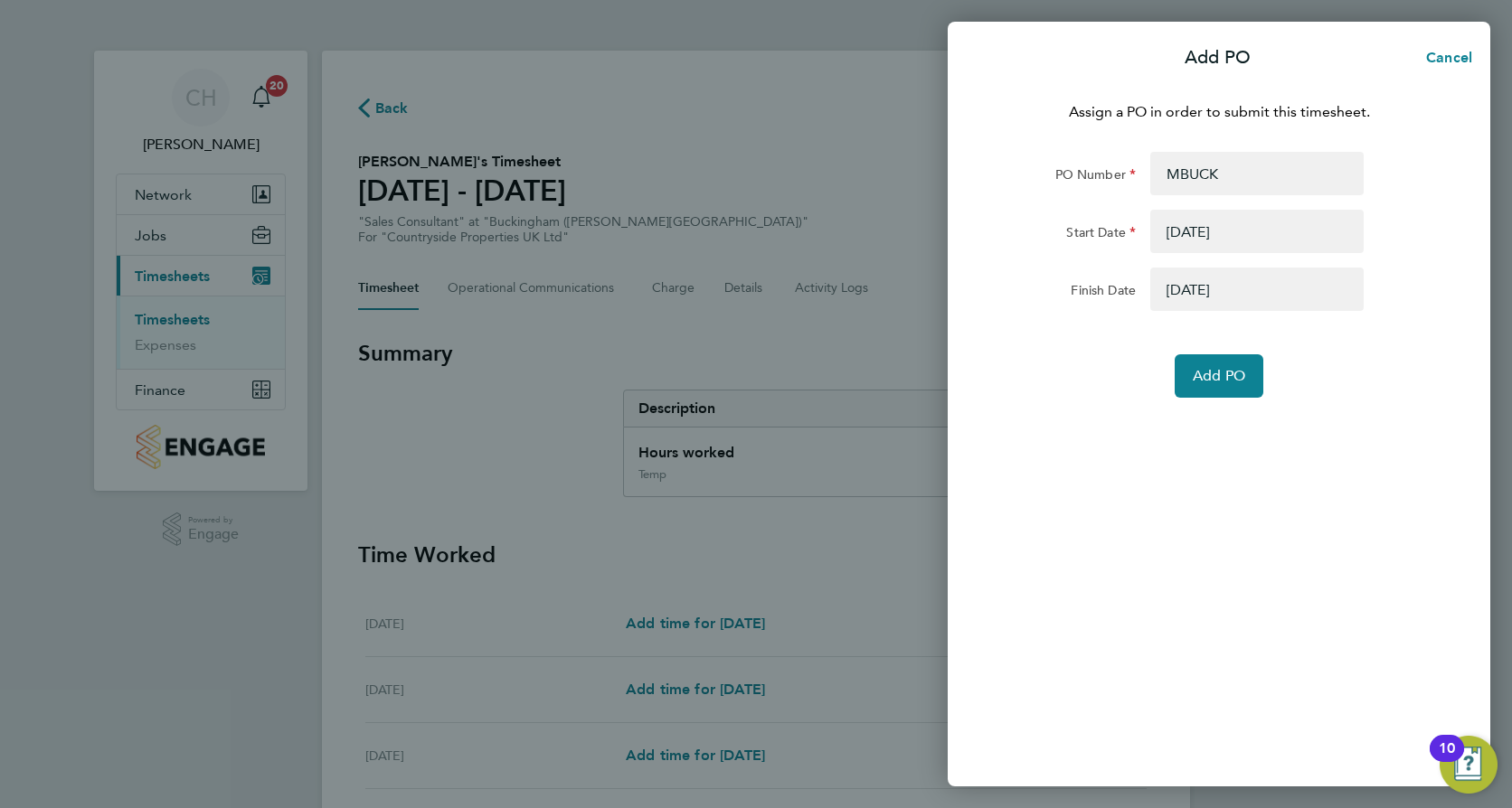
click at [1268, 269] on button "button" at bounding box center [1256, 290] width 213 height 44
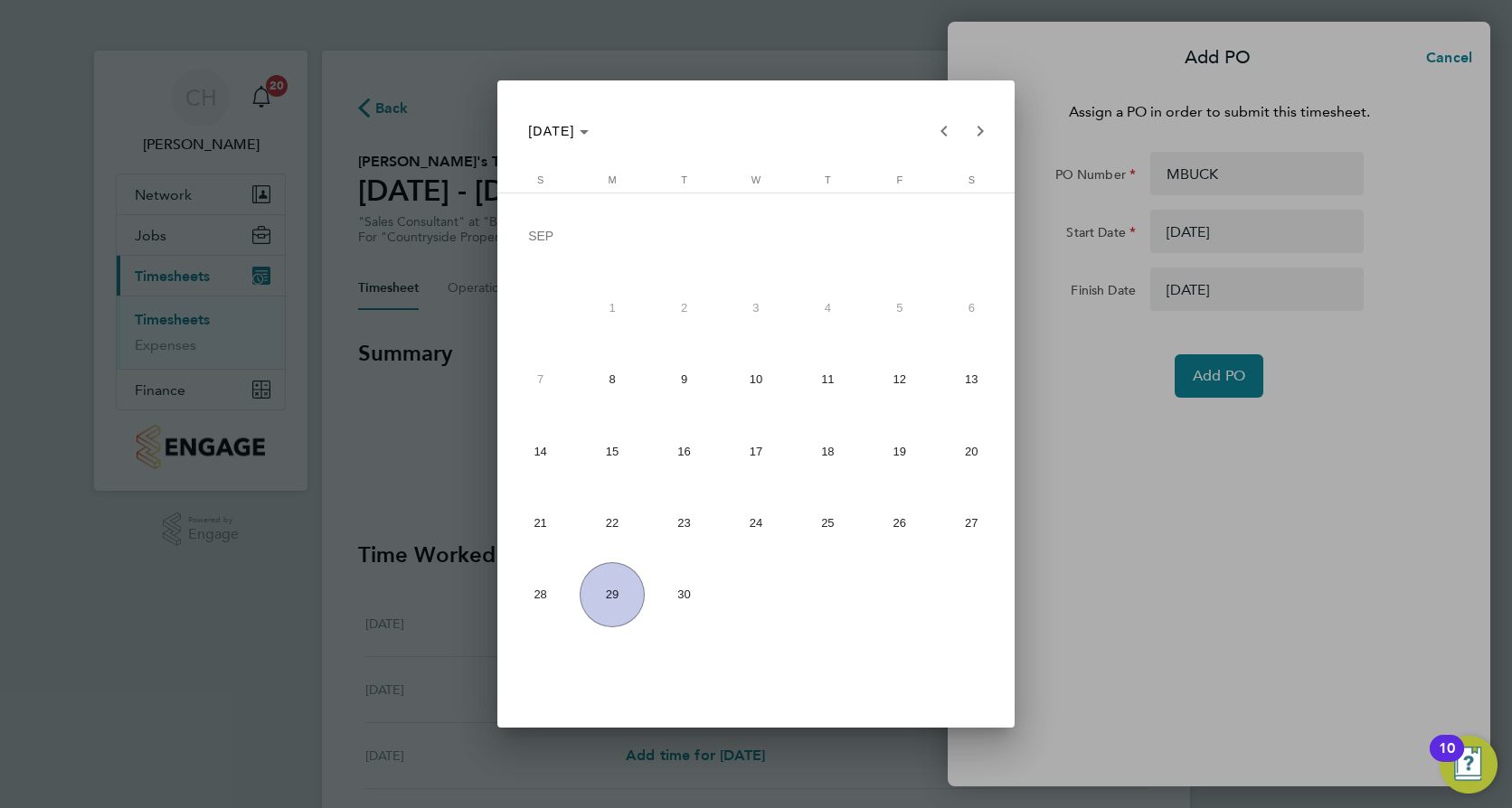
click at [546, 457] on span "14" at bounding box center [540, 451] width 64 height 64
type input "[DATE]"
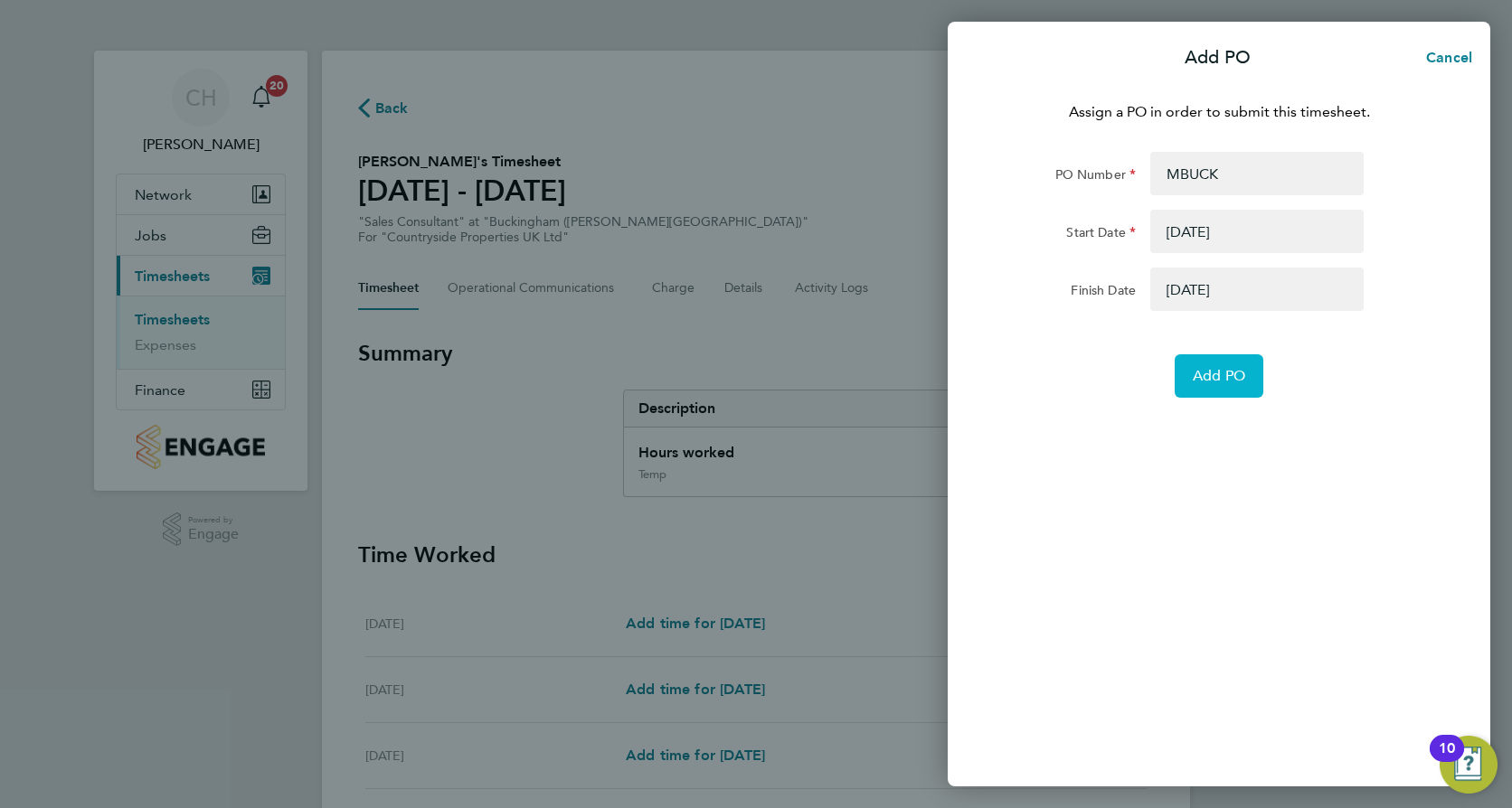
click at [1249, 379] on button "Add PO" at bounding box center [1218, 376] width 89 height 44
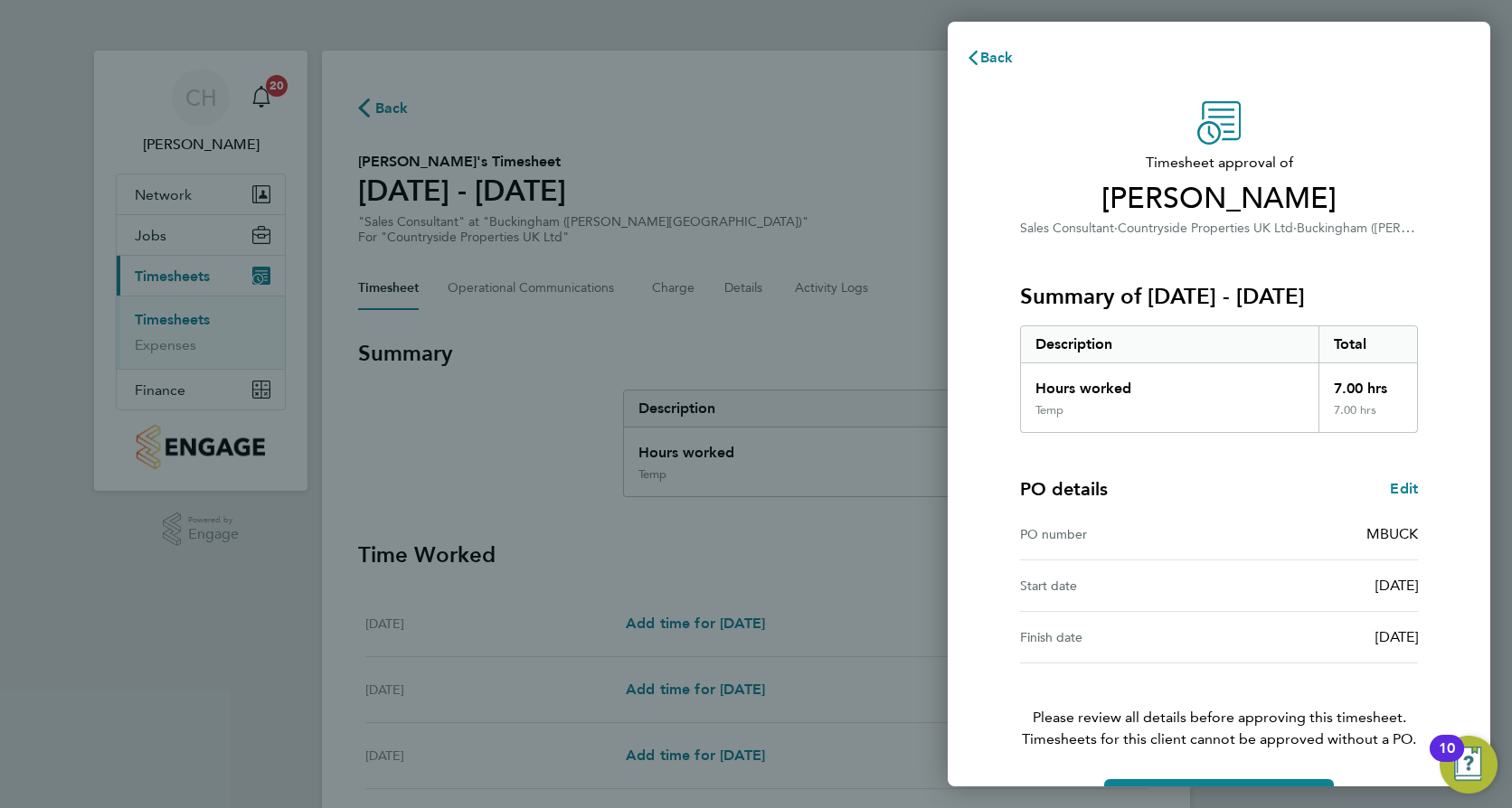
scroll to position [58, 0]
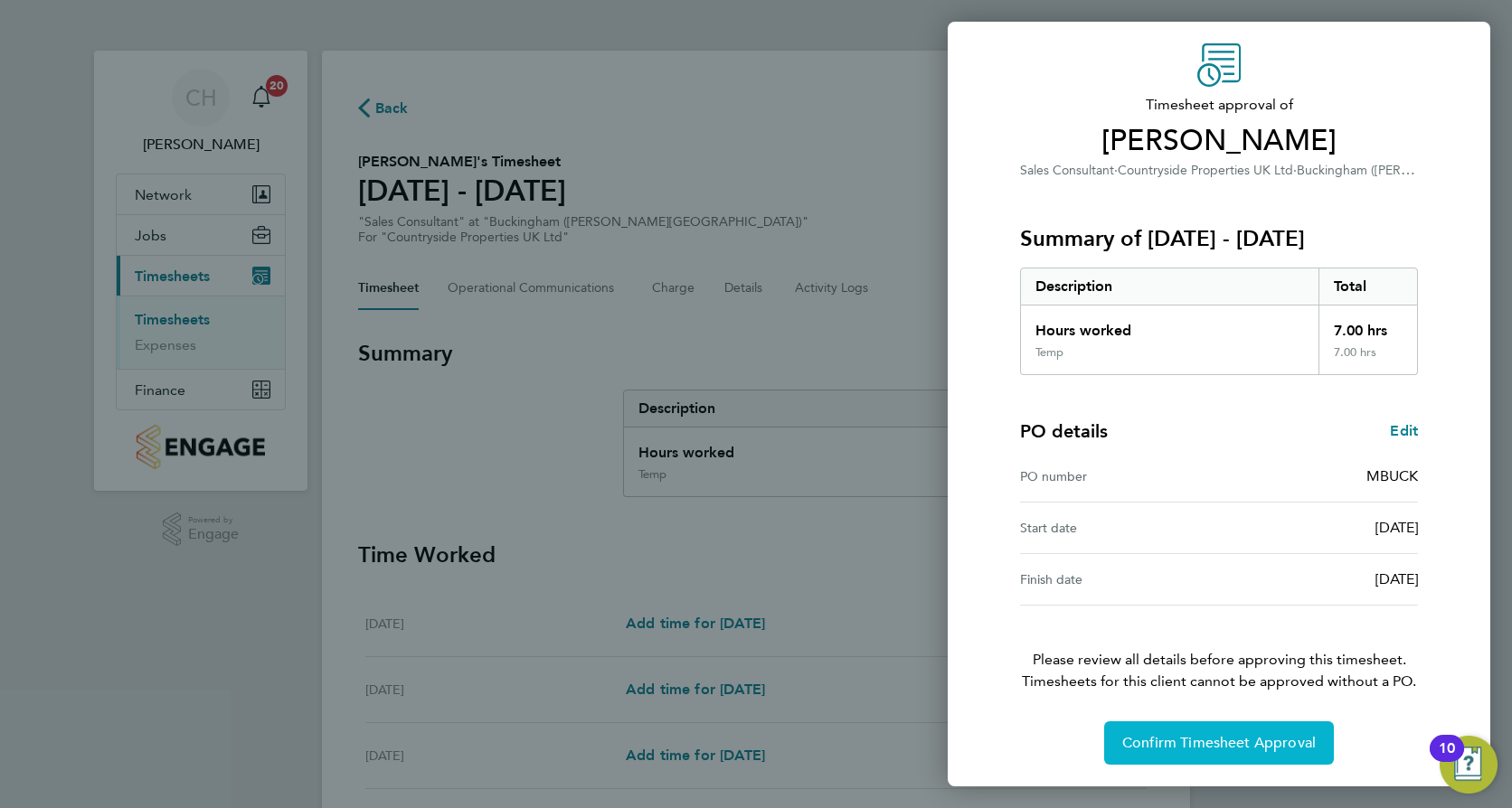
click at [1243, 749] on span "Confirm Timesheet Approval" at bounding box center [1218, 743] width 193 height 18
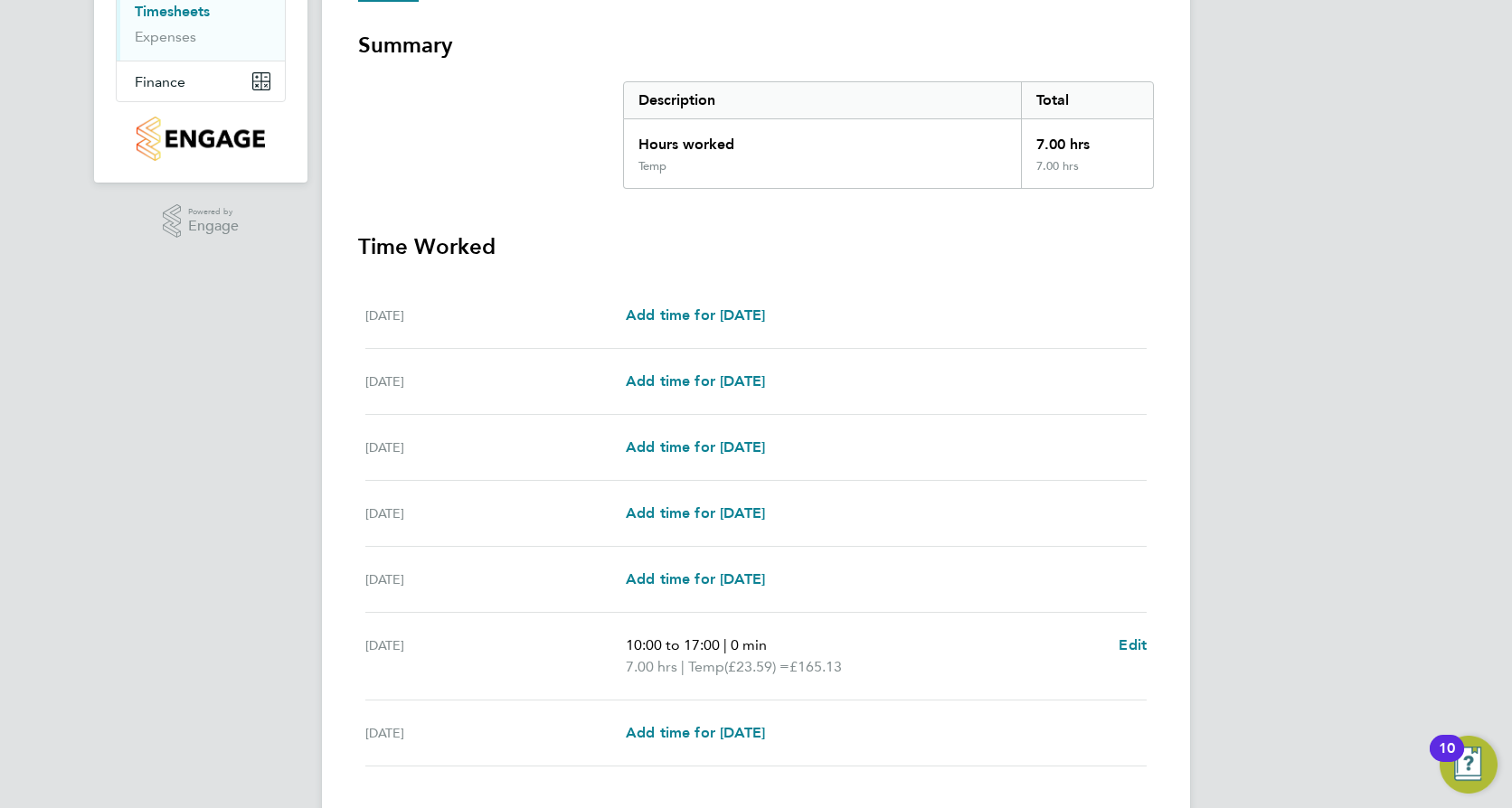
scroll to position [426, 0]
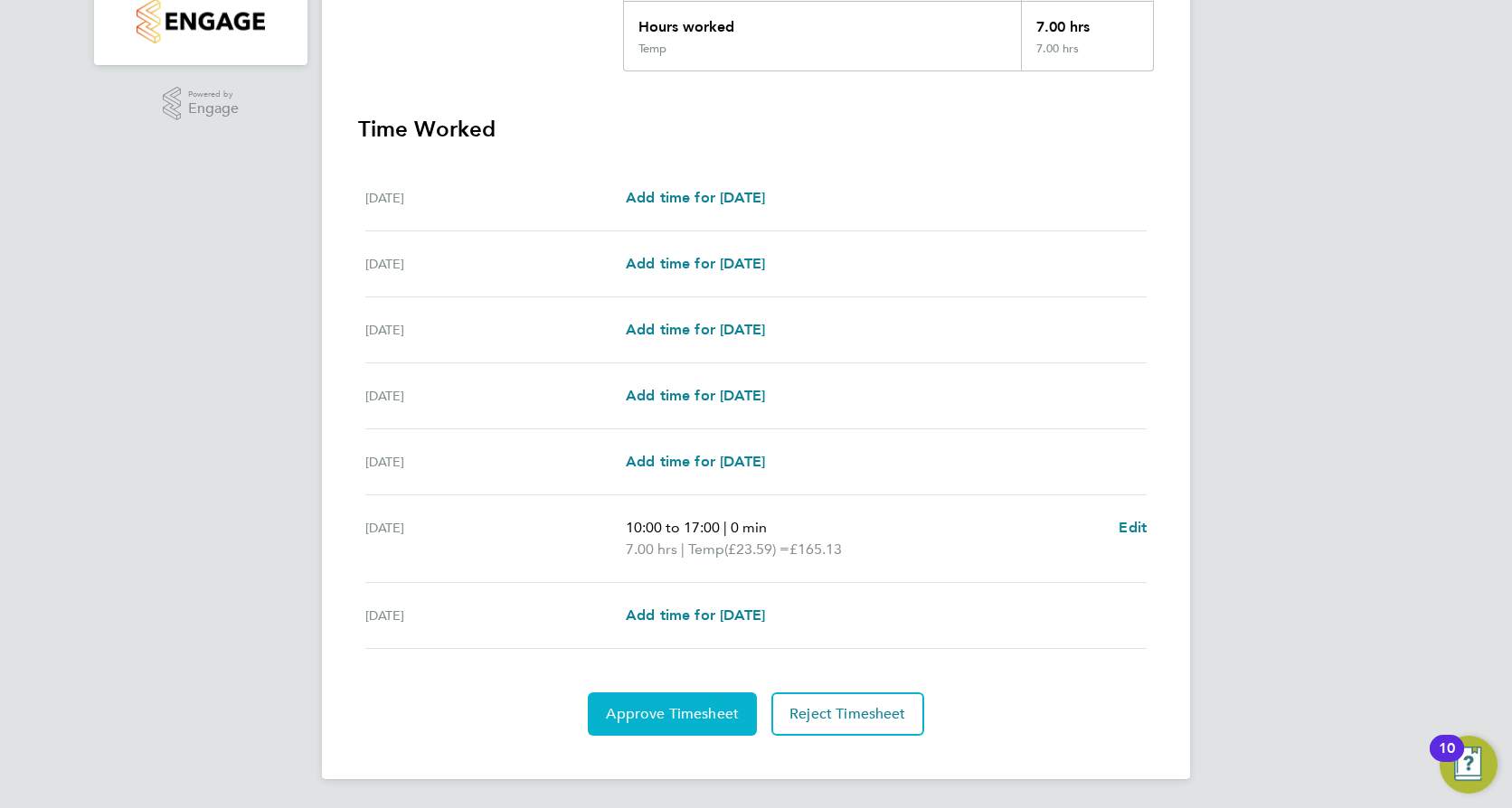
click at [672, 714] on span "Approve Timesheet" at bounding box center [673, 713] width 133 height 18
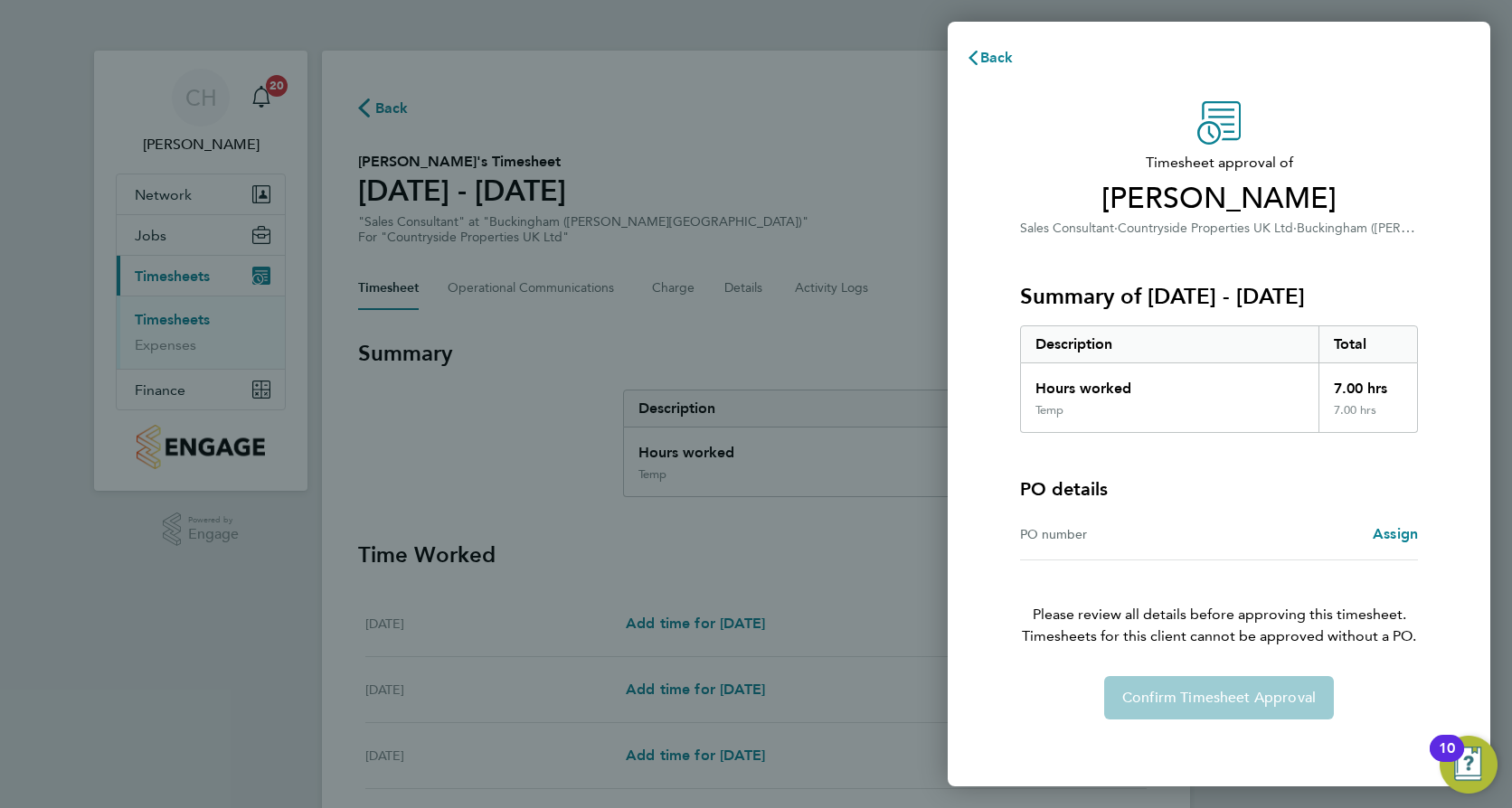
click at [1418, 531] on div "Timesheet approval of Stephen Puddifoot Sales Consultant · Countryside Properti…" at bounding box center [1218, 410] width 441 height 618
click at [1405, 538] on span "Assign" at bounding box center [1395, 533] width 45 height 17
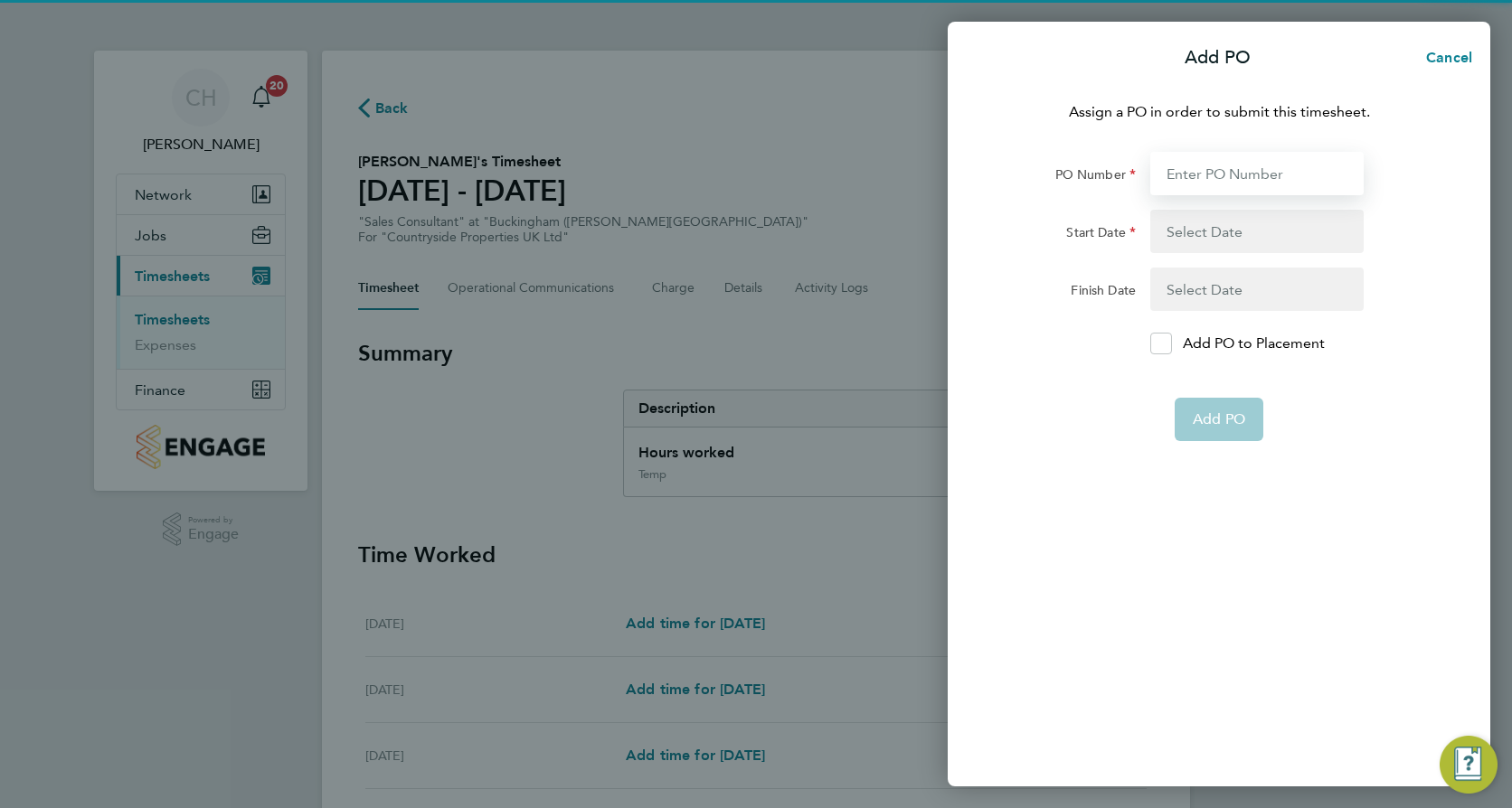
click at [1206, 190] on input "PO Number" at bounding box center [1256, 174] width 213 height 44
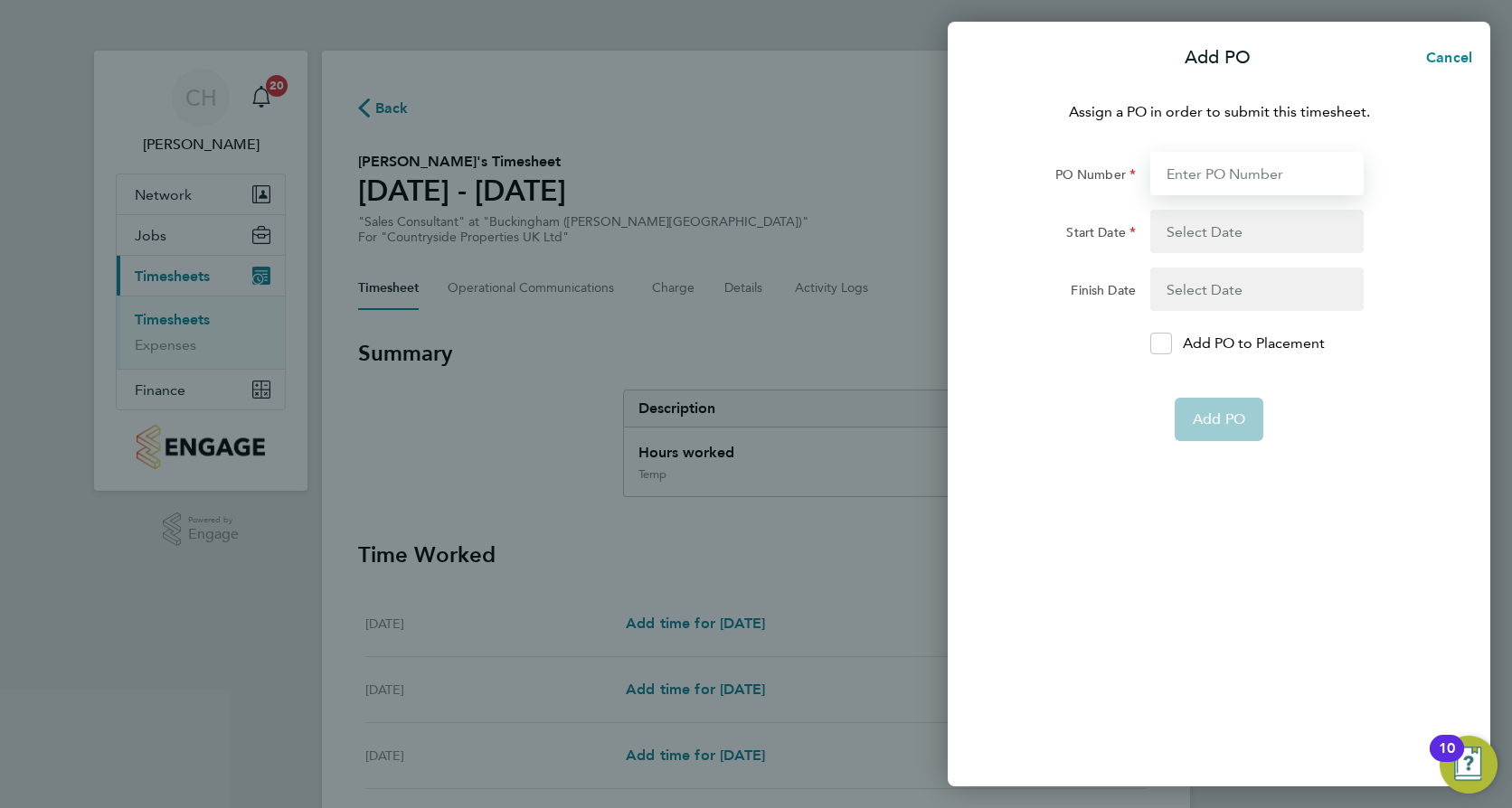
type input "MBUCK"
type input "08 Sep 25"
type input "14 Sep 25"
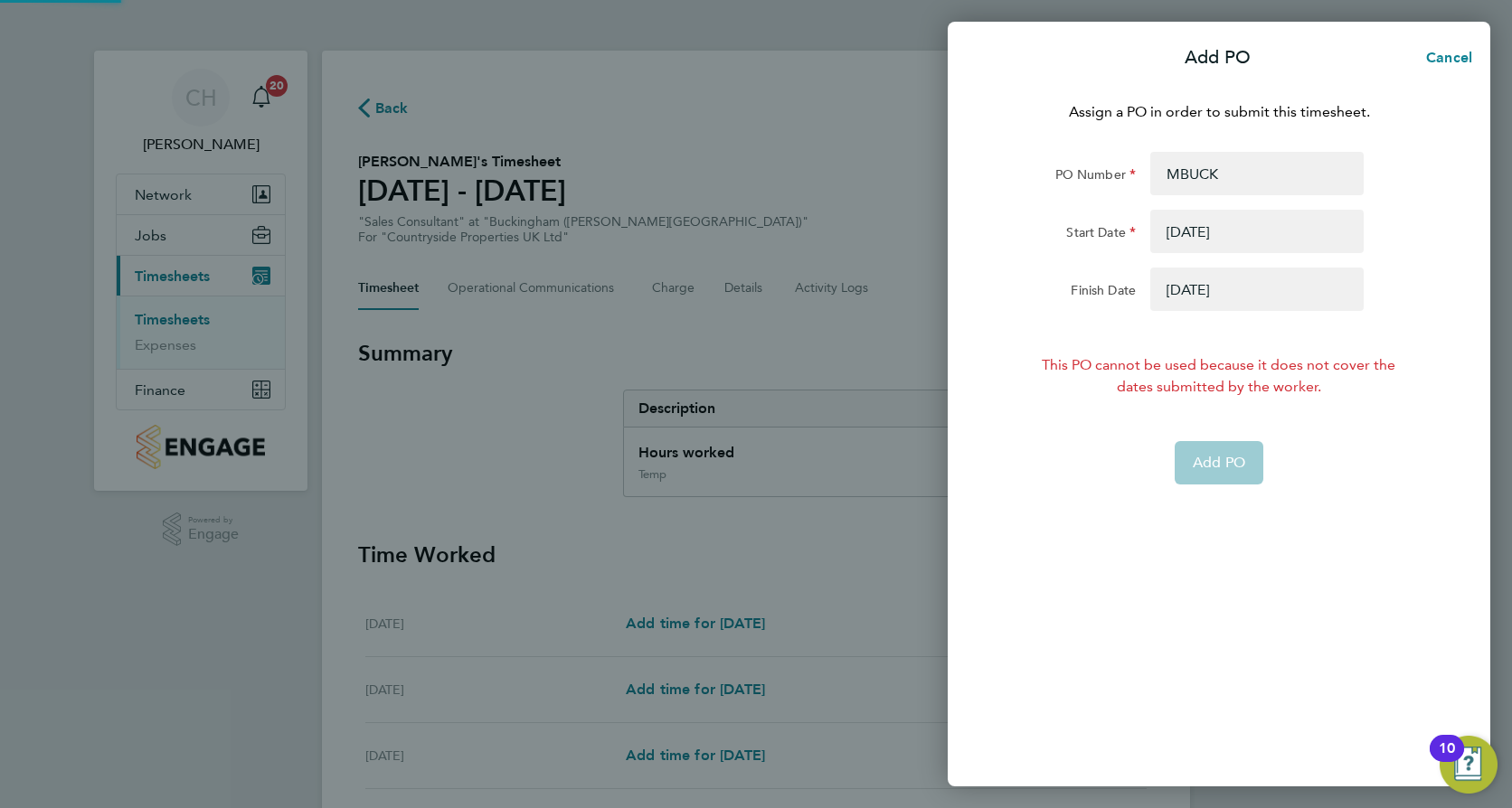
click at [1206, 232] on button "button" at bounding box center [1256, 232] width 213 height 44
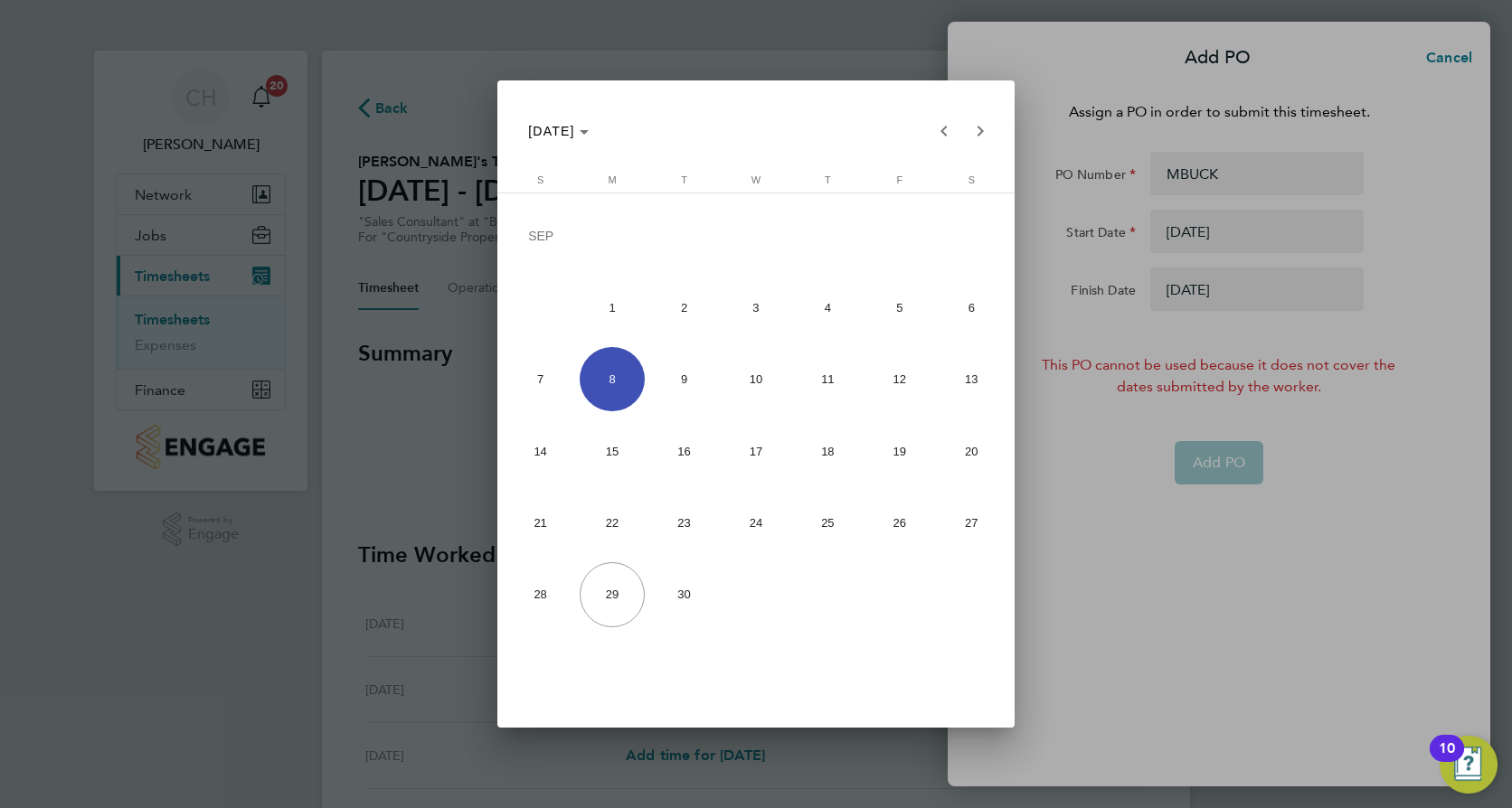
click at [599, 448] on span "15" at bounding box center [611, 451] width 64 height 64
type input "15 Sep 25"
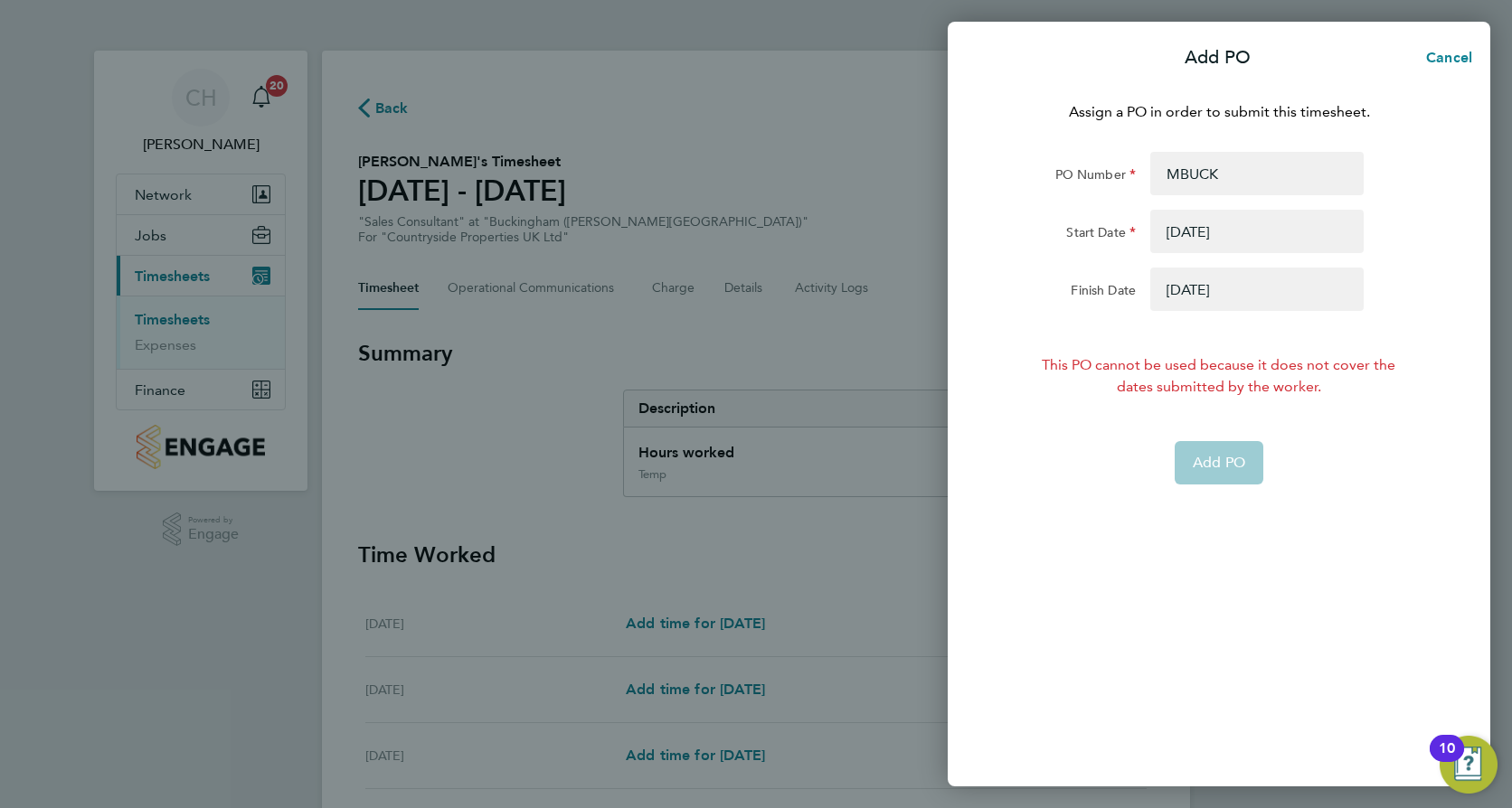
click at [1164, 299] on button "button" at bounding box center [1256, 290] width 213 height 44
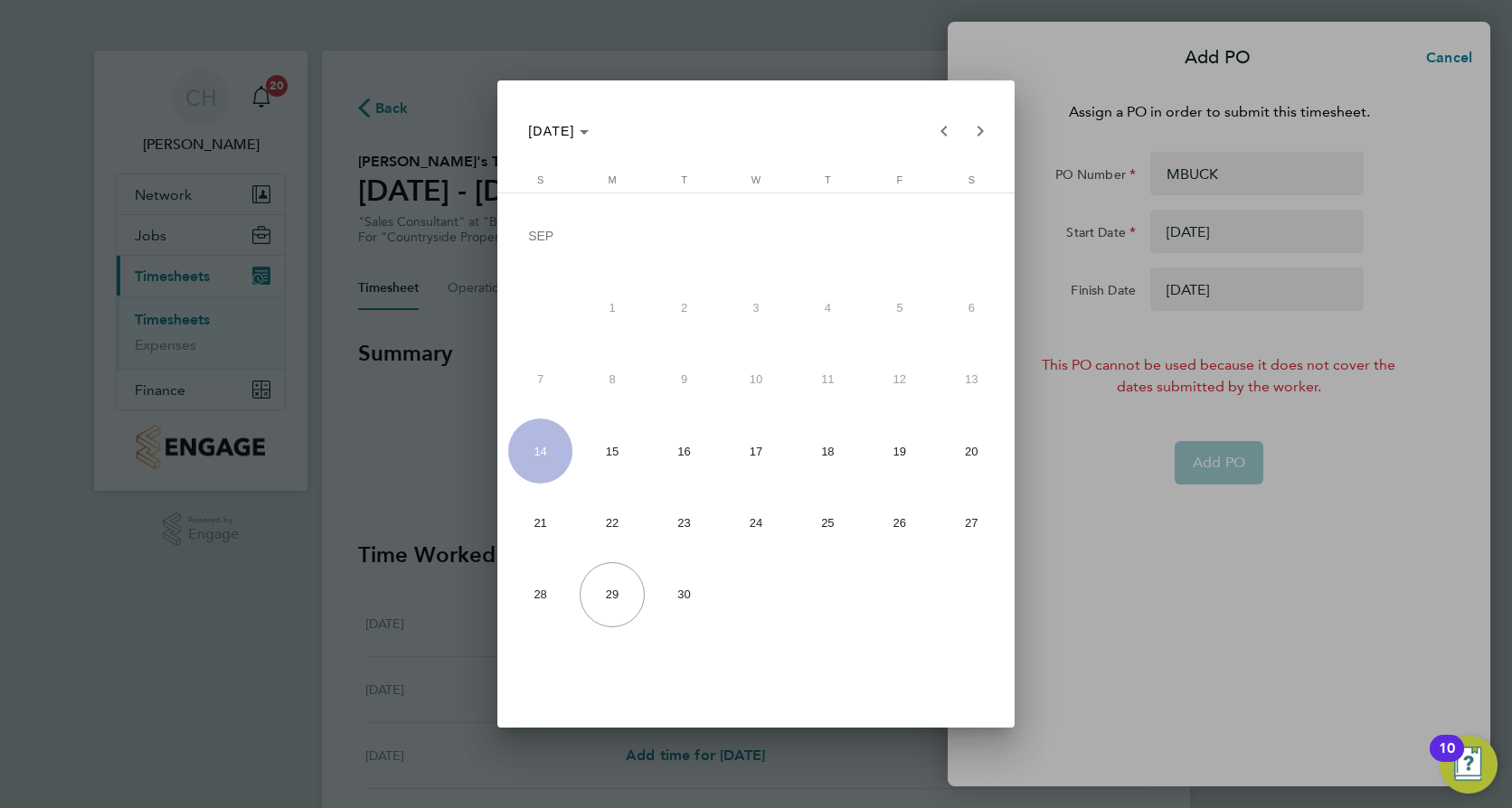
click at [528, 507] on span "21" at bounding box center [540, 522] width 64 height 64
type input "21 Sep 25"
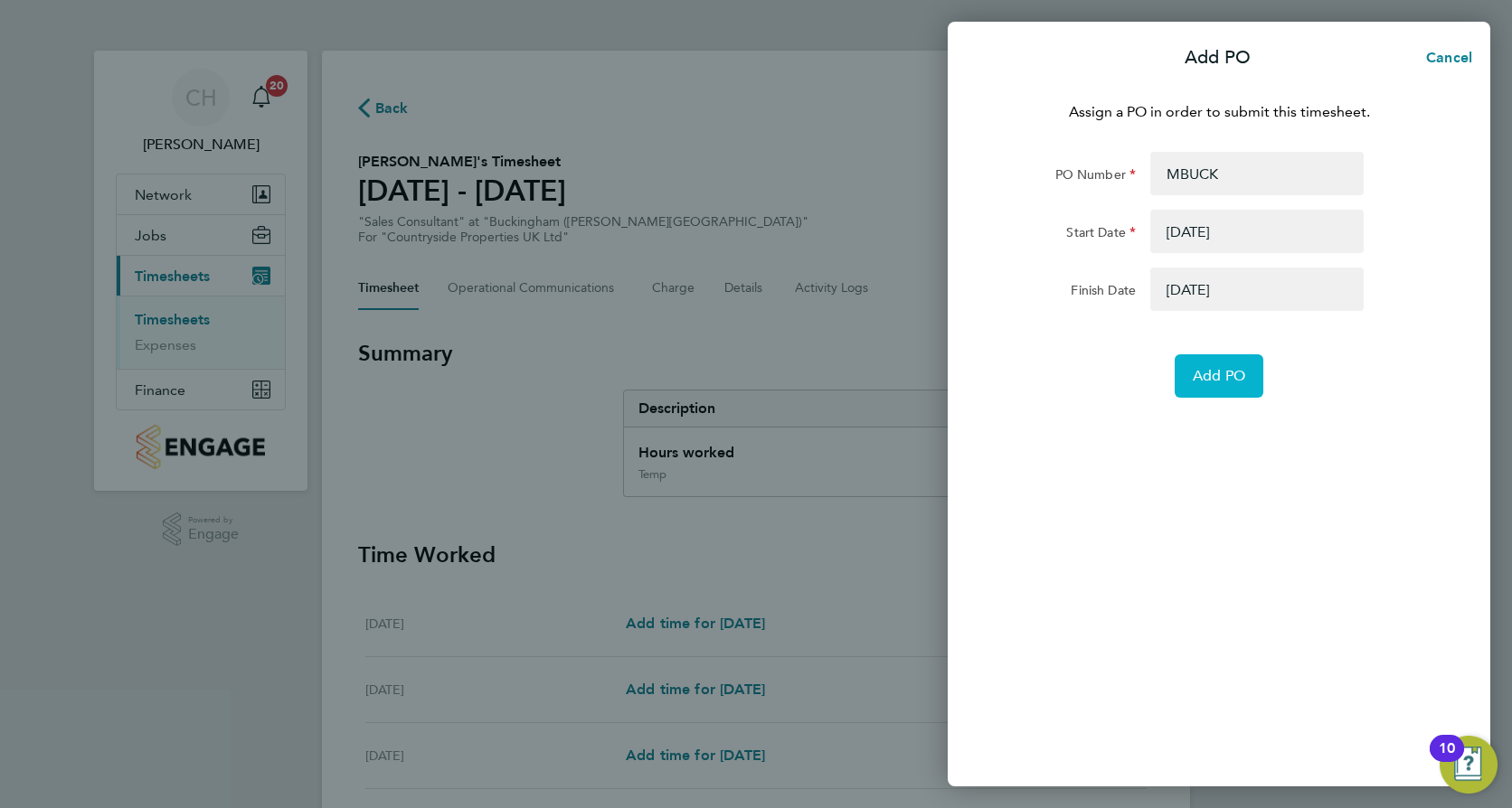
click at [1224, 376] on span "Add PO" at bounding box center [1218, 376] width 53 height 18
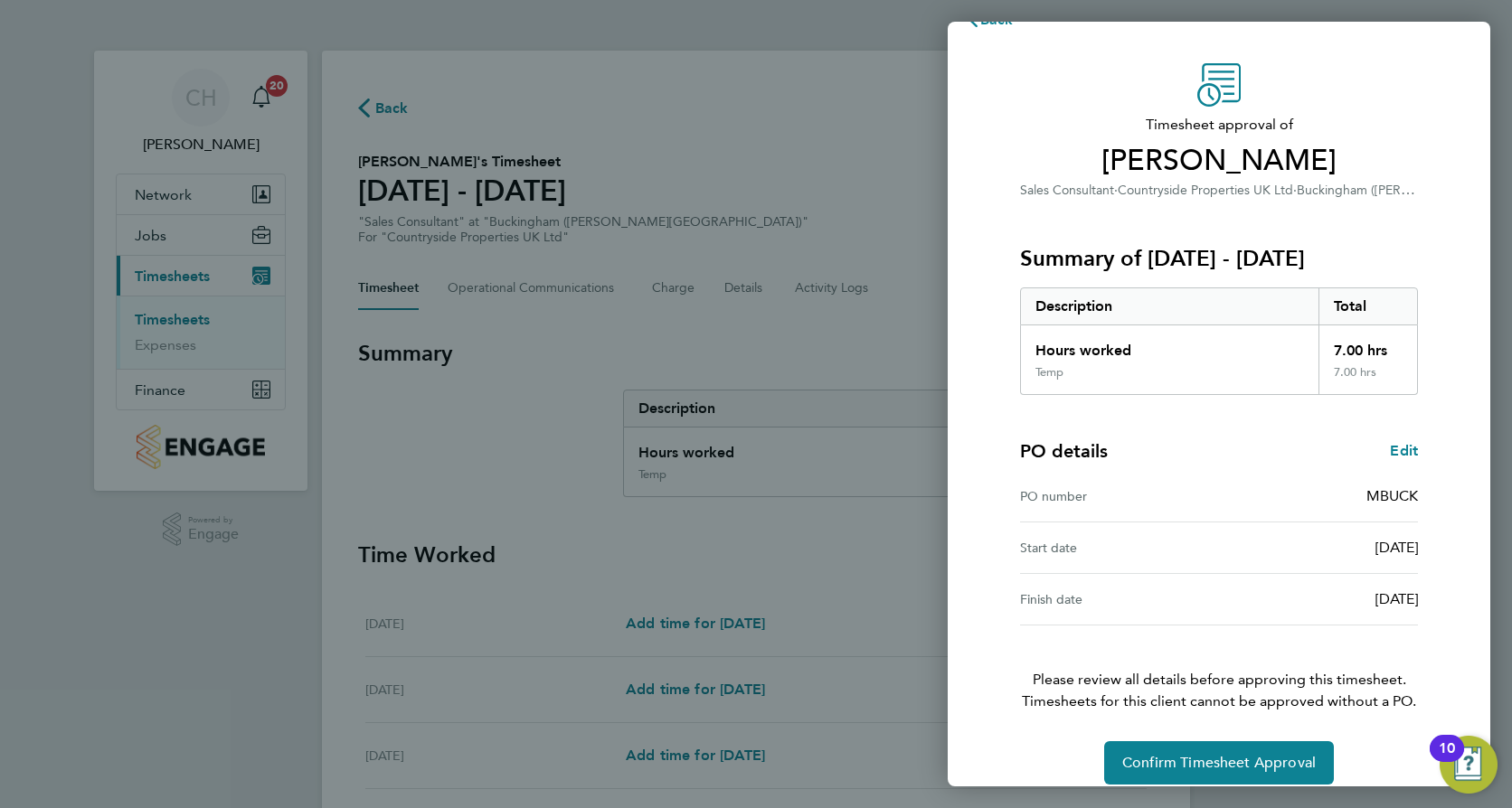
scroll to position [58, 0]
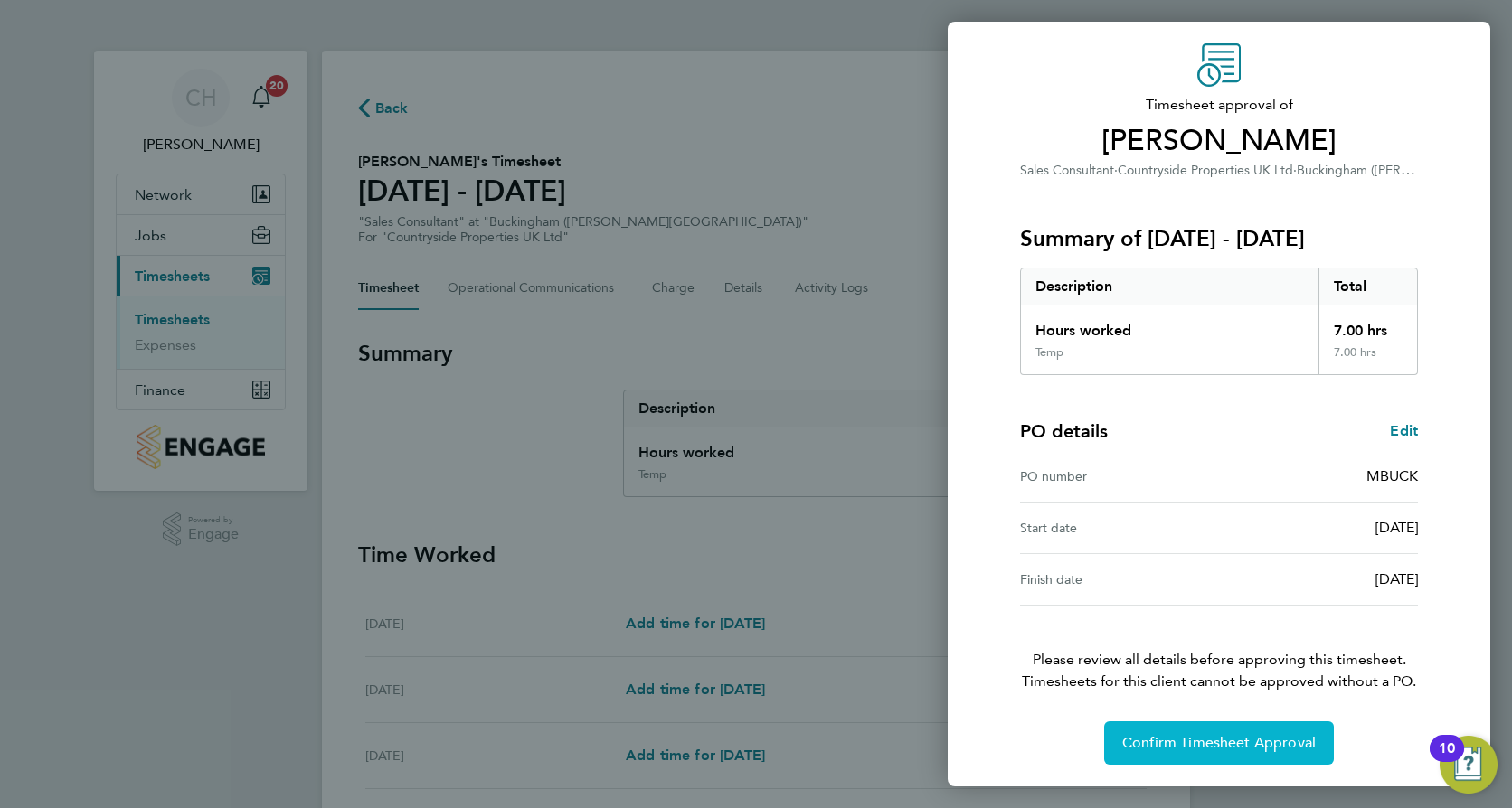
click at [1217, 744] on span "Confirm Timesheet Approval" at bounding box center [1218, 743] width 193 height 18
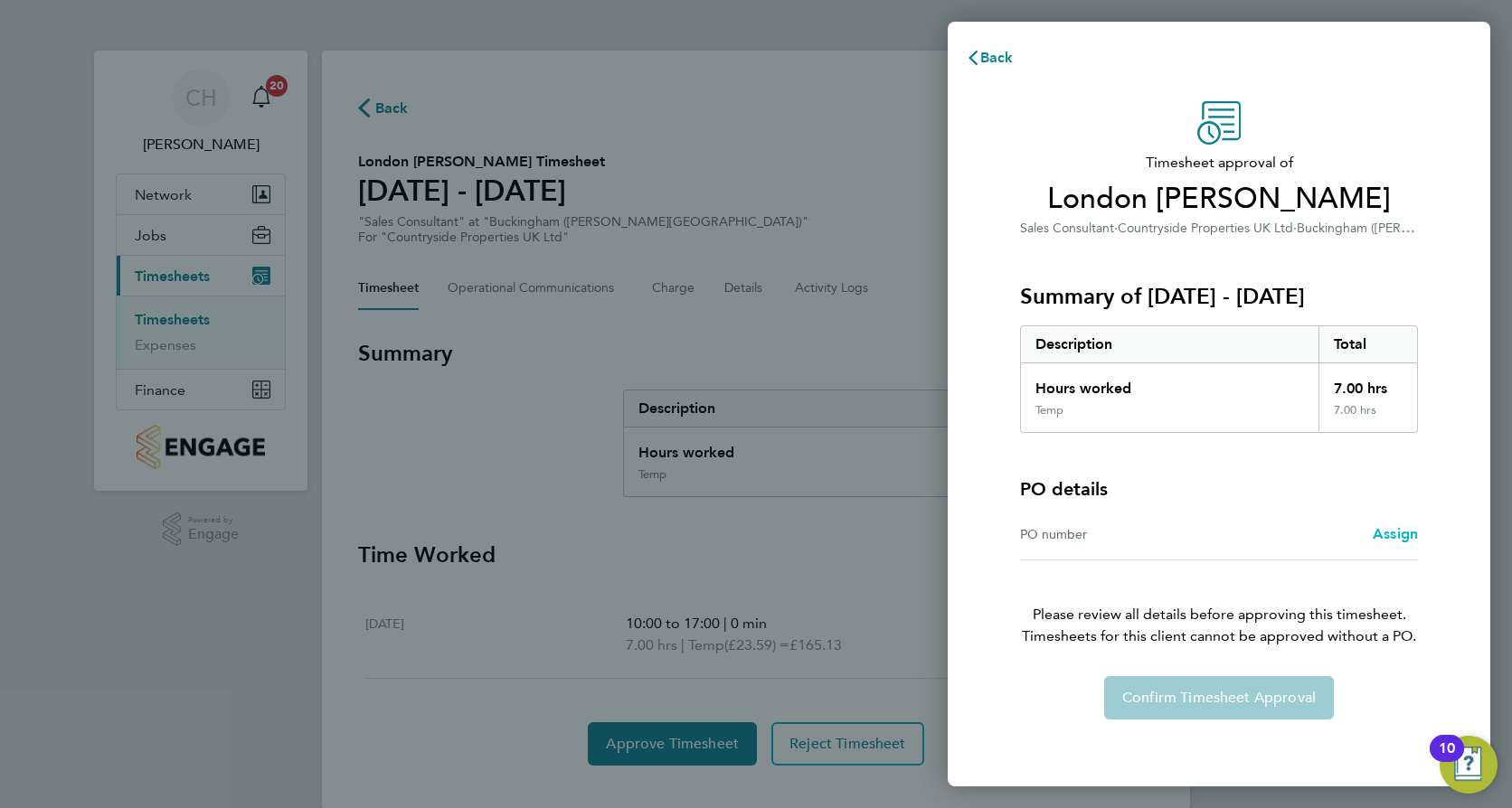
click at [1387, 536] on span "Assign" at bounding box center [1395, 533] width 45 height 17
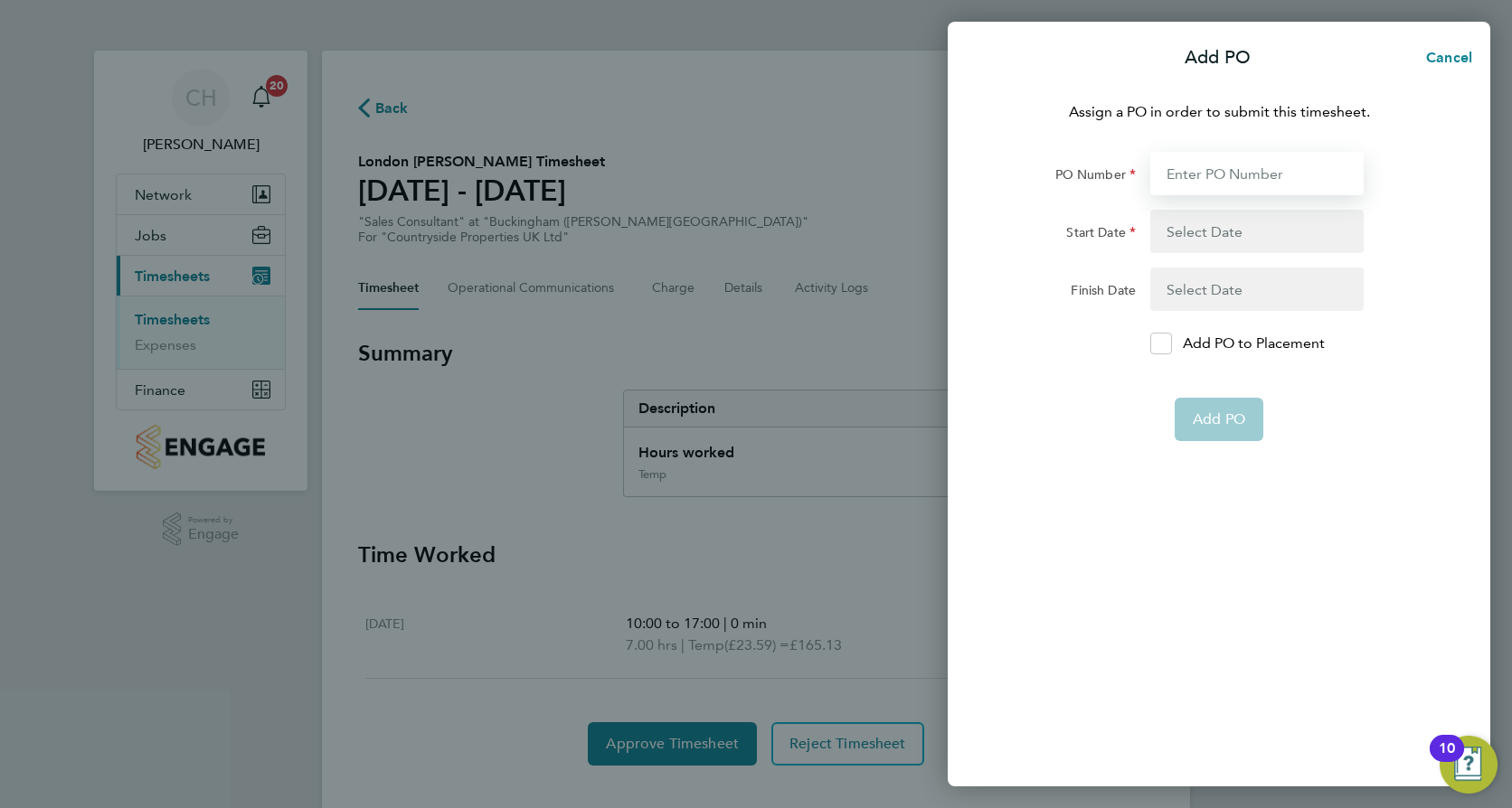
click at [1240, 174] on input "PO Number" at bounding box center [1256, 174] width 213 height 44
type input "MBUCK"
type input "[DATE]"
click at [1215, 232] on button "button" at bounding box center [1256, 232] width 213 height 44
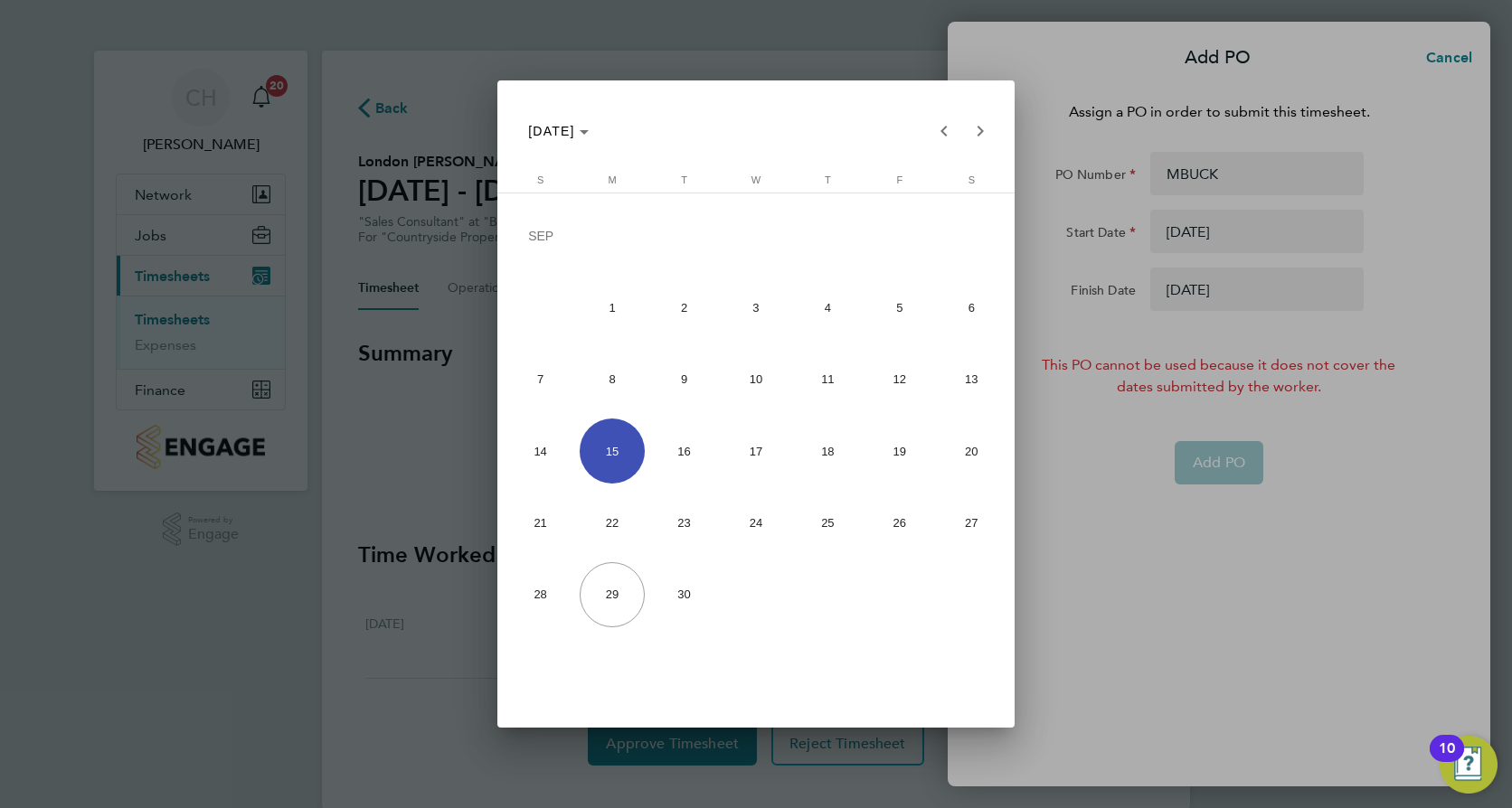
click at [612, 518] on span "22" at bounding box center [611, 522] width 64 height 64
type input "[DATE]"
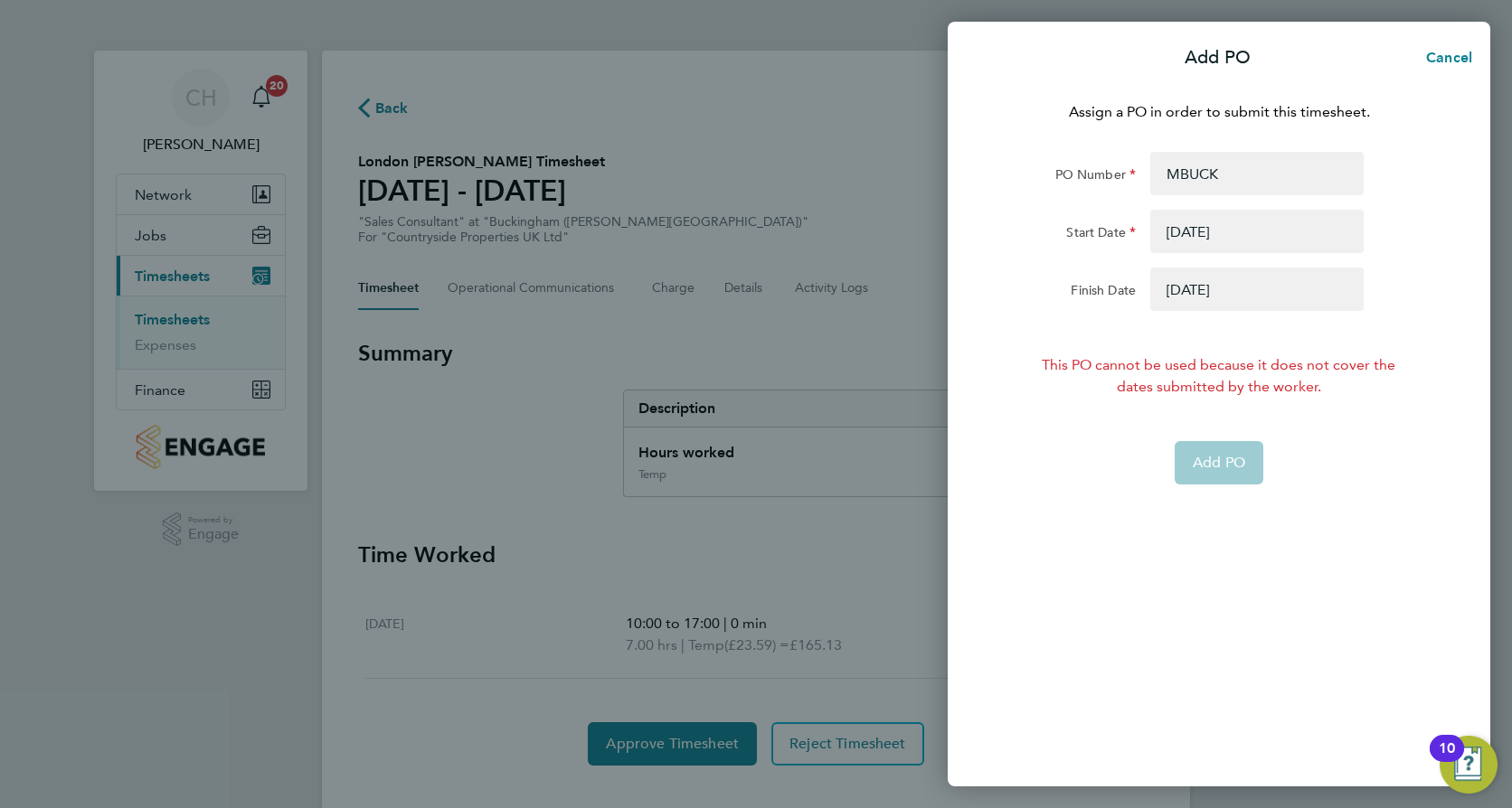
click at [1209, 288] on button "button" at bounding box center [1256, 290] width 213 height 44
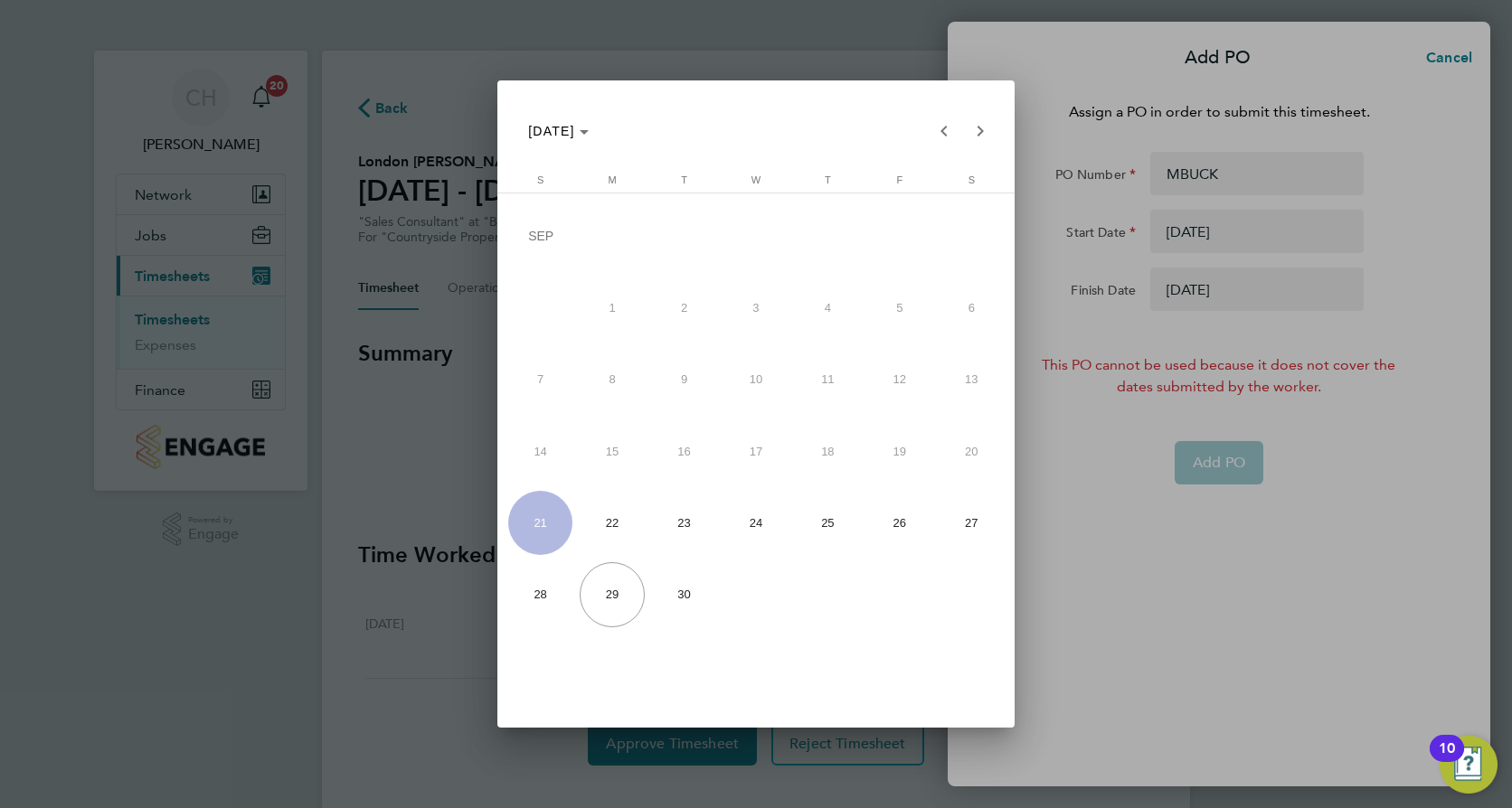
click at [546, 598] on span "28" at bounding box center [540, 594] width 64 height 64
type input "[DATE]"
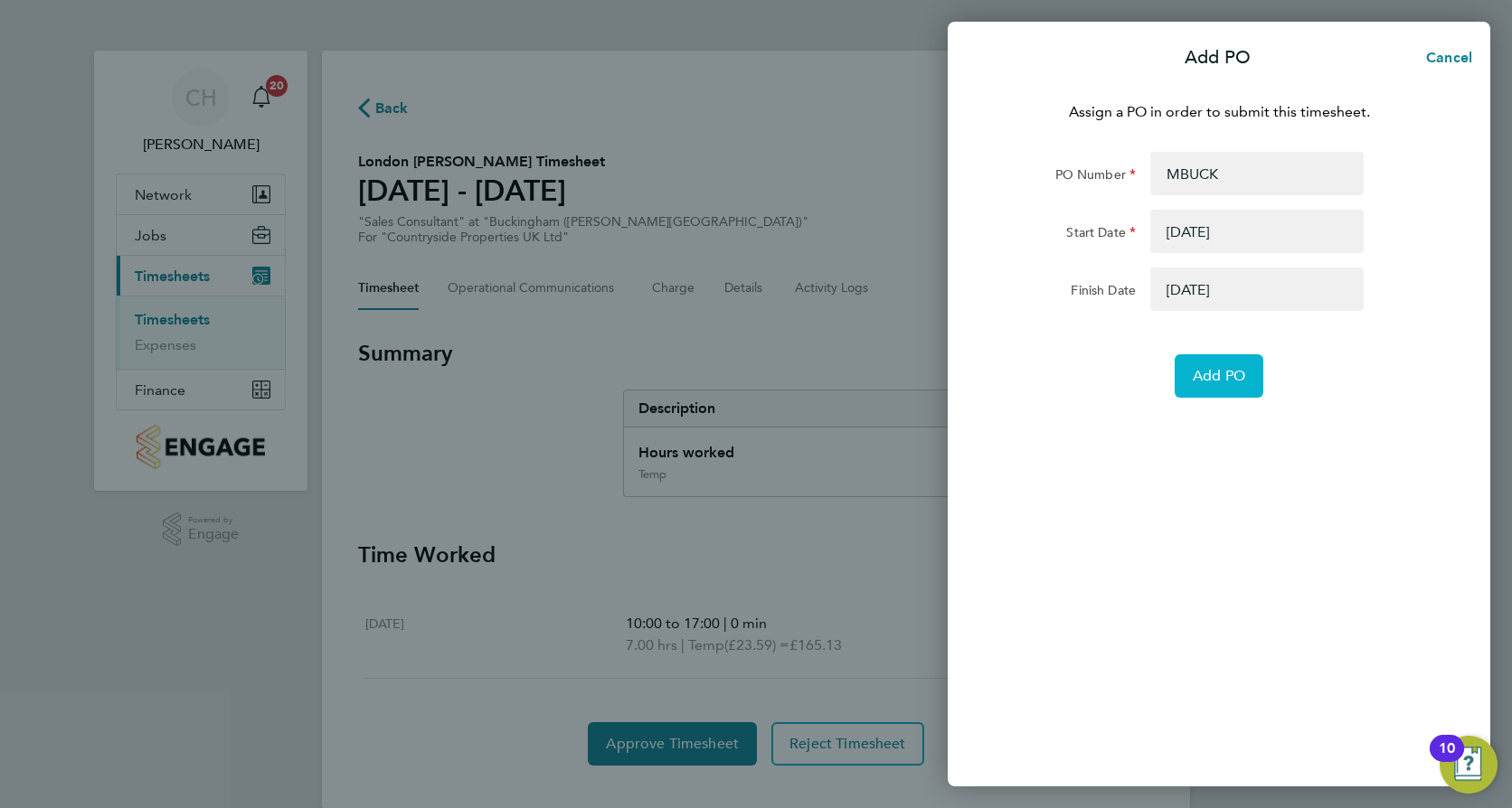
click at [1240, 372] on span "Add PO" at bounding box center [1218, 376] width 53 height 18
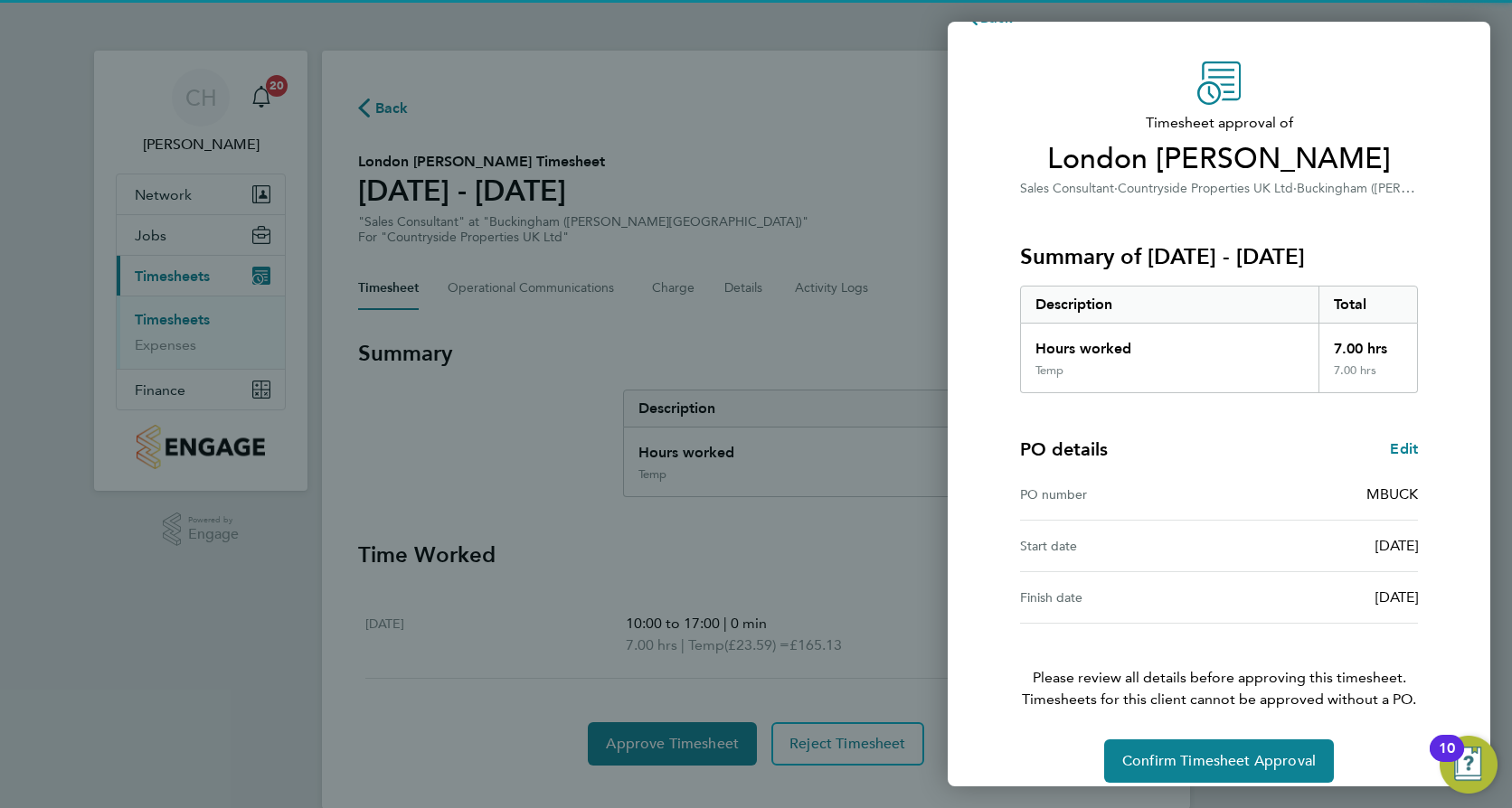
scroll to position [58, 0]
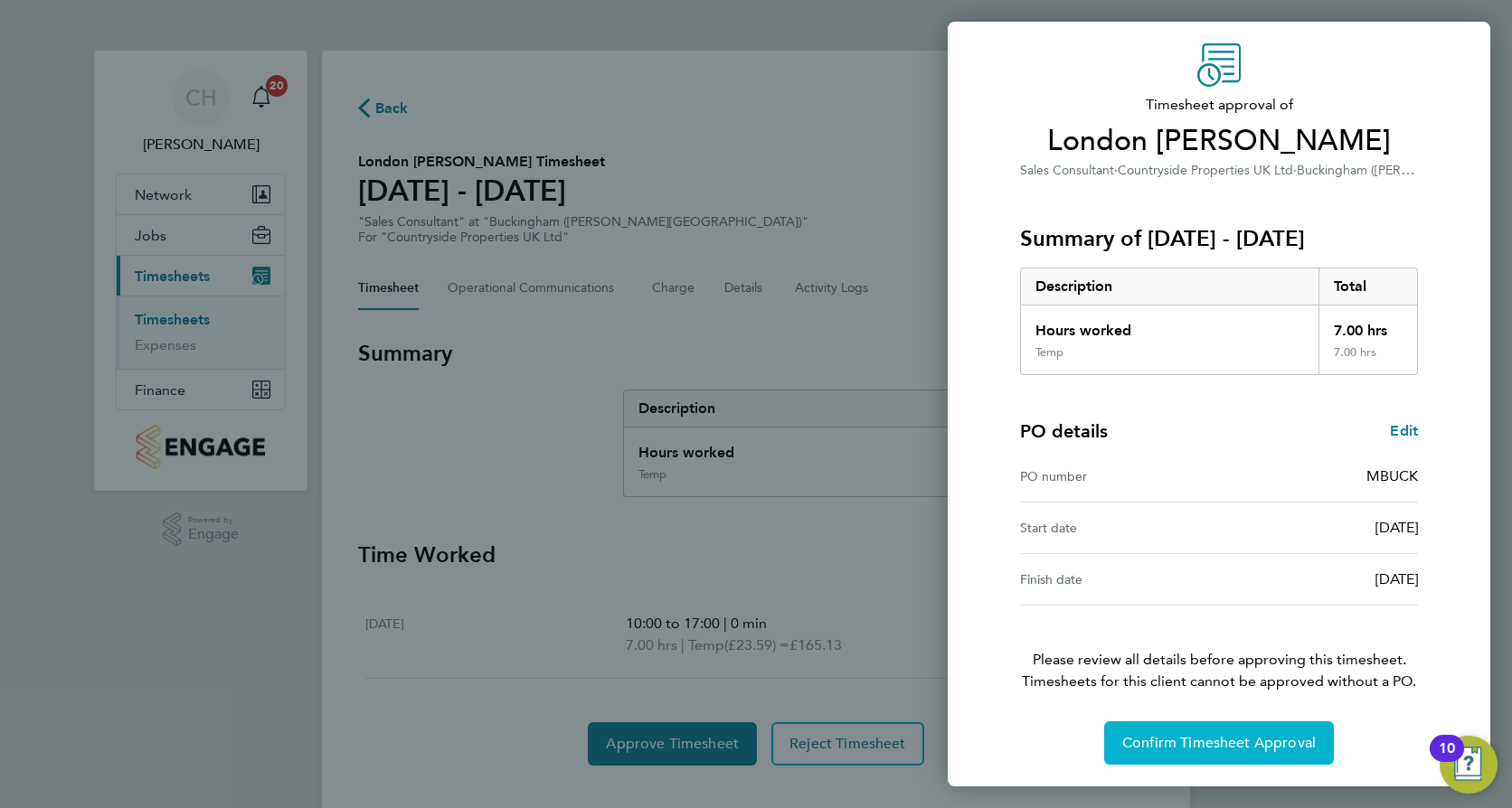
click at [1258, 746] on span "Confirm Timesheet Approval" at bounding box center [1218, 743] width 193 height 18
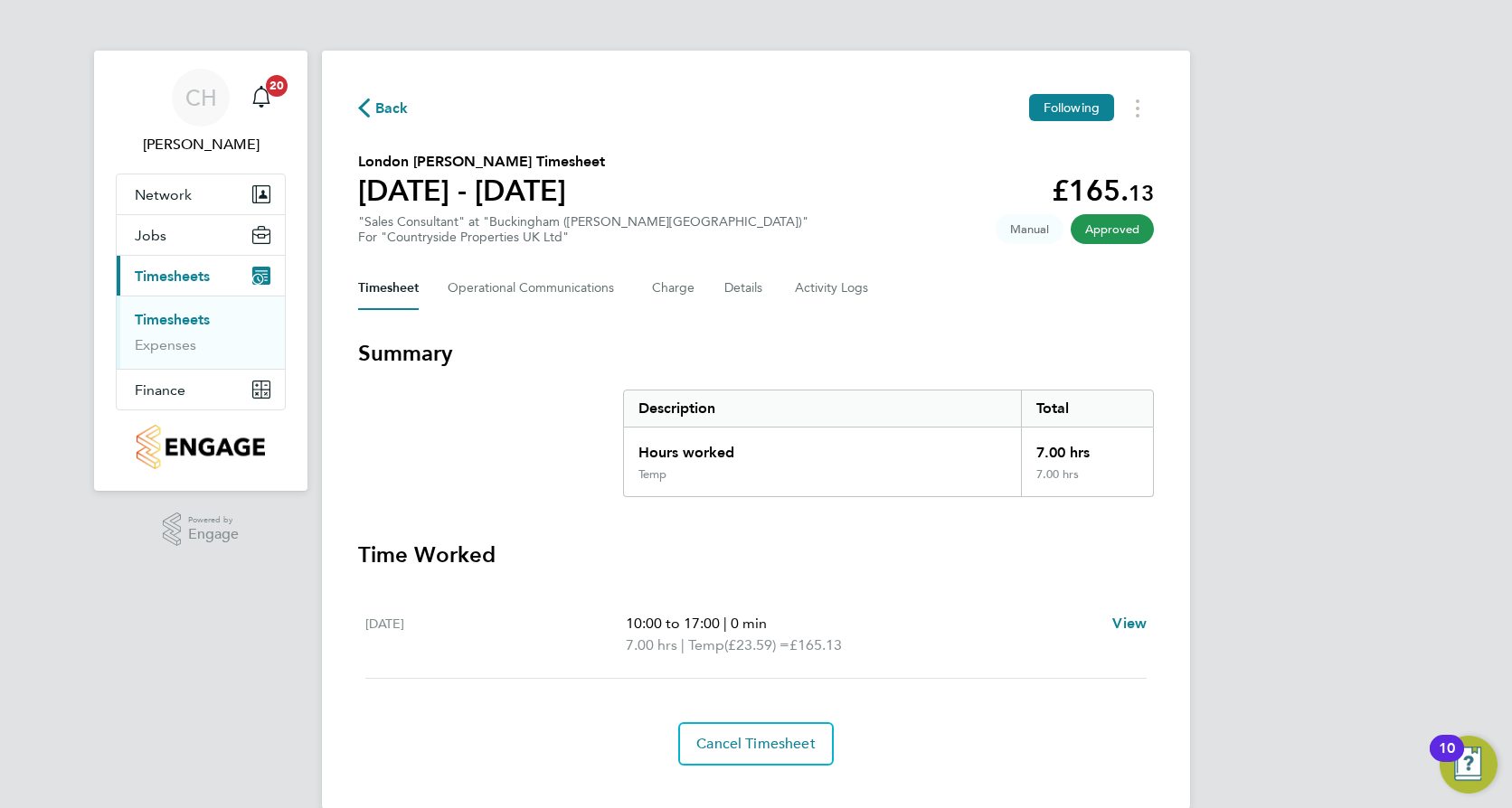
scroll to position [30, 0]
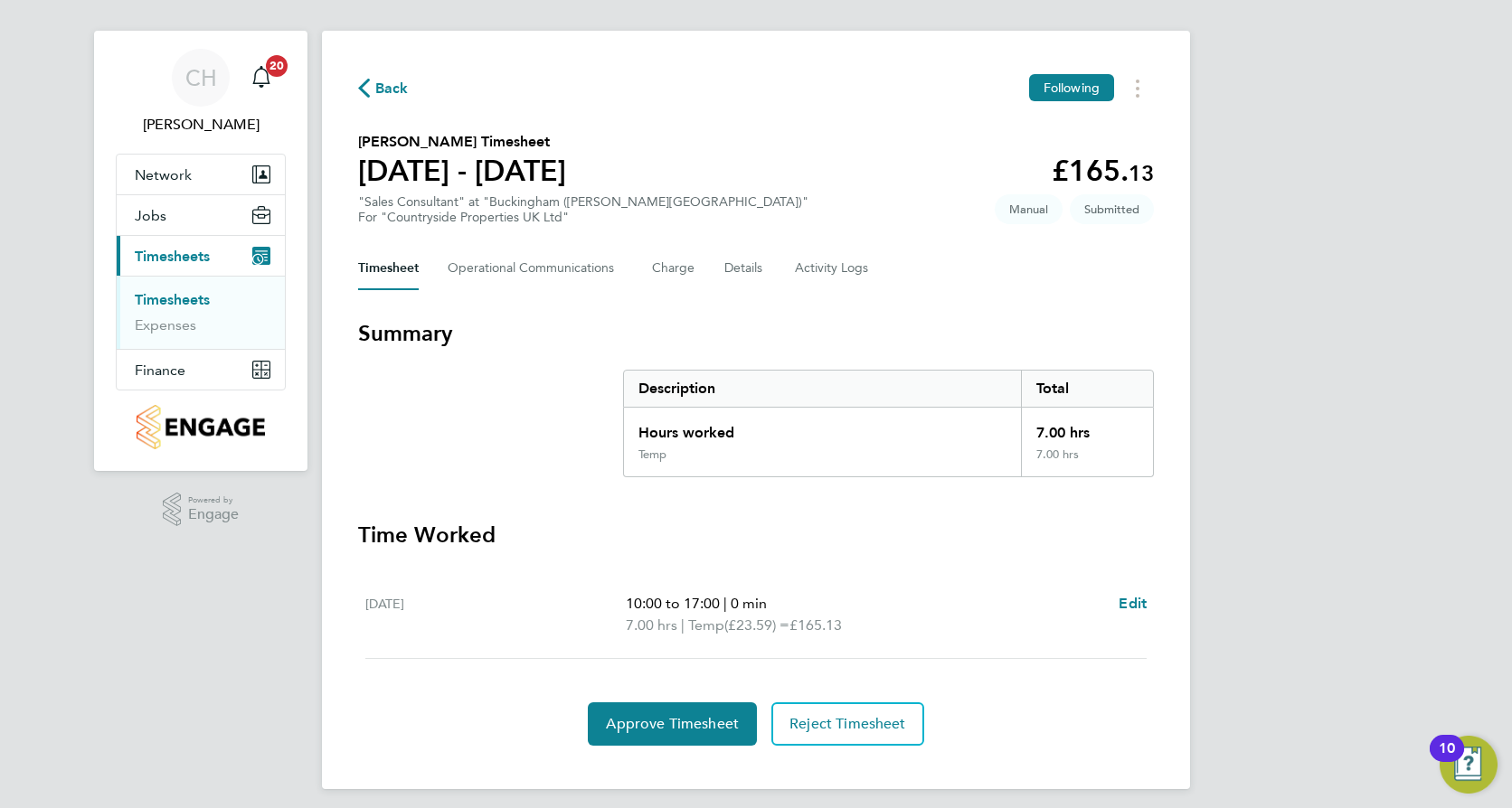
scroll to position [30, 0]
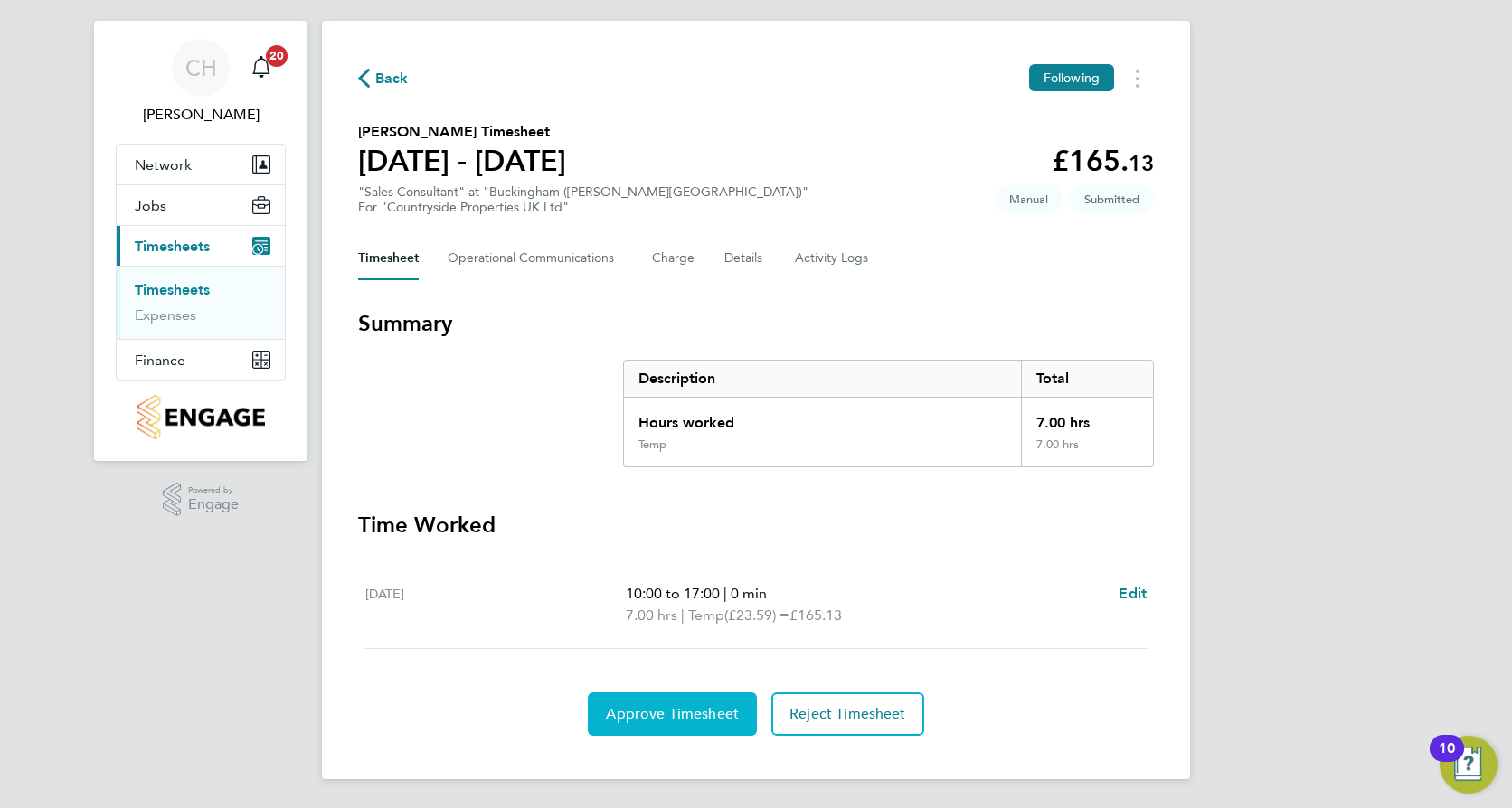
click at [697, 711] on span "Approve Timesheet" at bounding box center [673, 713] width 133 height 18
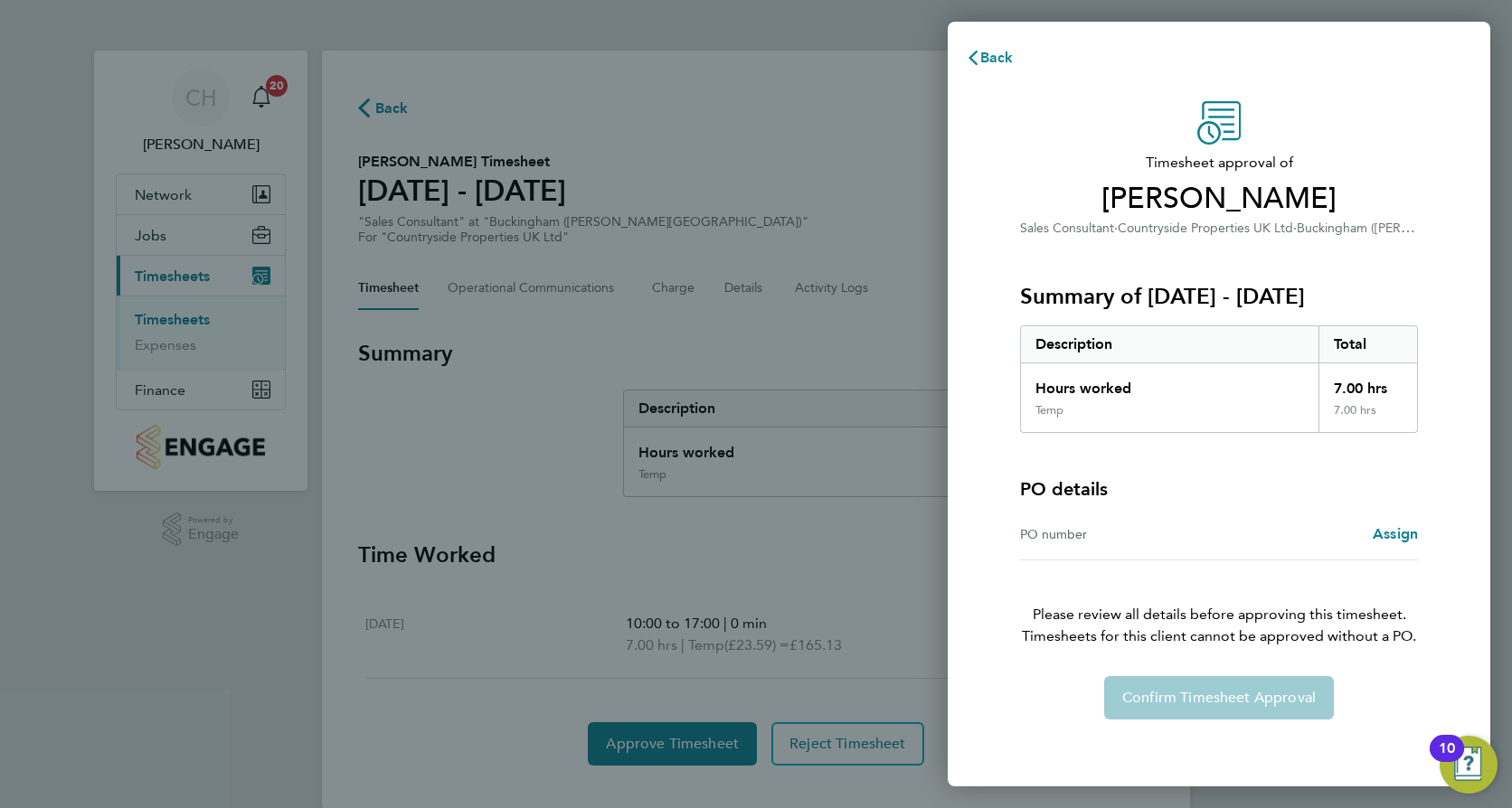
click at [1423, 521] on div "Timesheet approval of [PERSON_NAME] Sales Consultant · Countryside Properties U…" at bounding box center [1218, 410] width 441 height 618
click at [1403, 539] on span "Assign" at bounding box center [1395, 533] width 45 height 17
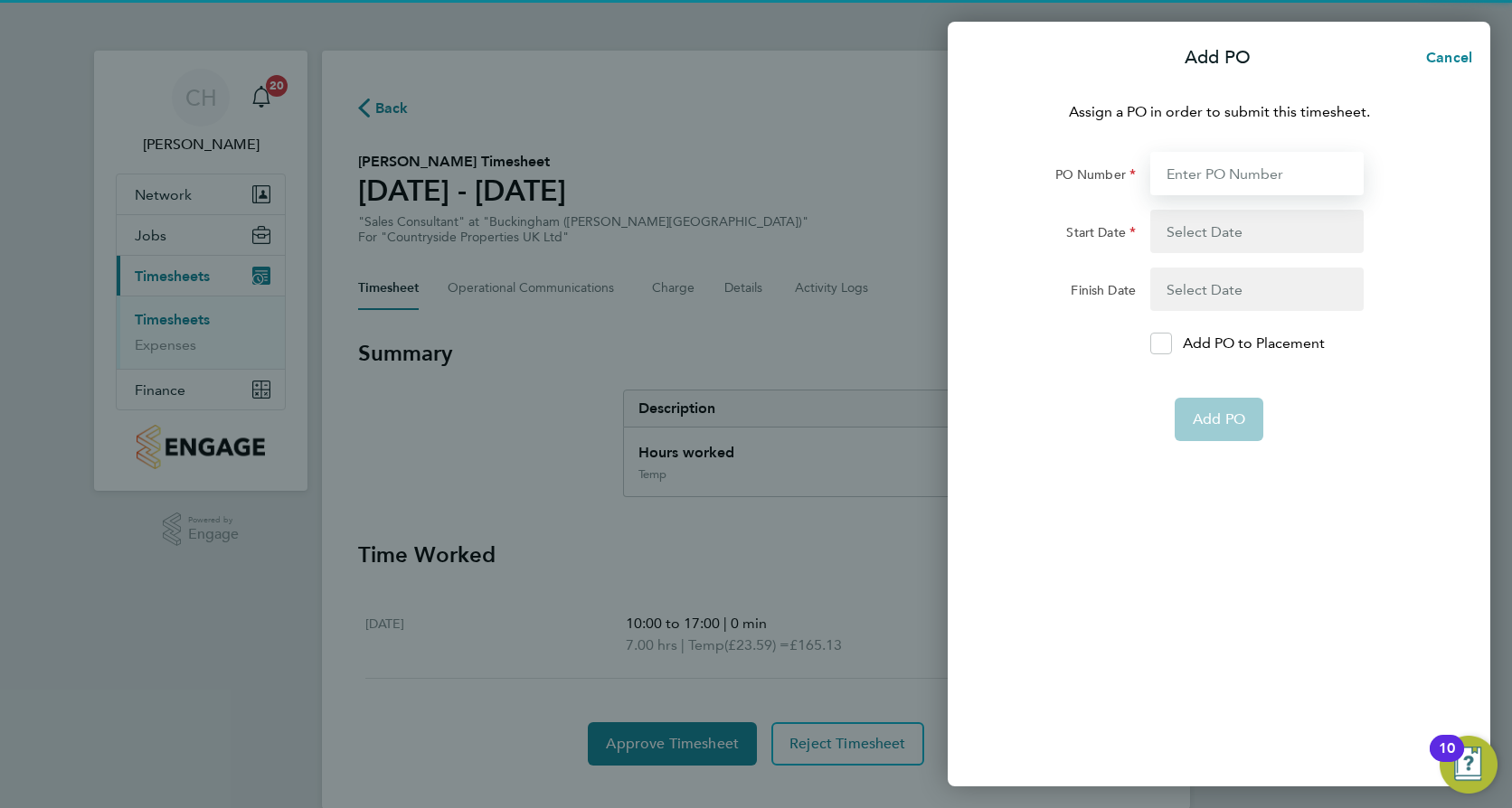
click at [1262, 177] on input "PO Number" at bounding box center [1256, 174] width 213 height 44
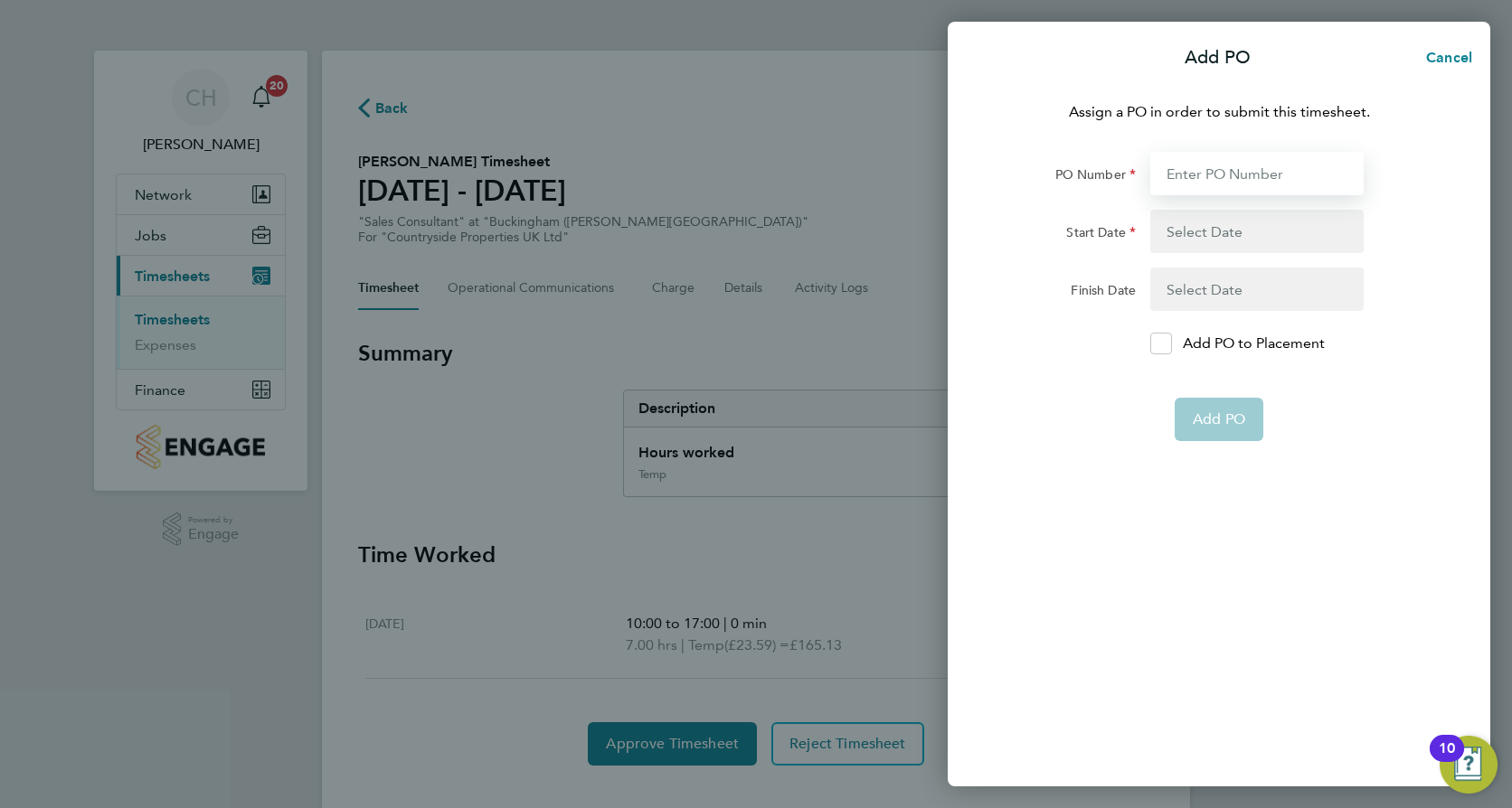
type input "MBUCK"
type input "22 Sep 25"
type input "28 Sep 25"
click at [1196, 239] on button "button" at bounding box center [1256, 232] width 213 height 44
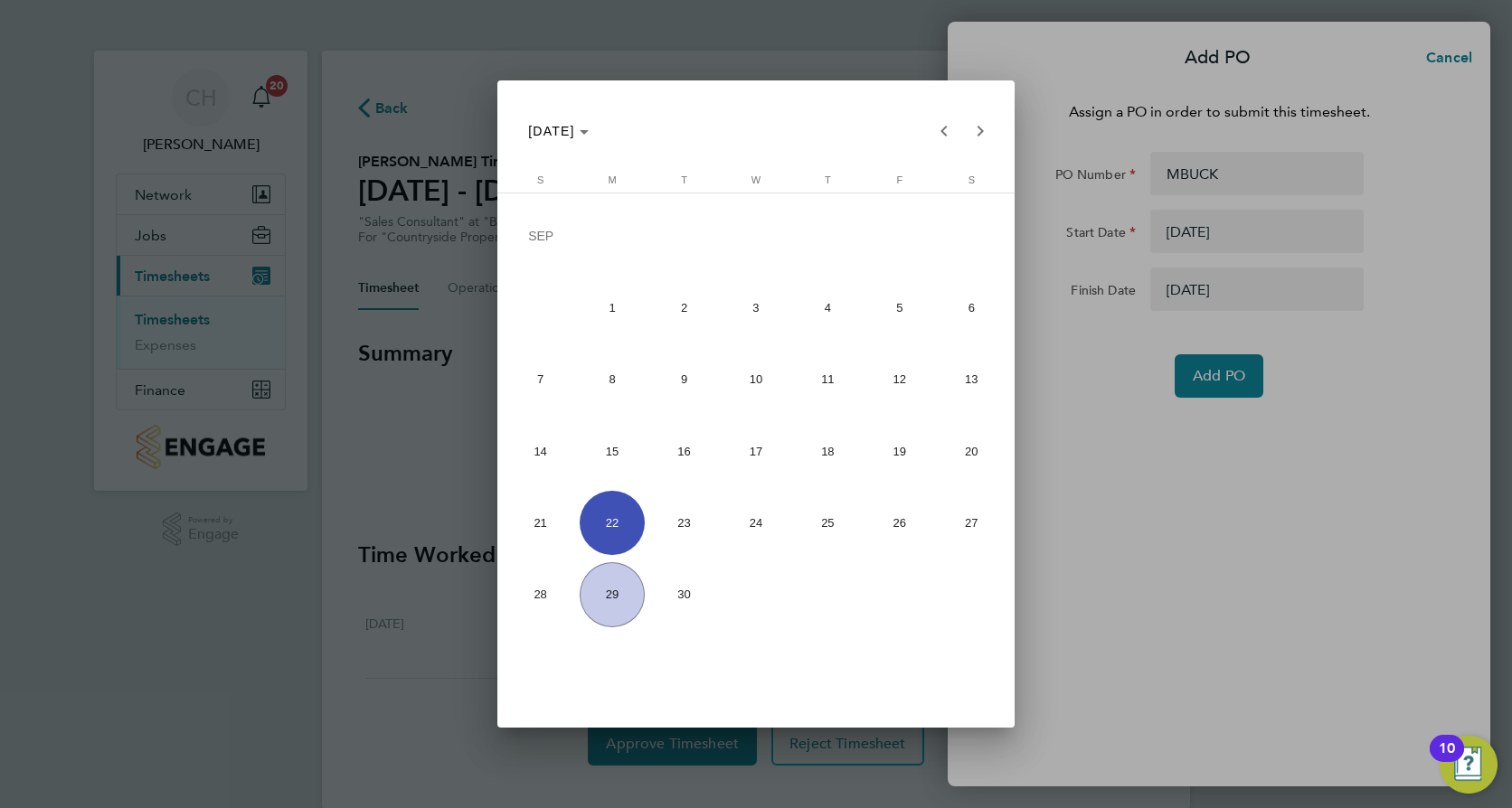
click at [620, 529] on span "22" at bounding box center [611, 522] width 64 height 64
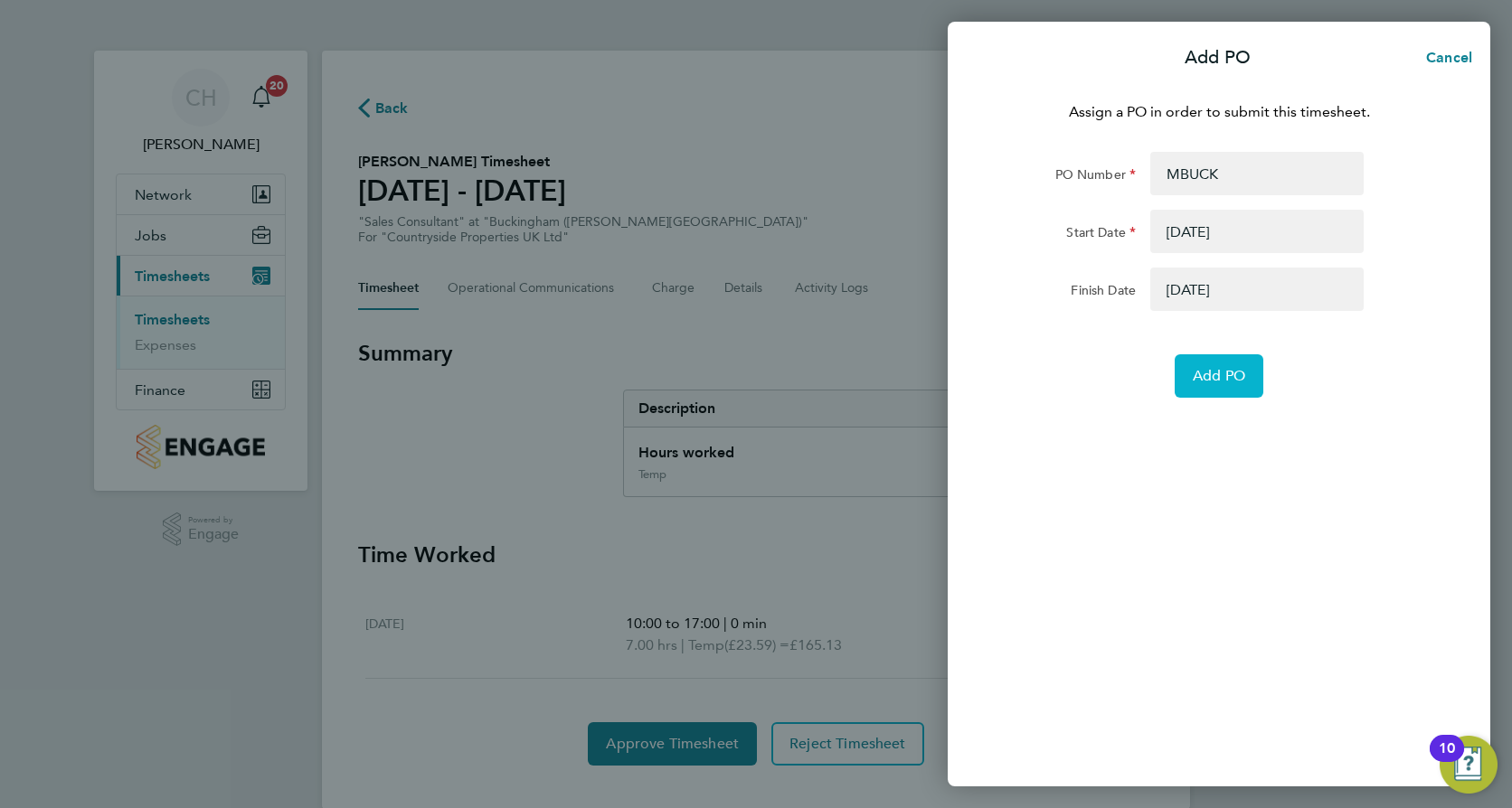
click at [1224, 378] on span "Add PO" at bounding box center [1218, 376] width 53 height 18
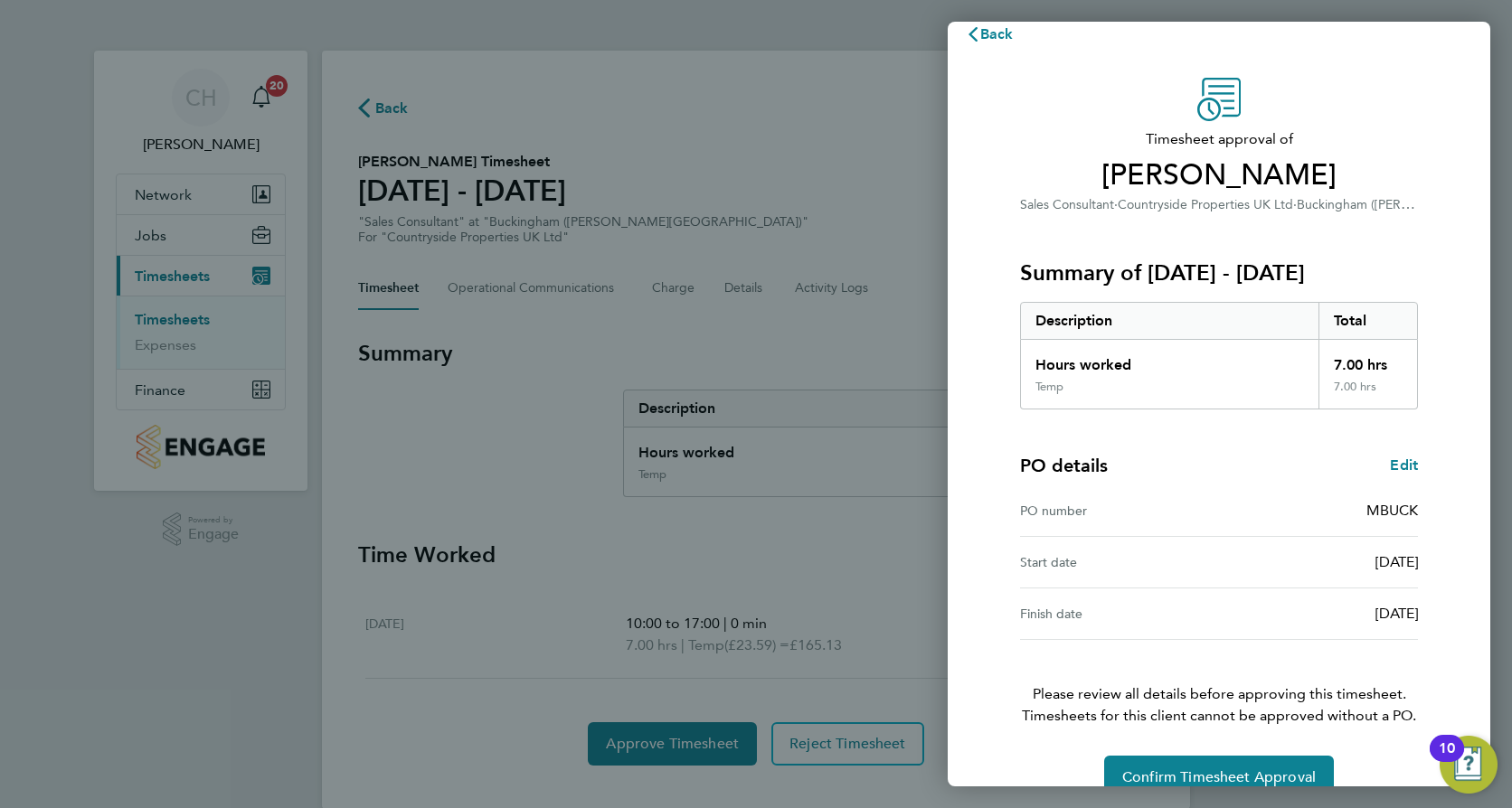
scroll to position [58, 0]
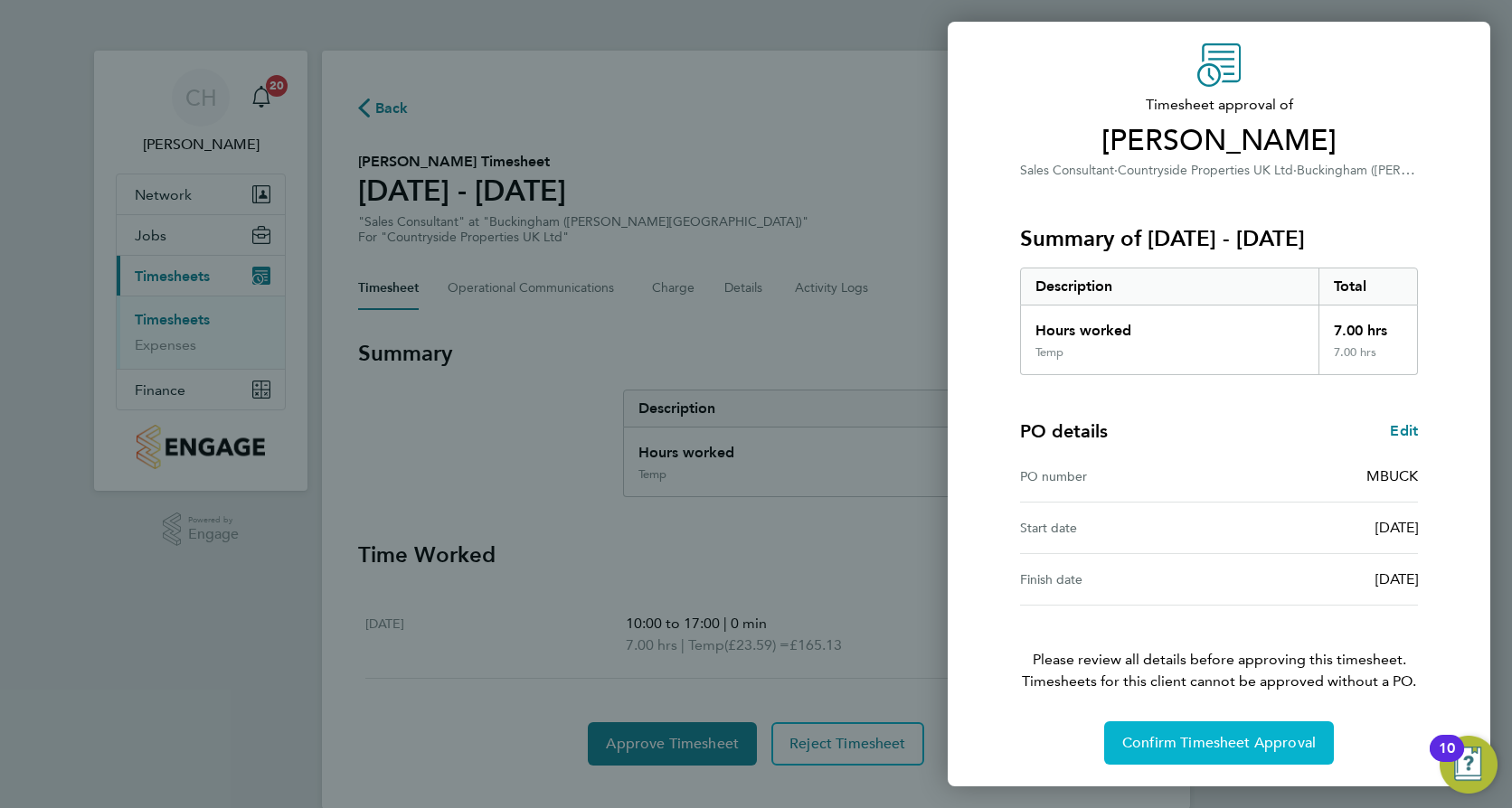
click at [1227, 743] on span "Confirm Timesheet Approval" at bounding box center [1218, 743] width 193 height 18
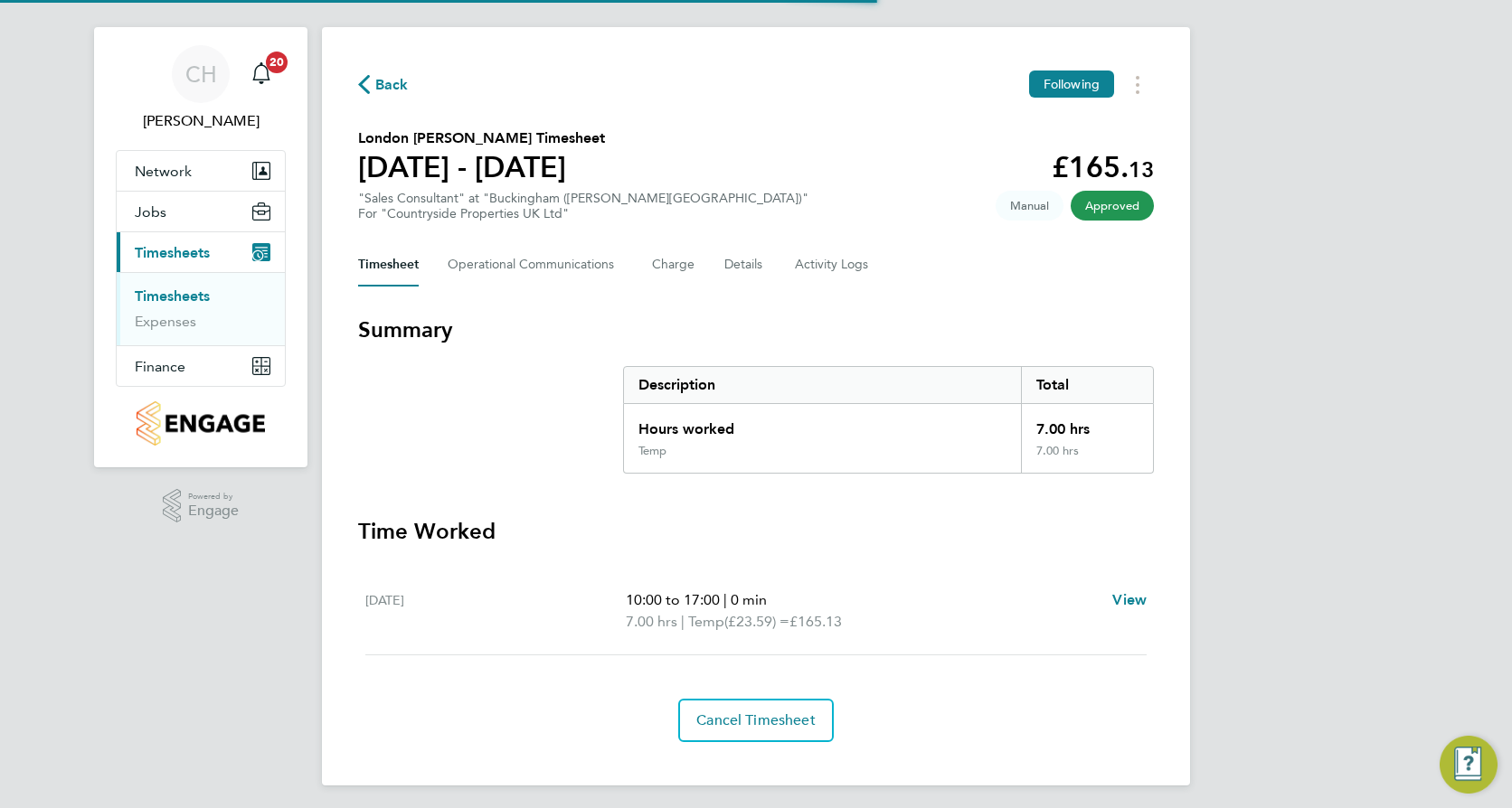
scroll to position [30, 0]
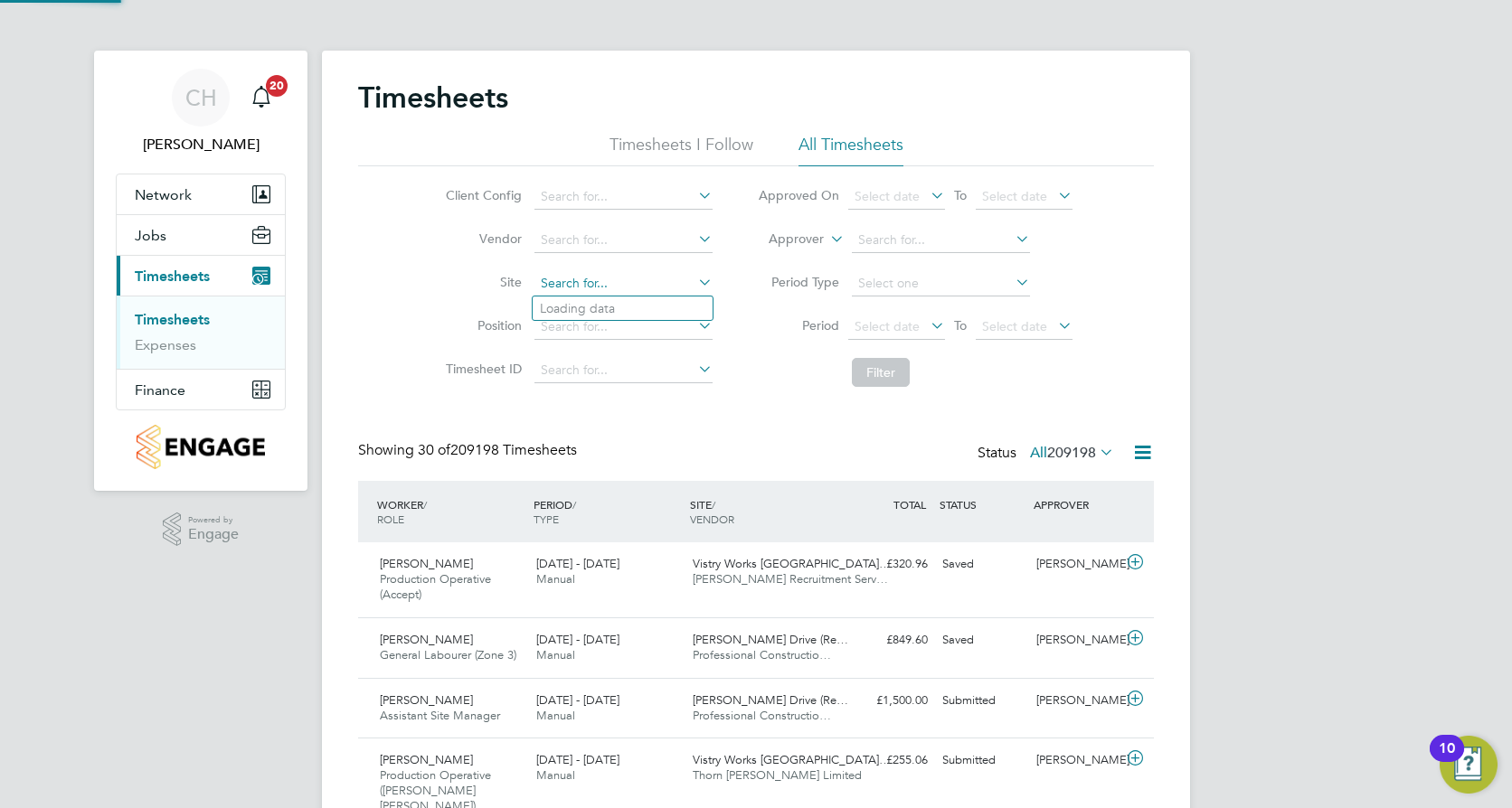
click at [590, 287] on input at bounding box center [623, 283] width 178 height 25
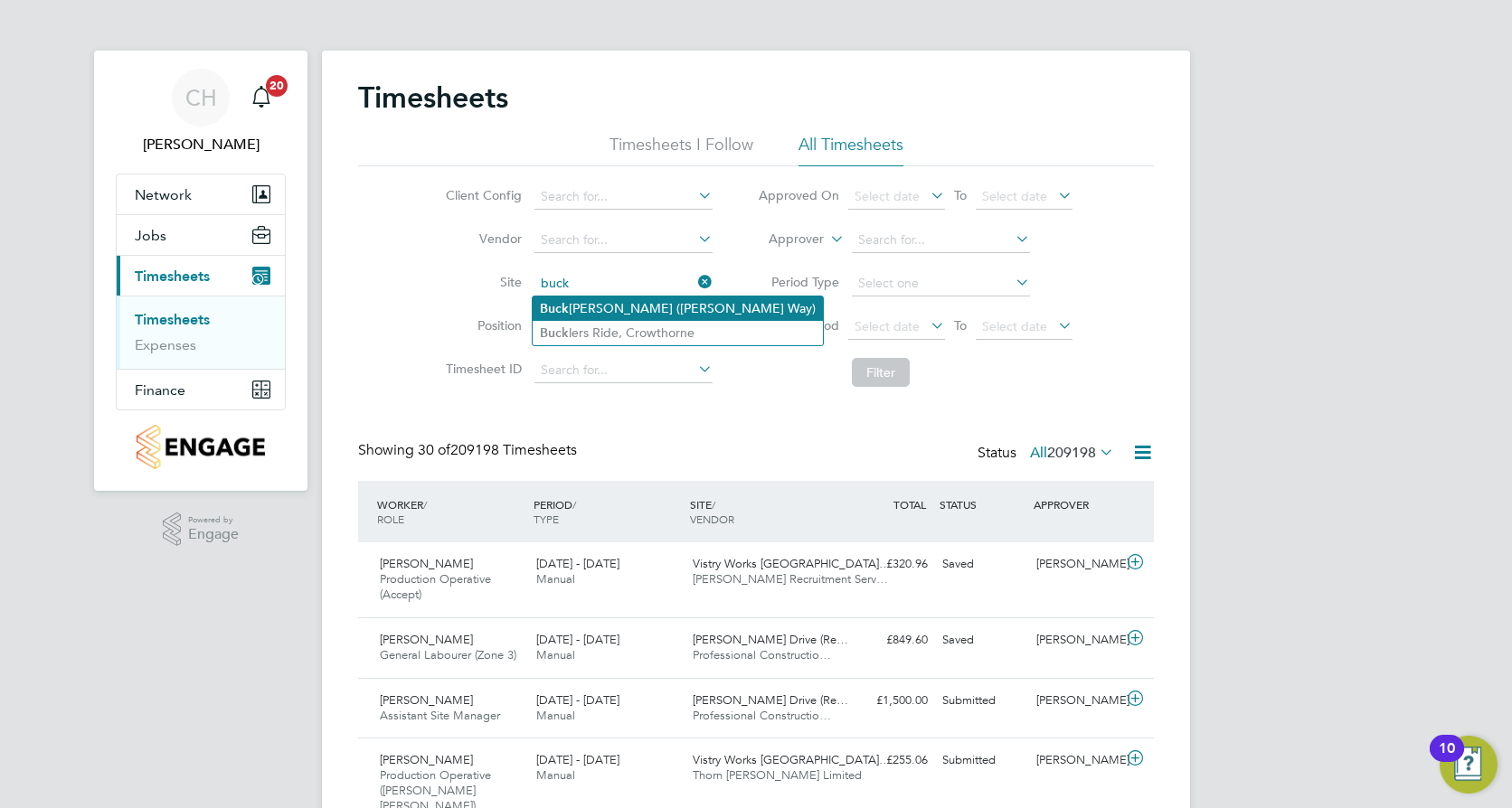
click at [636, 311] on li "[PERSON_NAME] ([PERSON_NAME] Way)" at bounding box center [678, 308] width 291 height 25
type input "Buckingham ([PERSON_NAME] Way)"
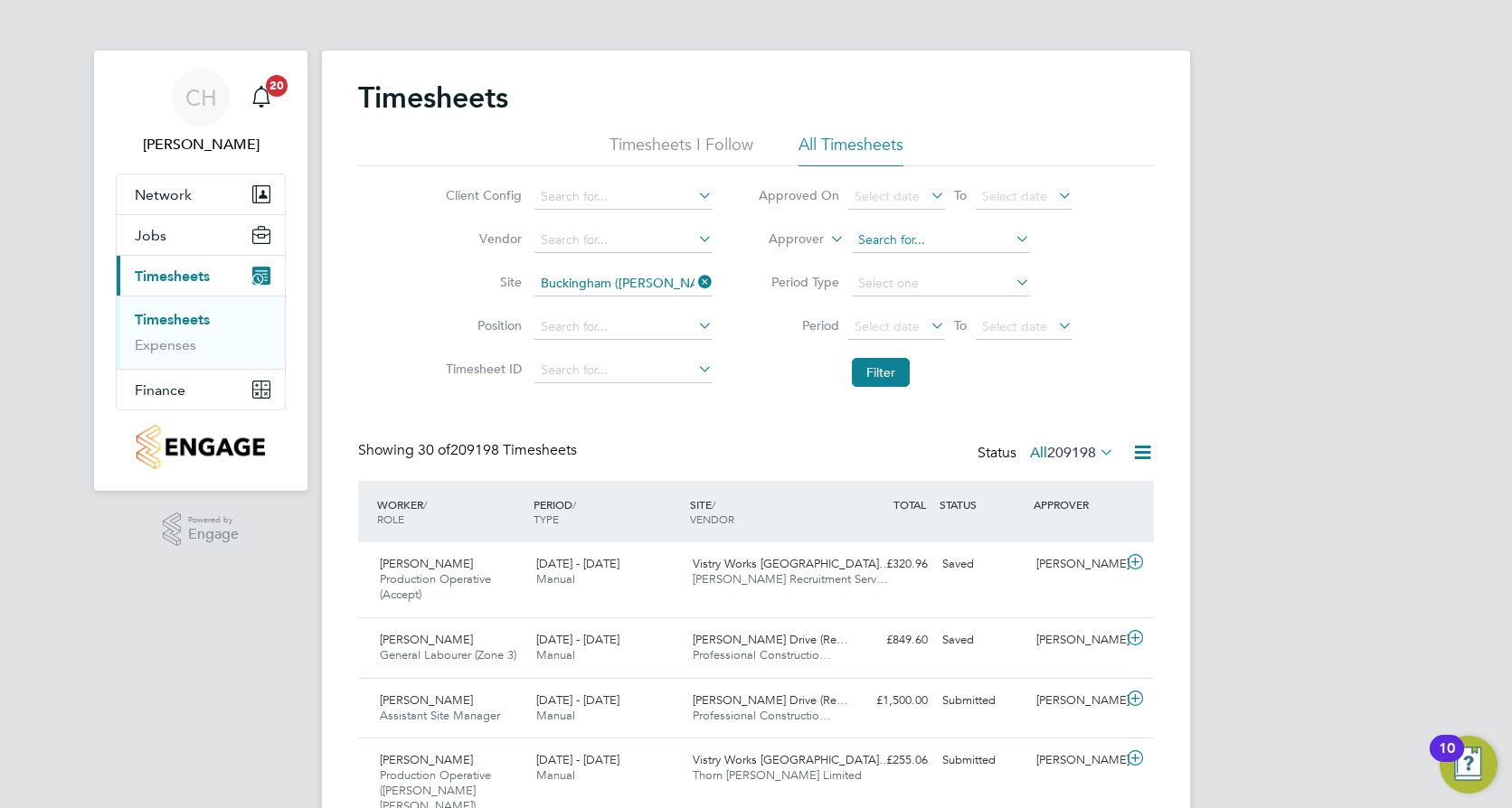
click at [934, 239] on input at bounding box center [941, 240] width 178 height 25
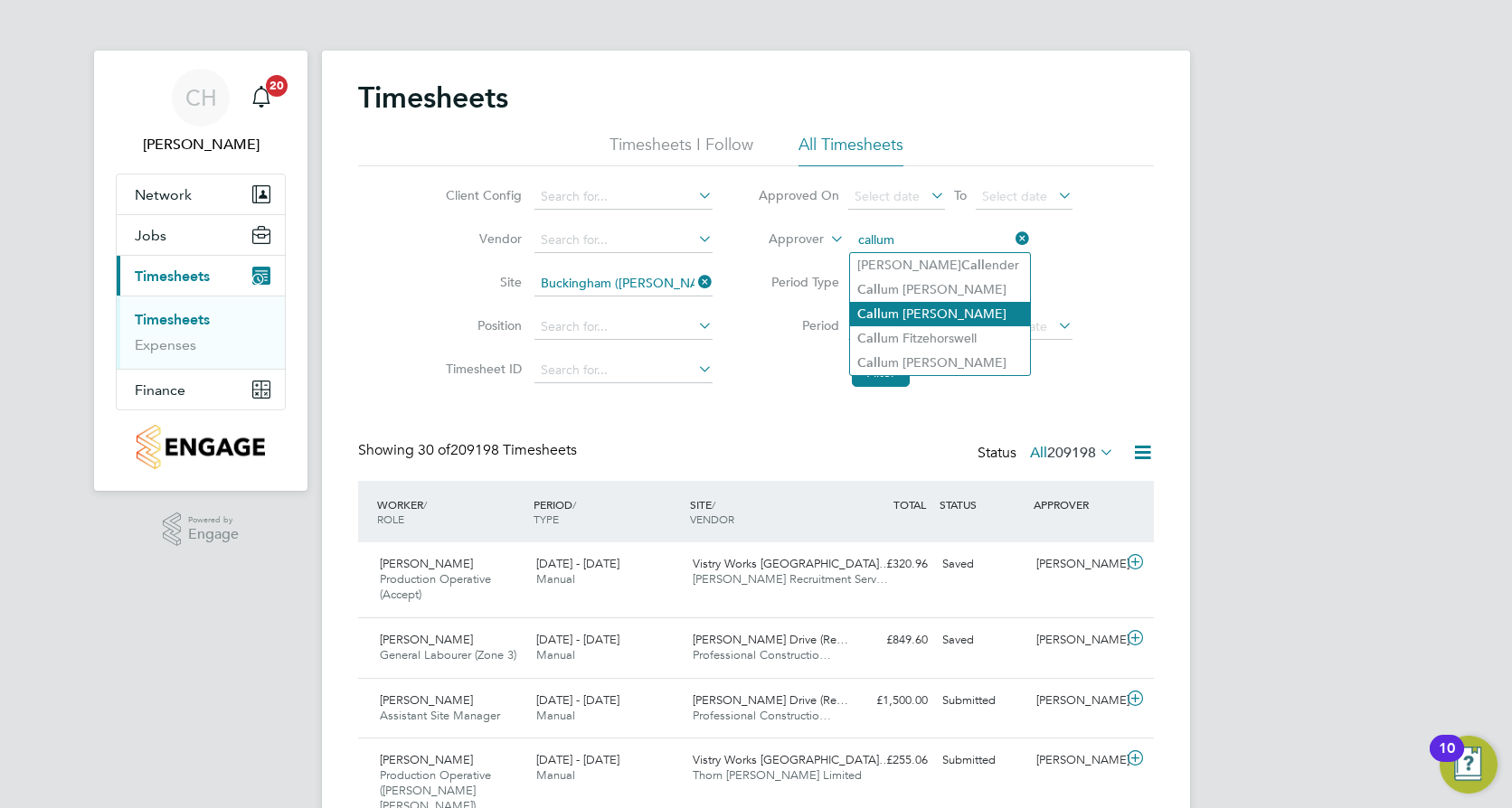
click at [928, 310] on li "Call um [PERSON_NAME]" at bounding box center [940, 313] width 180 height 25
type input "[PERSON_NAME]"
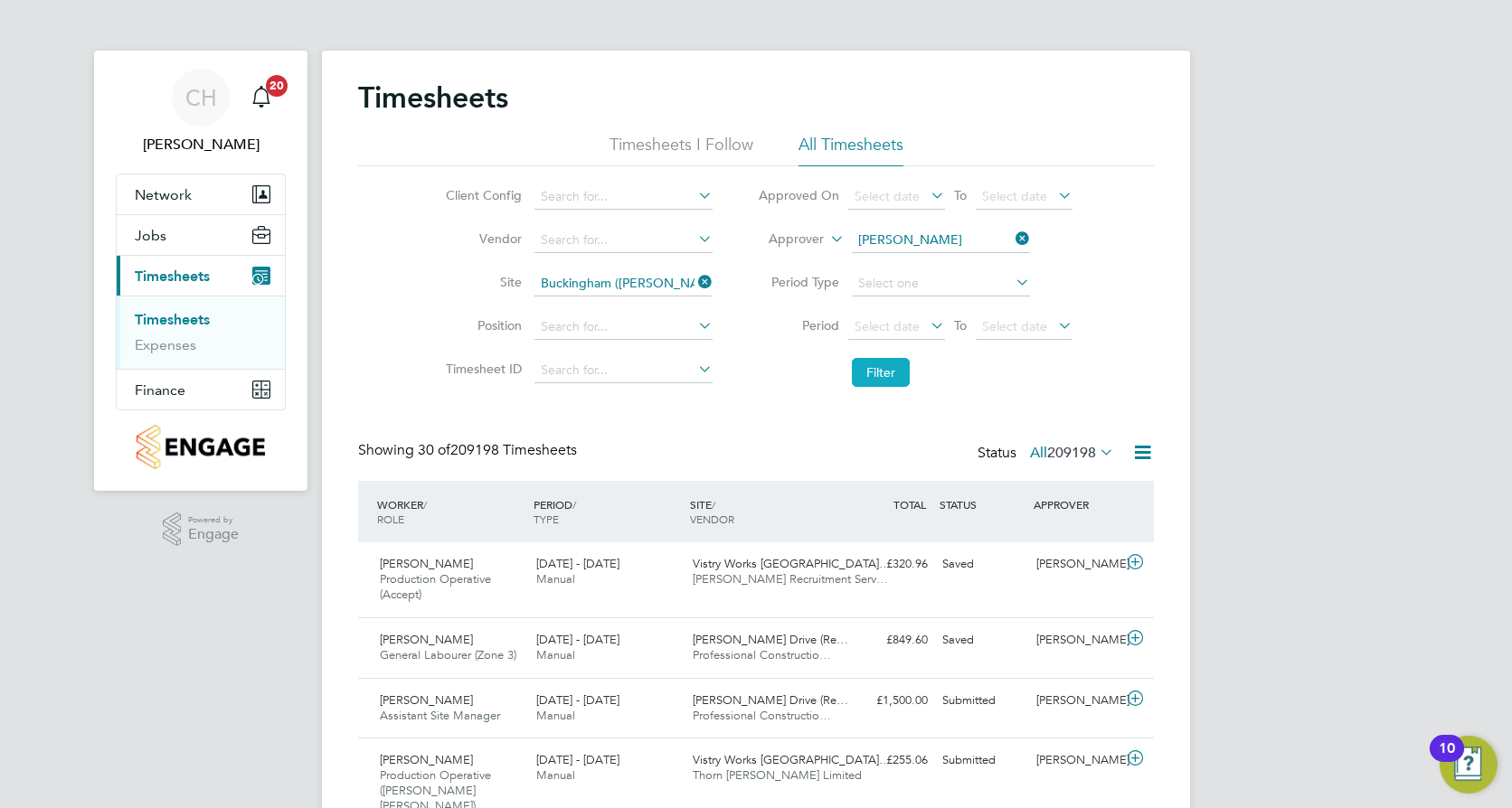
click at [862, 379] on button "Filter" at bounding box center [881, 372] width 58 height 29
